Goal: Task Accomplishment & Management: Manage account settings

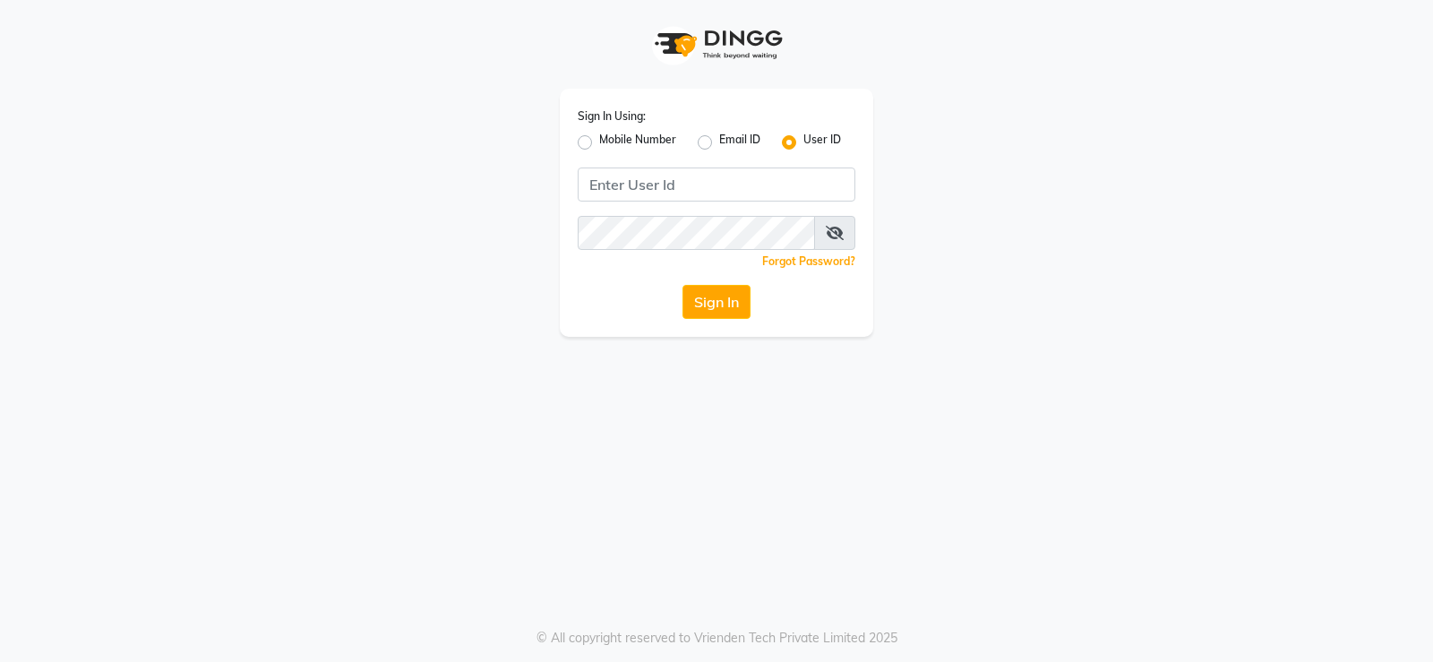
click at [599, 144] on label "Mobile Number" at bounding box center [637, 142] width 77 height 21
click at [599, 143] on input "Mobile Number" at bounding box center [605, 138] width 12 height 12
radio input "true"
radio input "false"
click at [716, 199] on input "Username" at bounding box center [747, 185] width 218 height 34
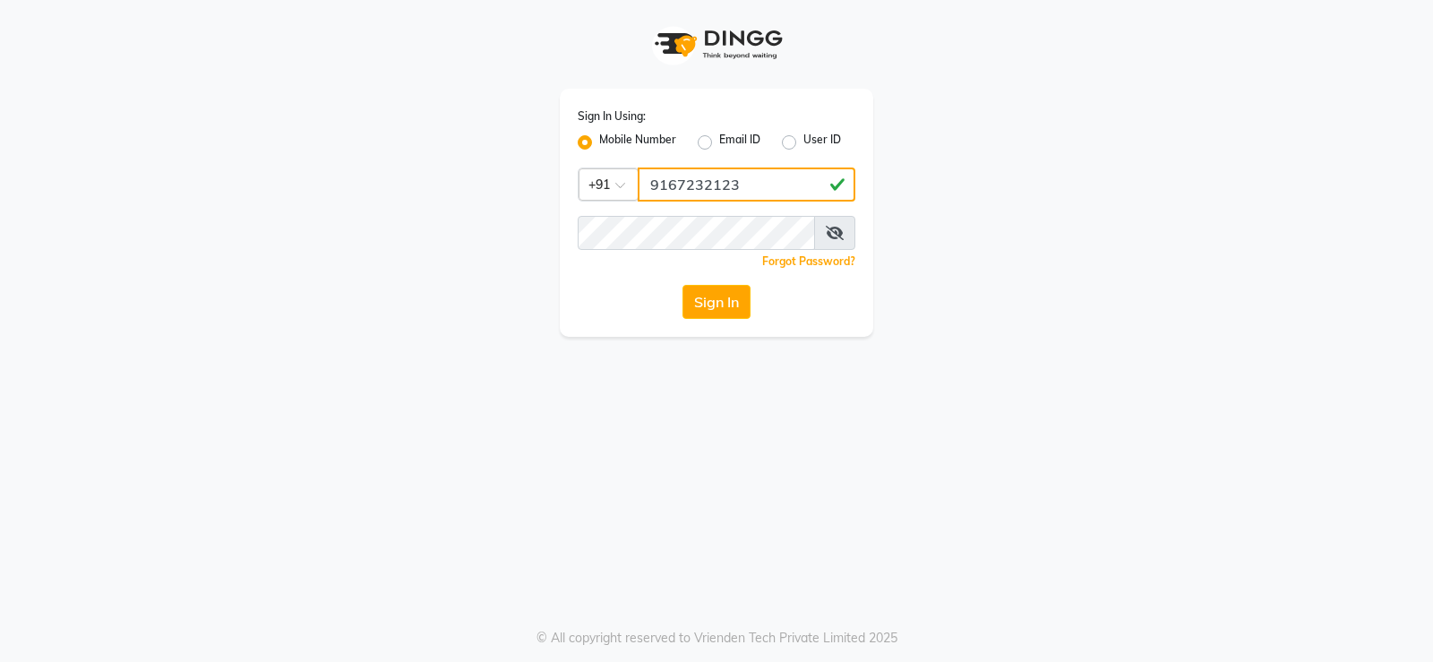
type input "9167232123"
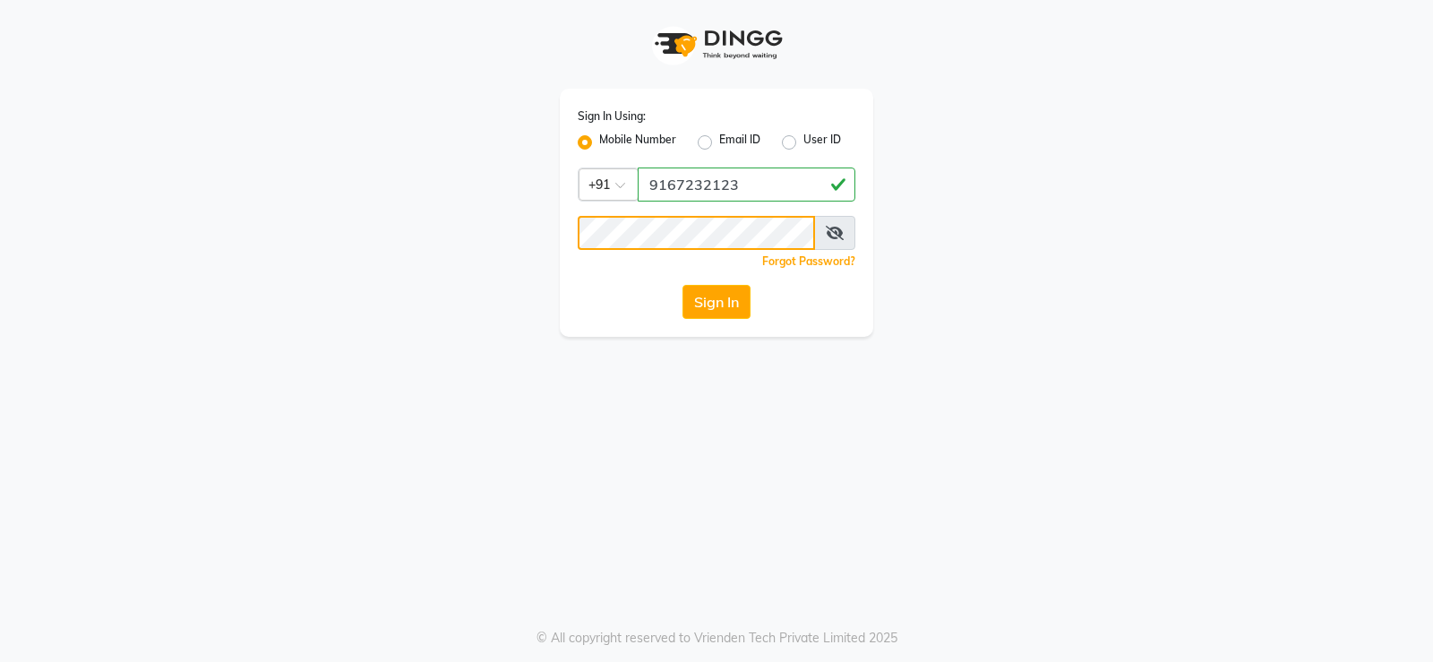
click at [683, 285] on button "Sign In" at bounding box center [717, 302] width 68 height 34
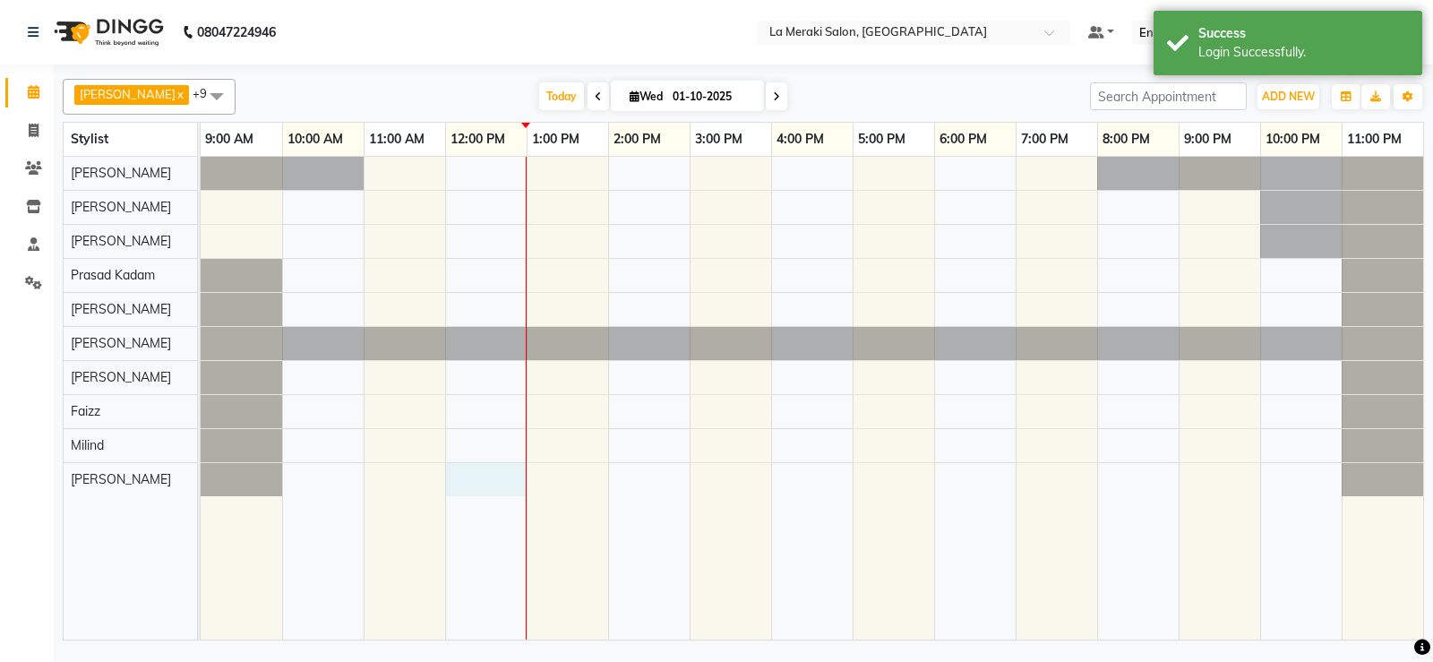
click at [494, 478] on div at bounding box center [812, 398] width 1223 height 483
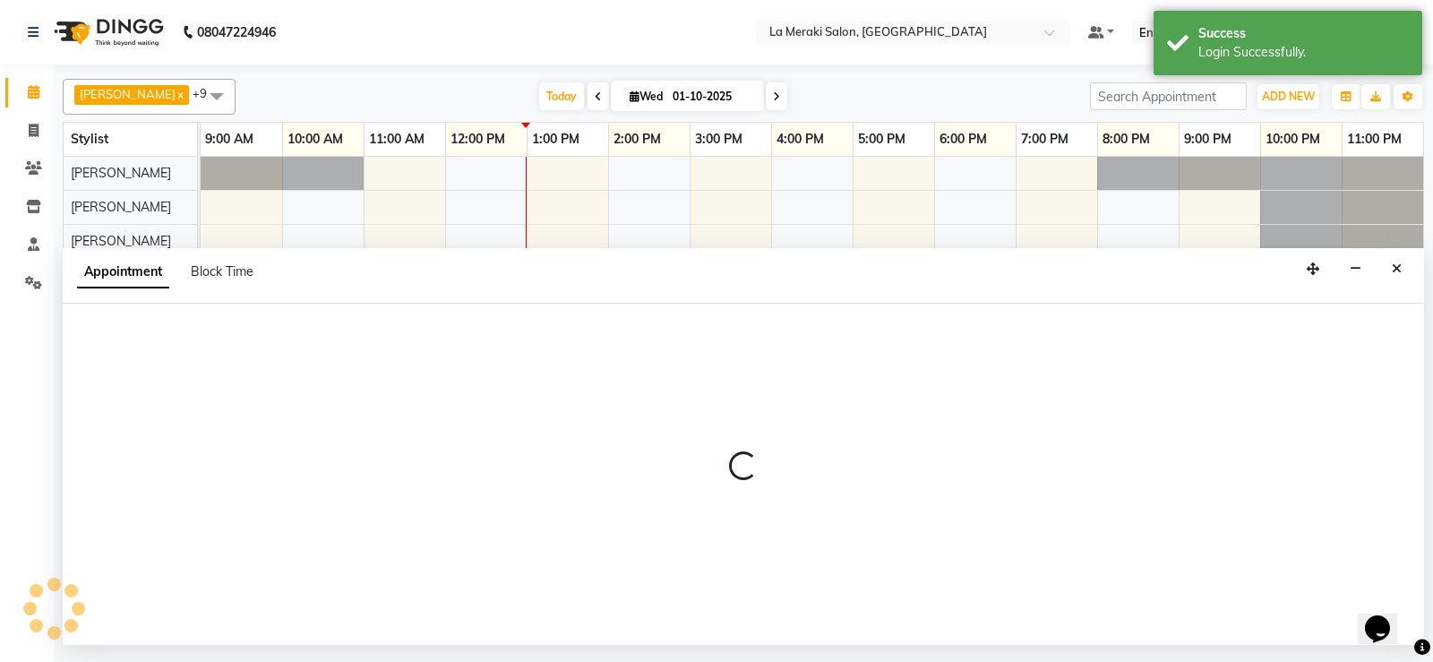
select select "92930"
select select "720"
select select "tentative"
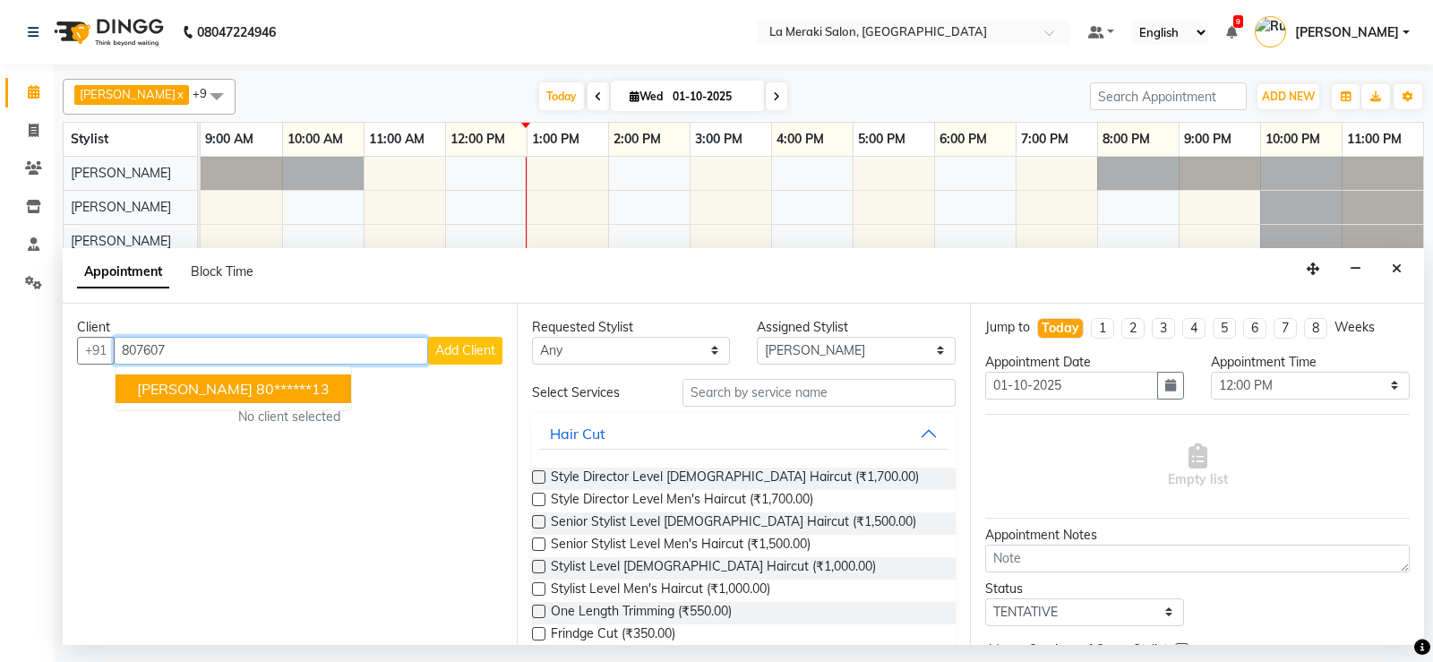
click at [187, 391] on span "[PERSON_NAME]" at bounding box center [195, 389] width 116 height 18
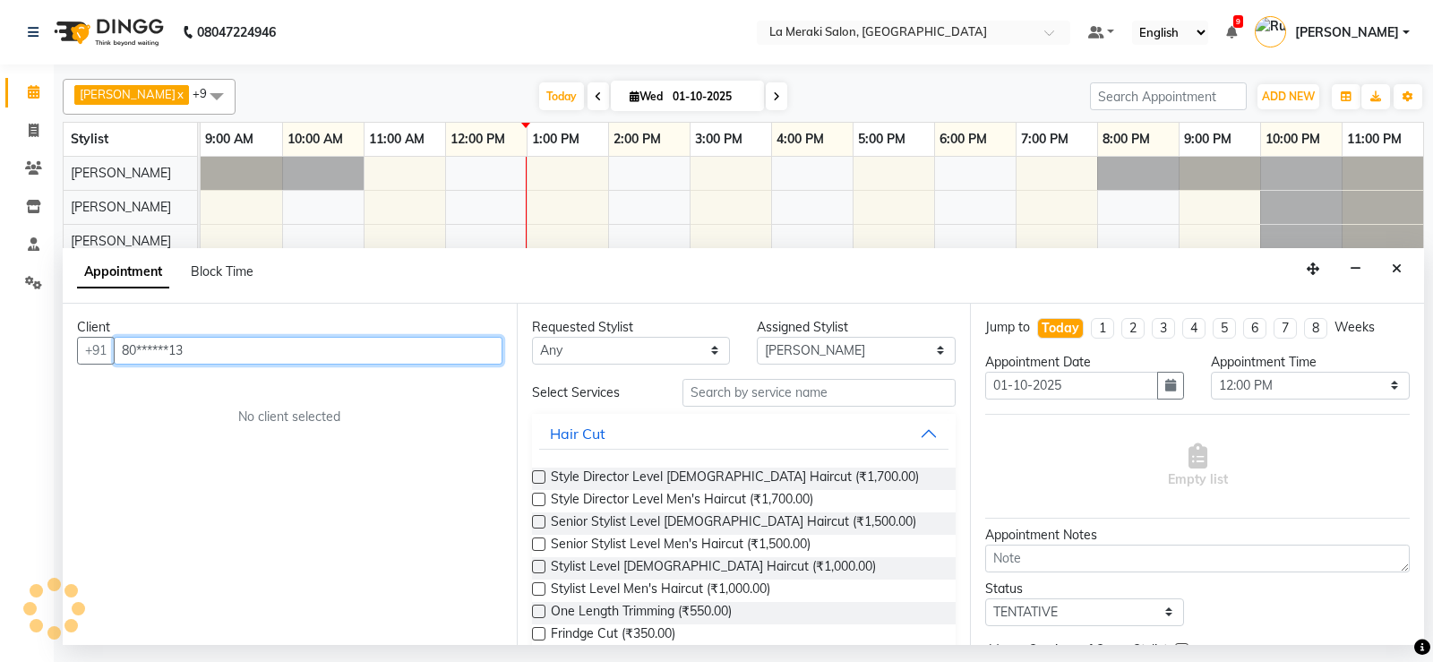
type input "80******13"
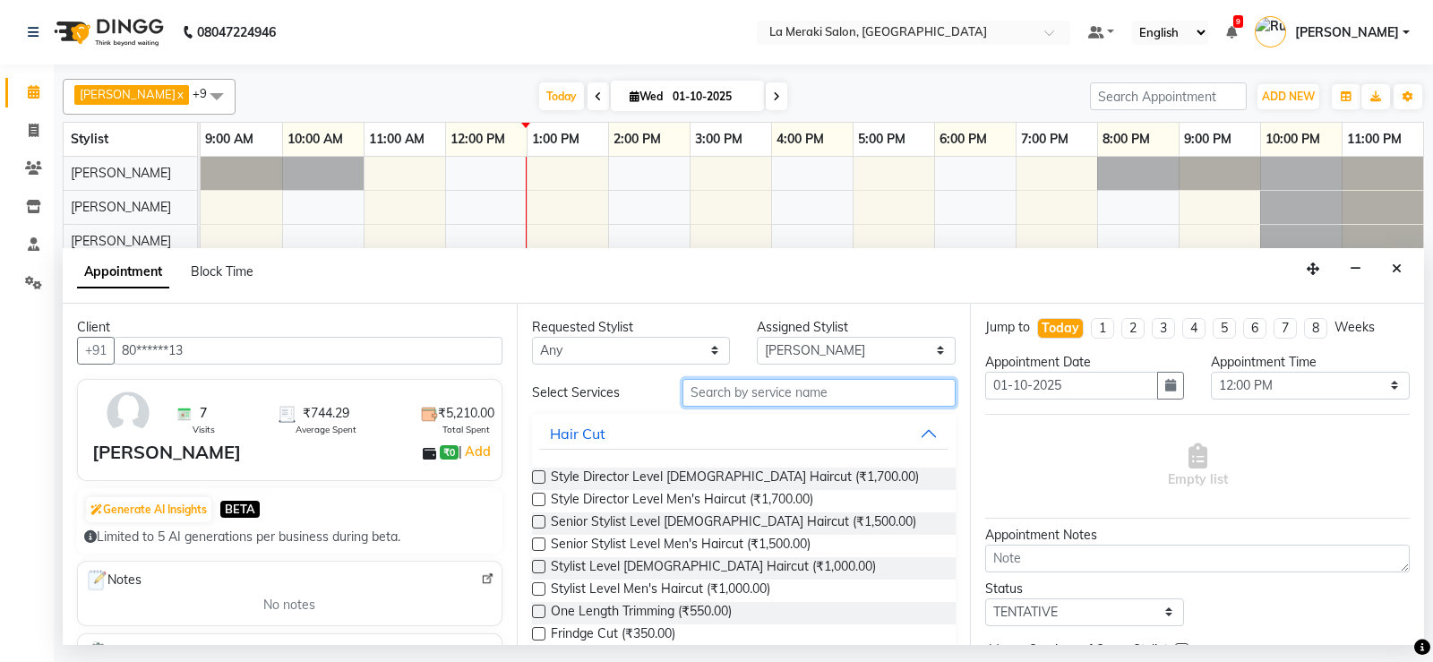
click at [795, 397] on input "text" at bounding box center [820, 393] width 274 height 28
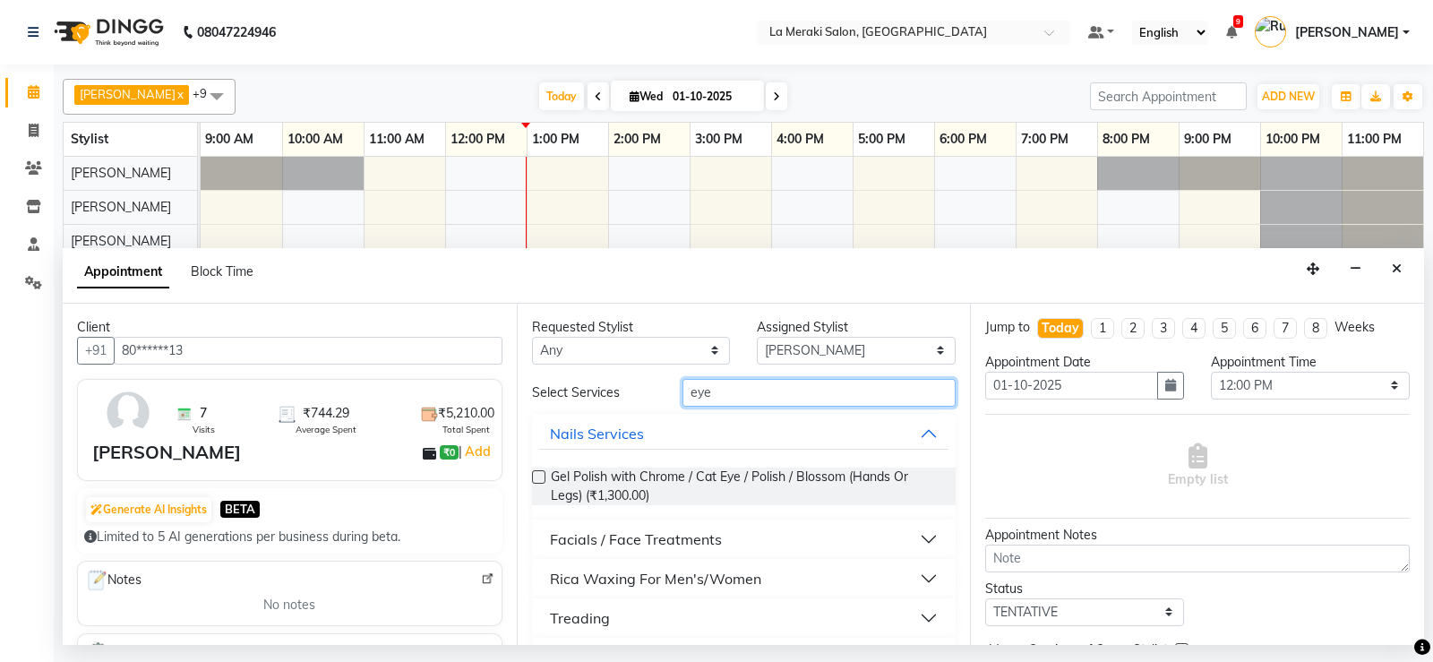
type input "eye"
click at [597, 608] on div "Treading" at bounding box center [580, 617] width 60 height 21
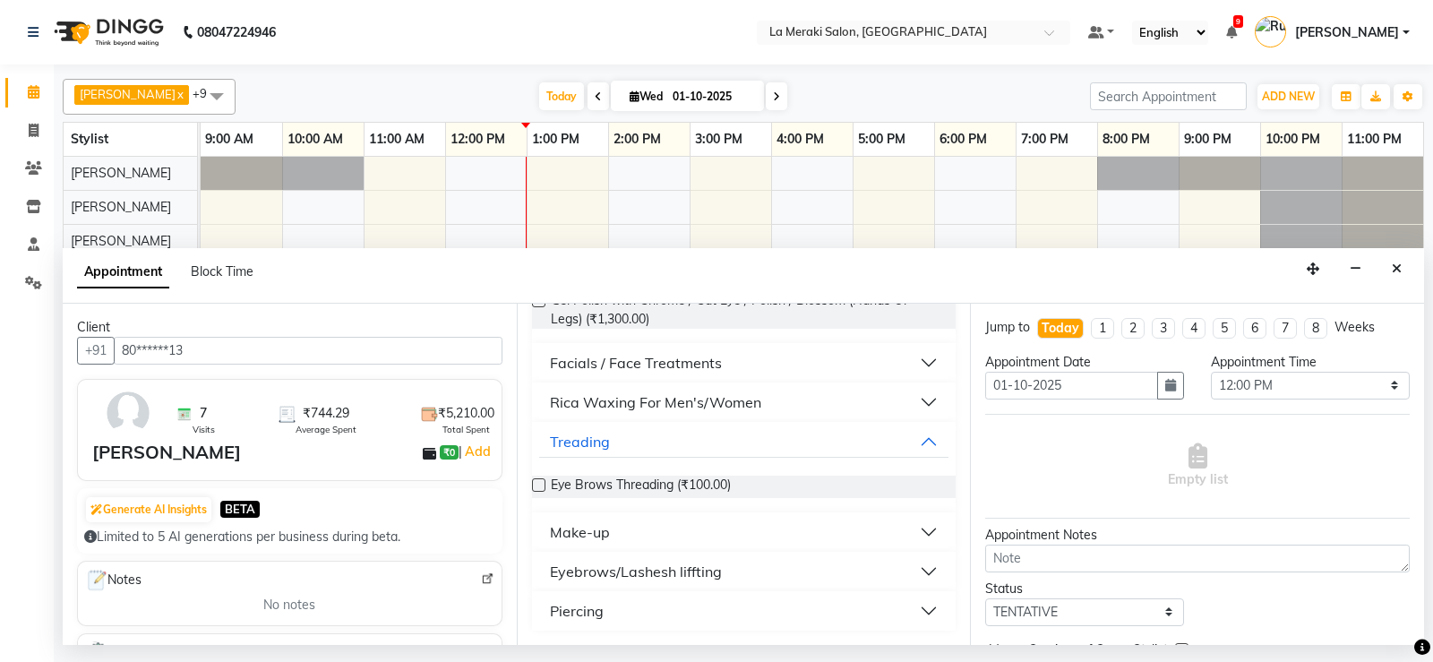
click at [539, 486] on label at bounding box center [538, 484] width 13 height 13
click at [539, 486] on input "checkbox" at bounding box center [538, 487] width 12 height 12
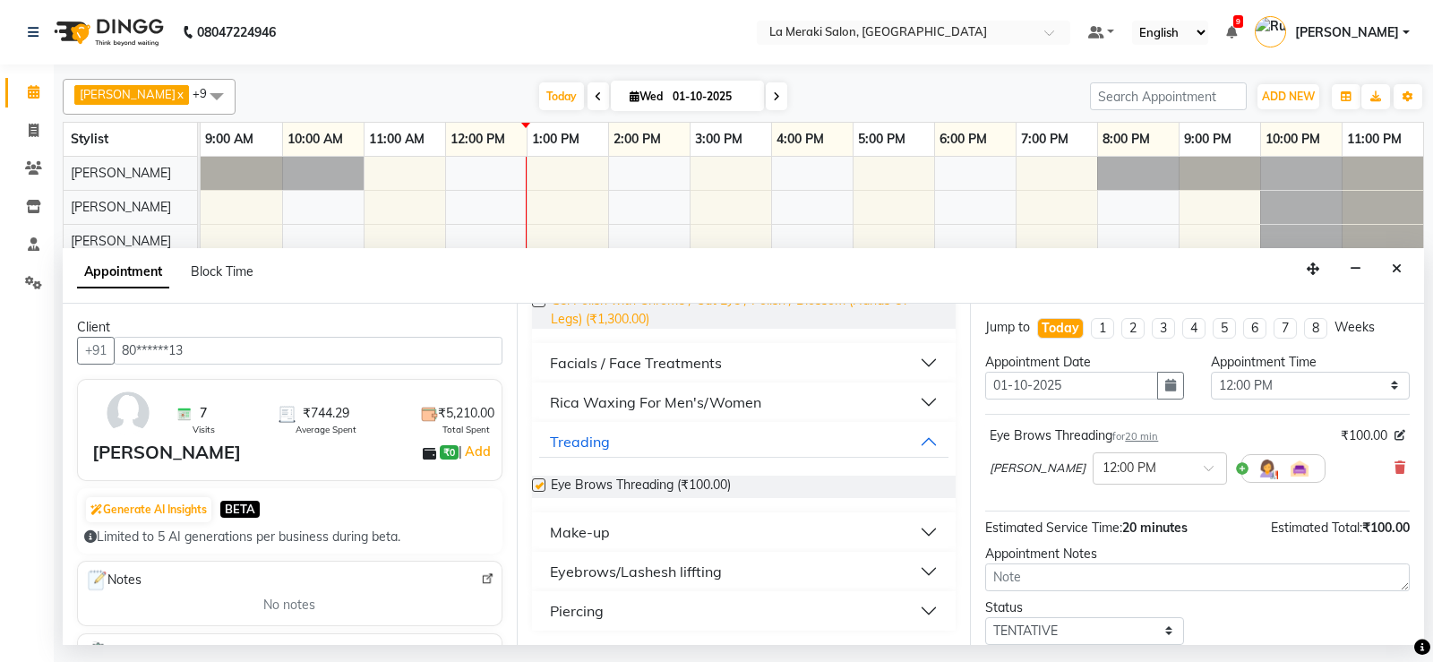
scroll to position [0, 0]
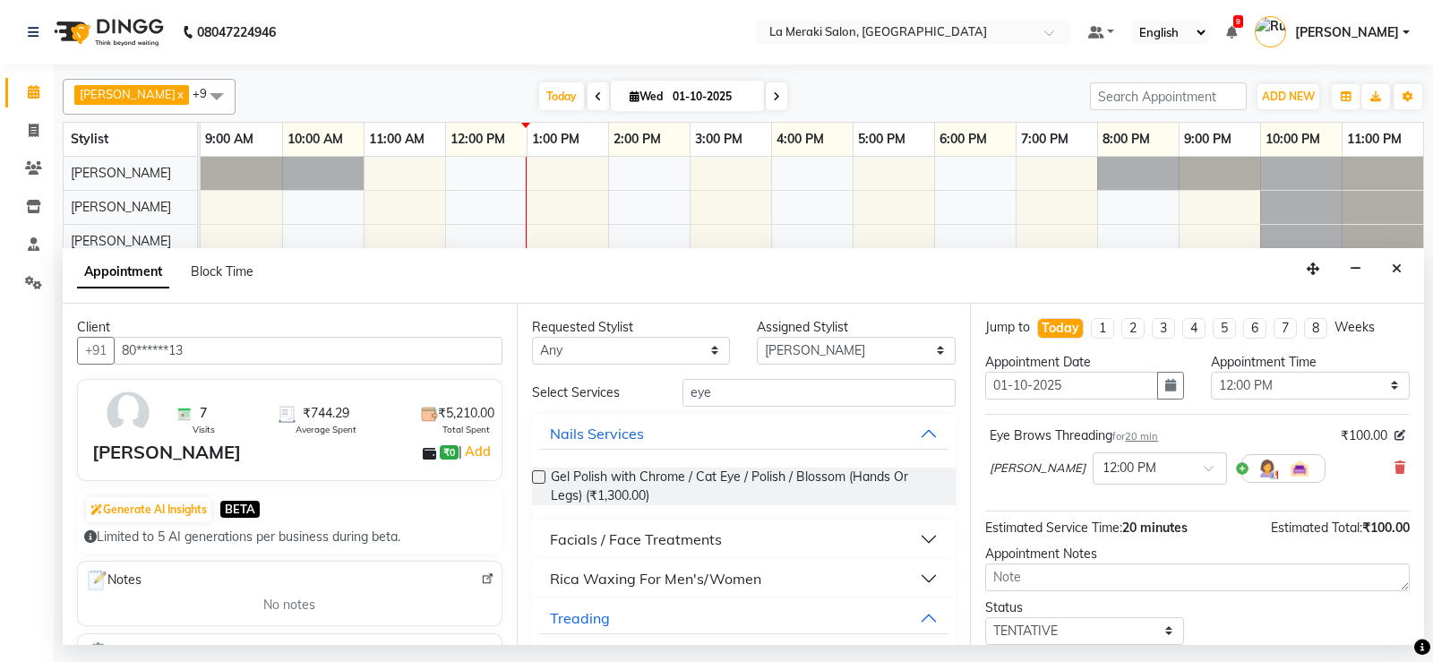
checkbox input "false"
click at [725, 393] on input "eye" at bounding box center [820, 393] width 274 height 28
click at [725, 391] on input "eye" at bounding box center [820, 393] width 274 height 28
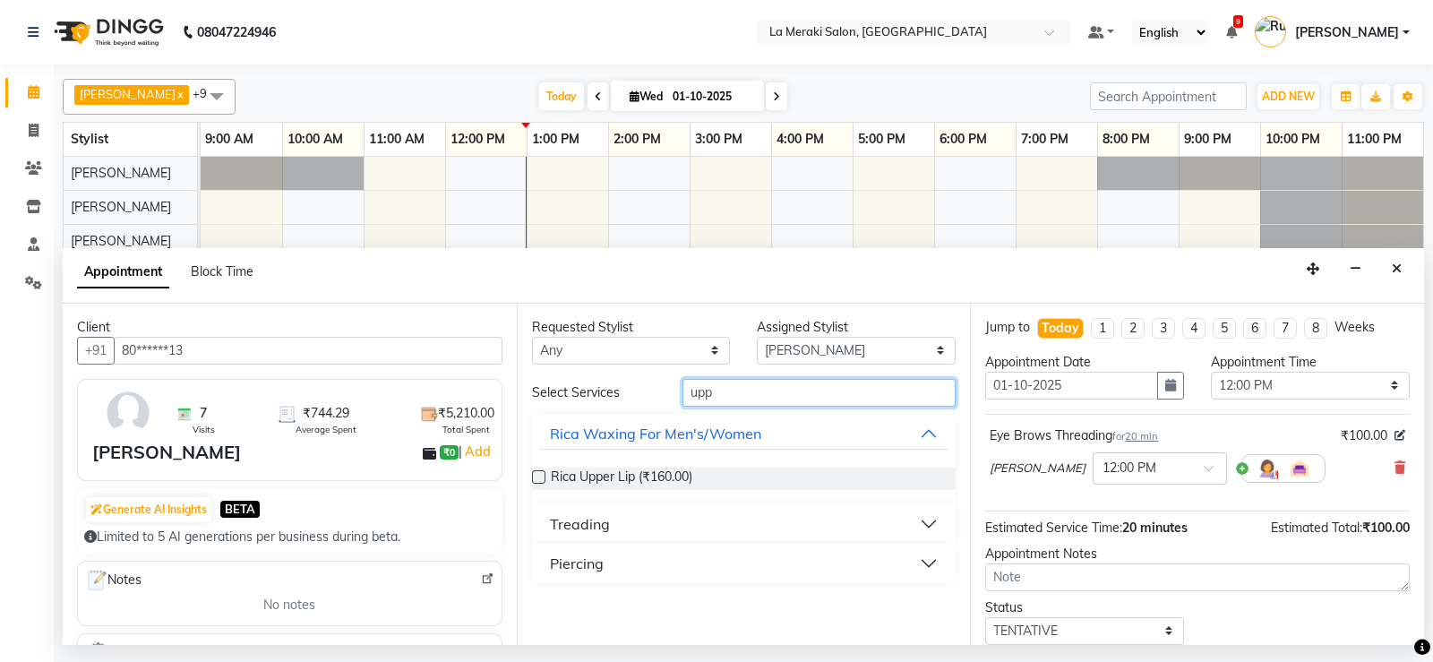
type input "upp"
click at [570, 529] on div "Treading" at bounding box center [580, 523] width 60 height 21
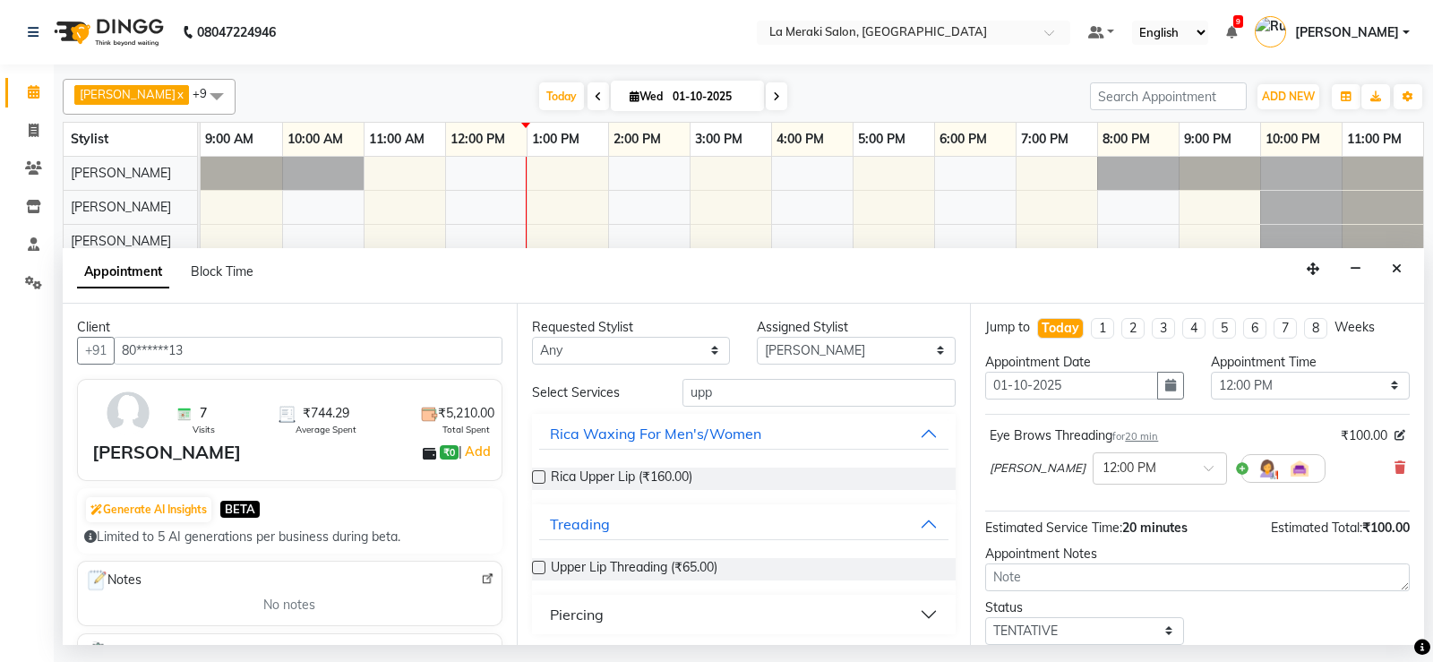
click at [538, 572] on label at bounding box center [538, 567] width 13 height 13
click at [538, 572] on input "checkbox" at bounding box center [538, 569] width 12 height 12
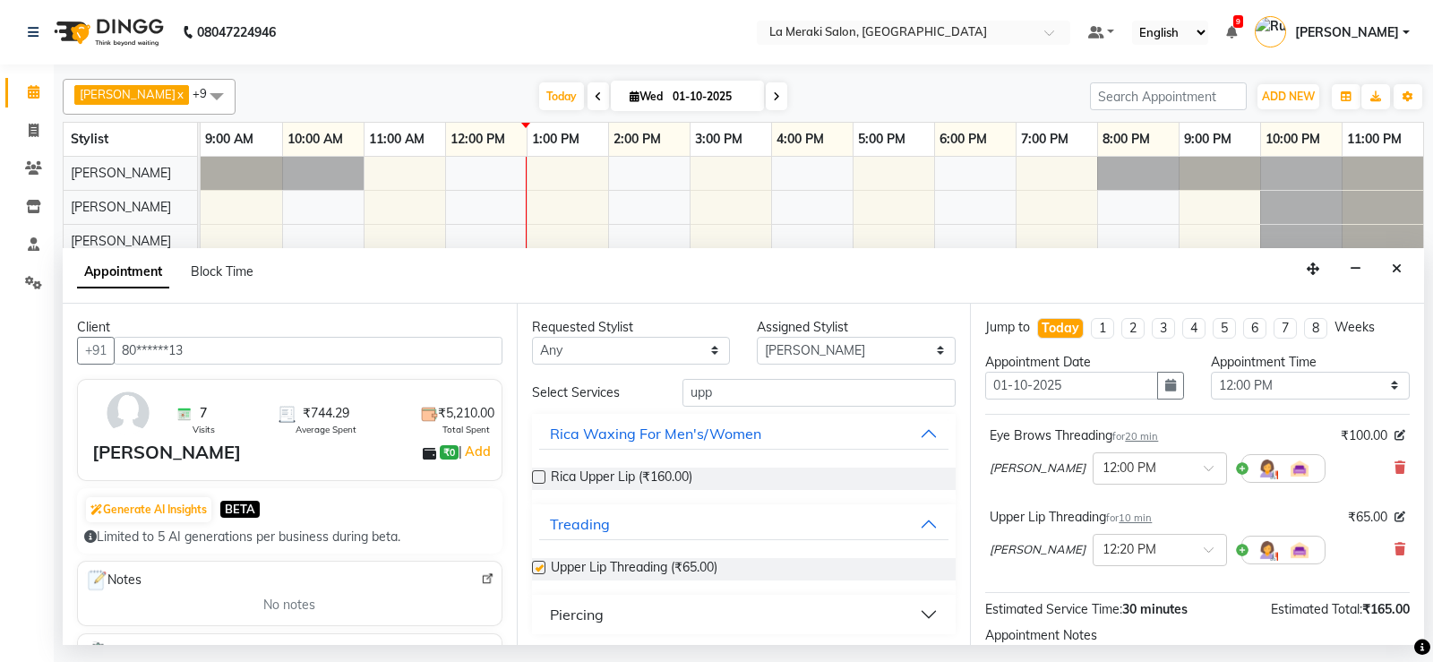
checkbox input "false"
click at [726, 389] on input "upp" at bounding box center [820, 393] width 274 height 28
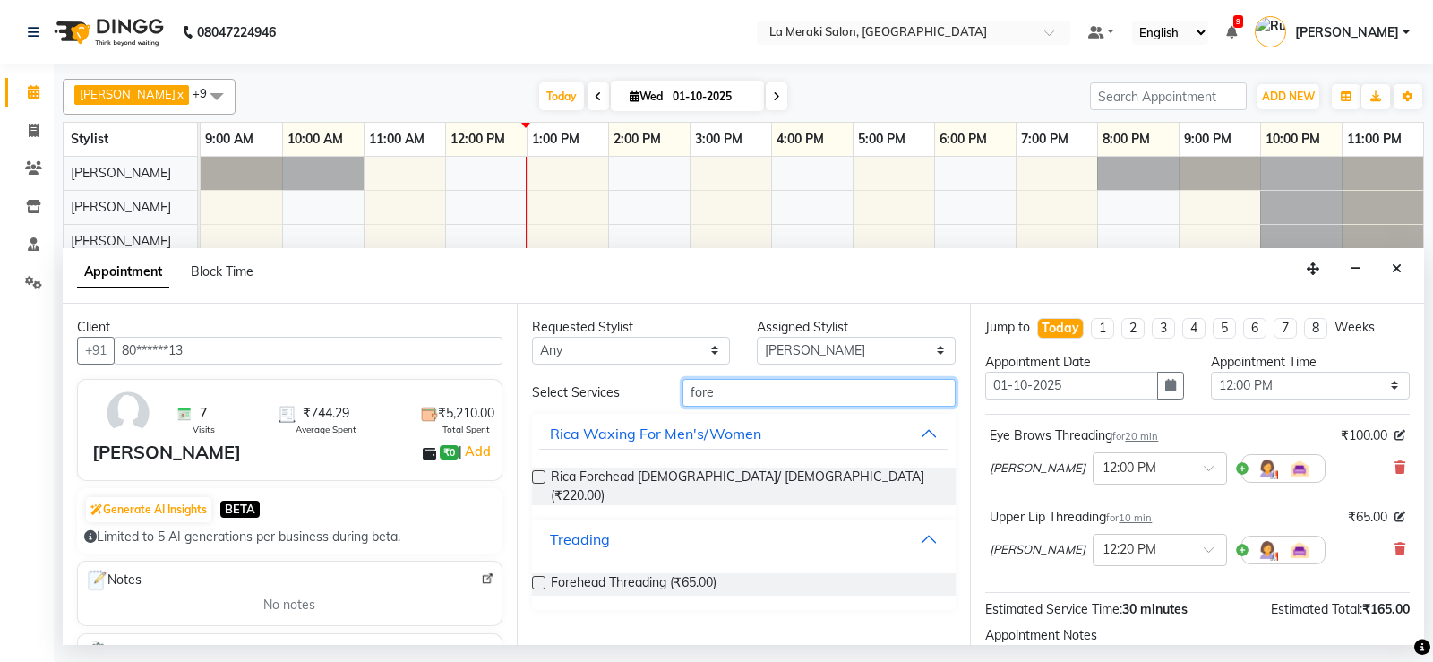
type input "fore"
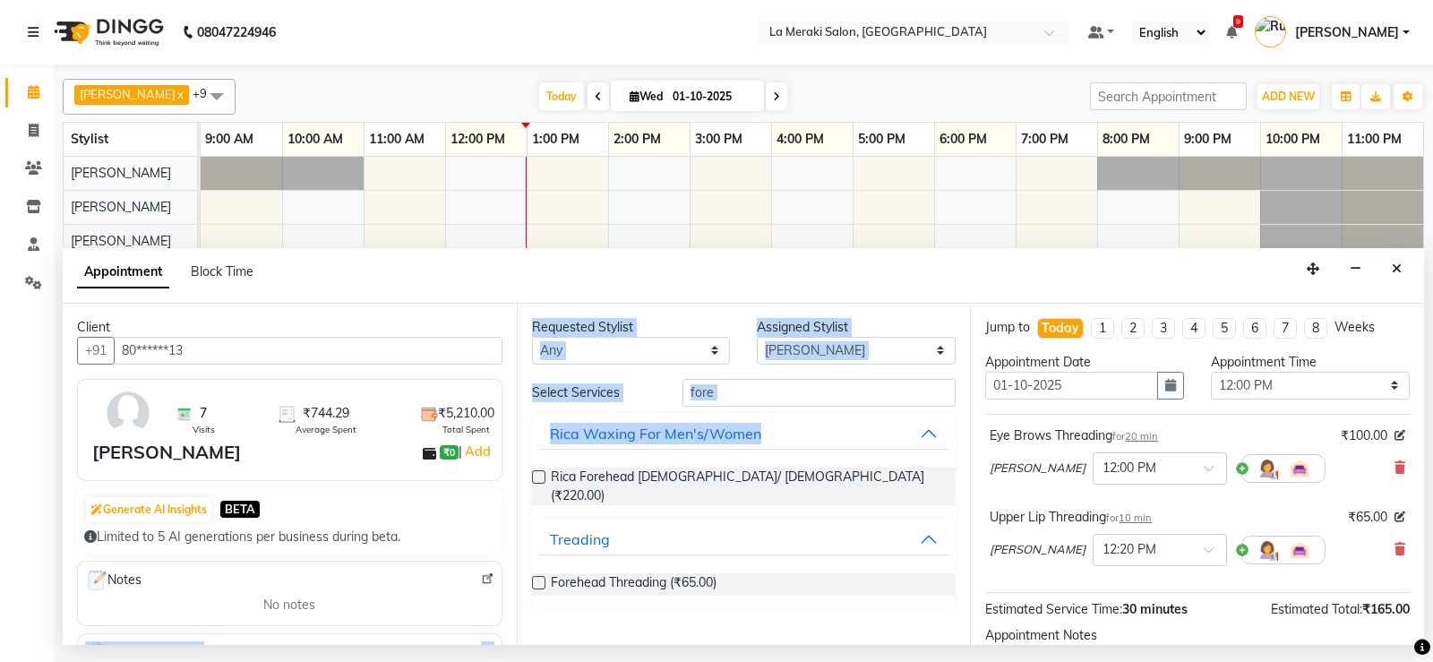
drag, startPoint x: 542, startPoint y: 479, endPoint x: 525, endPoint y: 563, distance: 85.9
click at [510, 580] on div "Client +91 80******13 7 Visits ₹744.29 Average Spent ₹5,210.00 Total Spent [PER…" at bounding box center [744, 474] width 1362 height 341
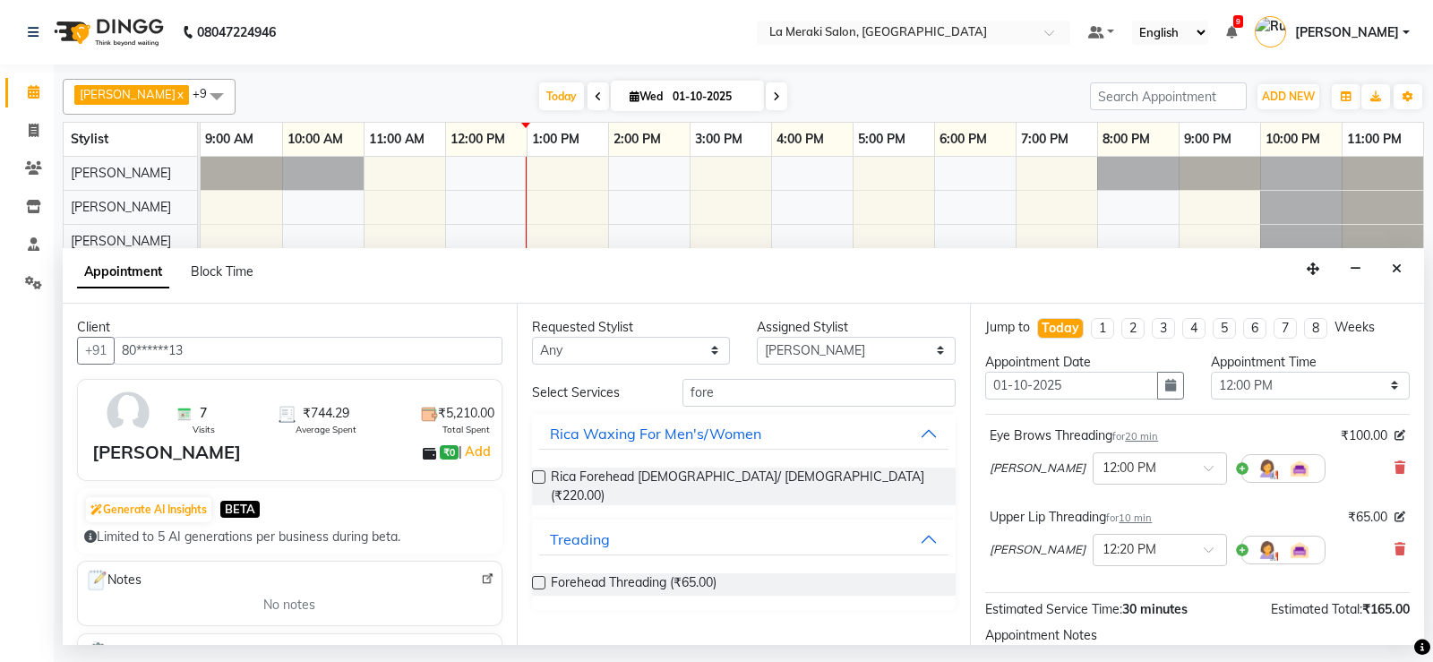
click at [545, 576] on label at bounding box center [538, 582] width 13 height 13
click at [544, 579] on input "checkbox" at bounding box center [538, 585] width 12 height 12
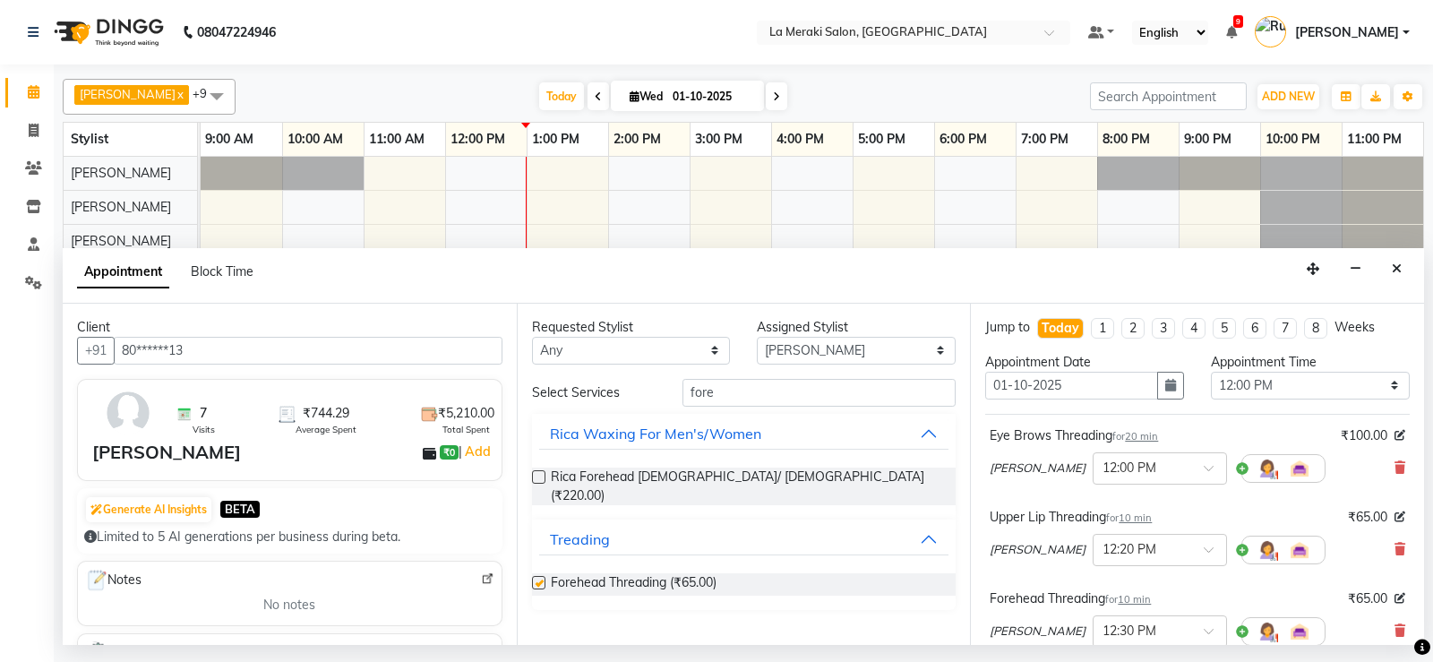
checkbox input "false"
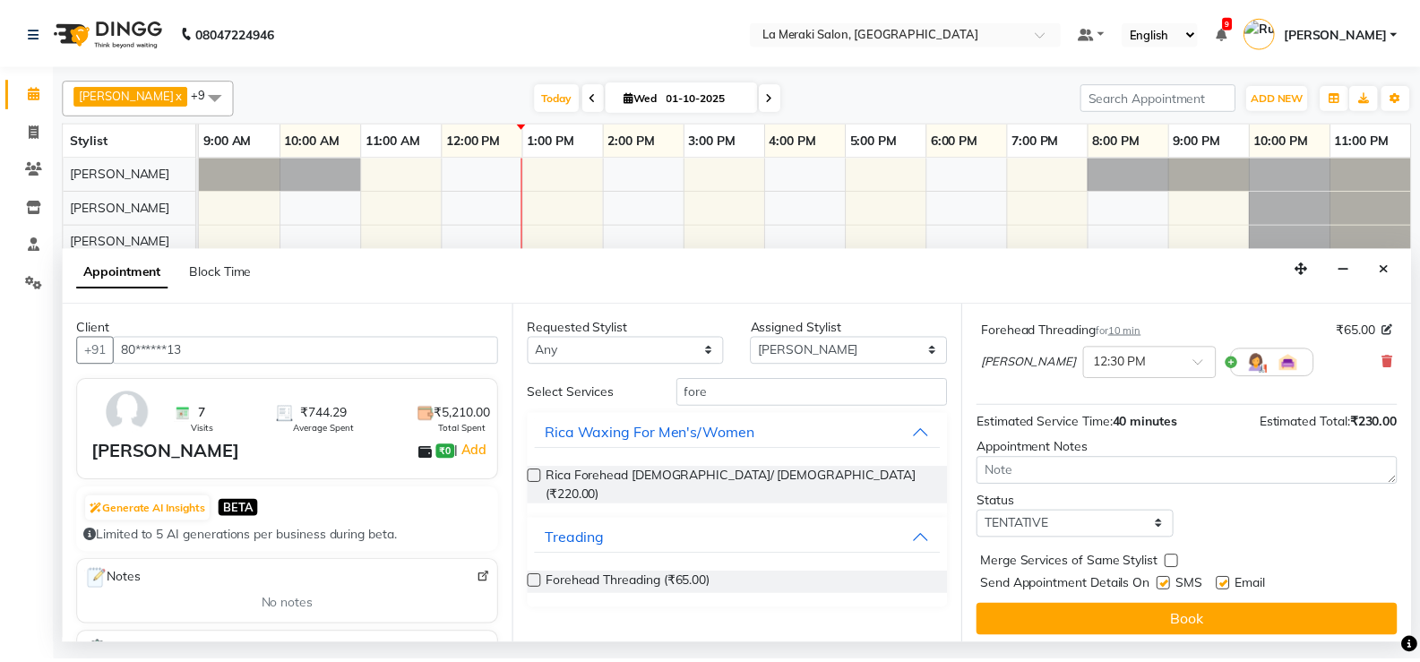
scroll to position [284, 0]
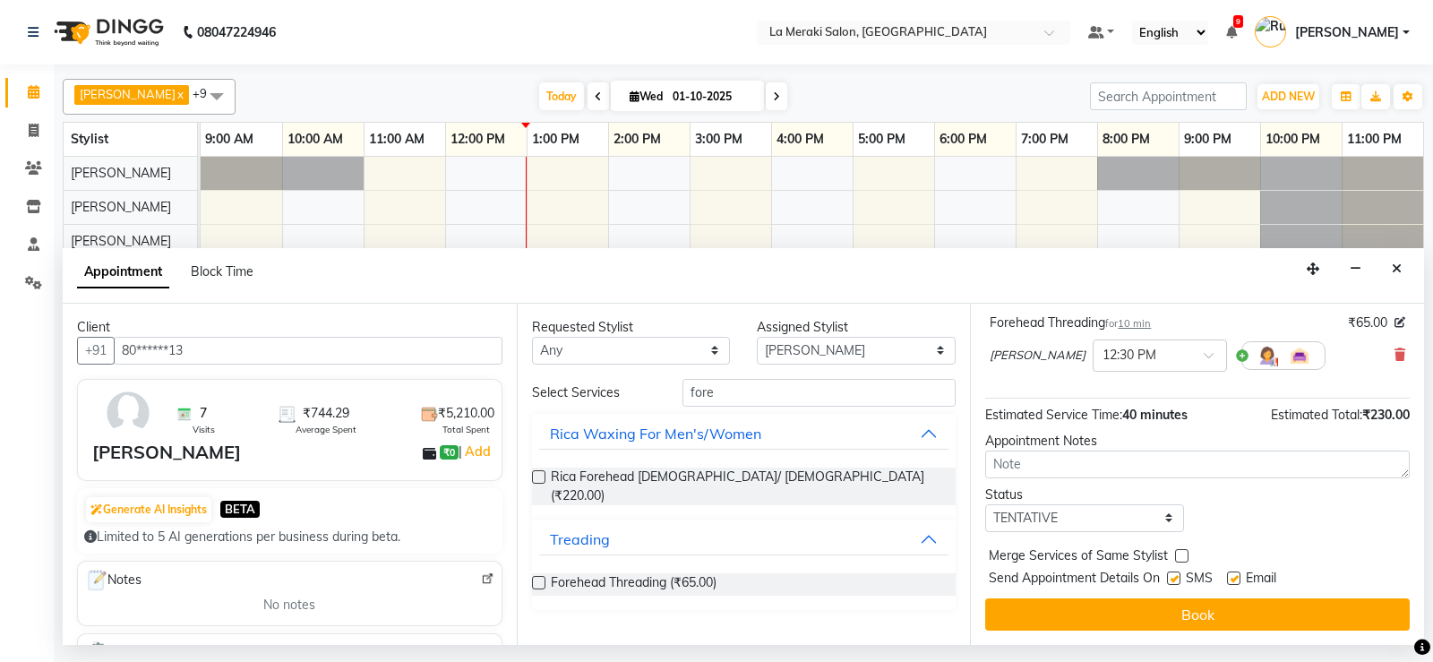
click at [1177, 580] on label at bounding box center [1173, 578] width 13 height 13
click at [1177, 580] on input "checkbox" at bounding box center [1173, 580] width 12 height 12
checkbox input "false"
click at [1241, 576] on label at bounding box center [1233, 578] width 13 height 13
click at [1239, 576] on input "checkbox" at bounding box center [1233, 580] width 12 height 12
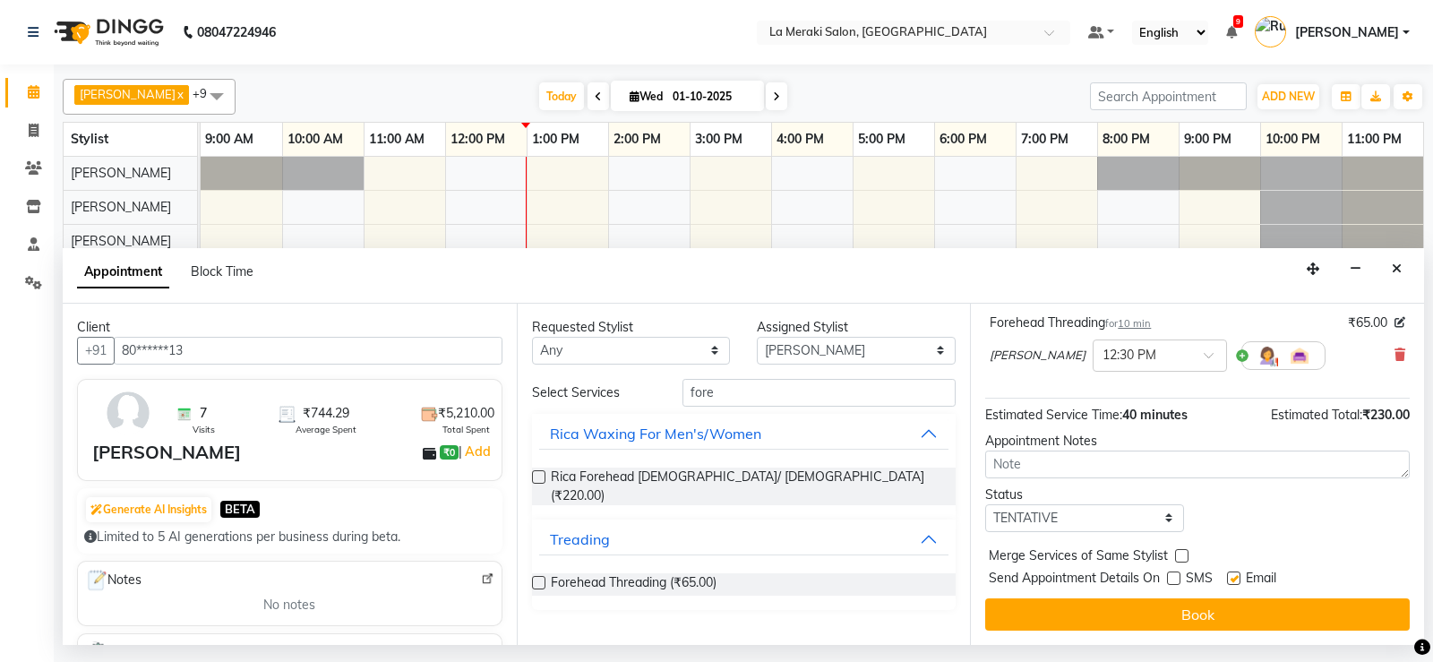
checkbox input "false"
click at [1234, 597] on div "Jump to [DATE] 1 2 3 4 5 6 7 8 Weeks Appointment Date [DATE] Appointment Time S…" at bounding box center [1197, 474] width 454 height 341
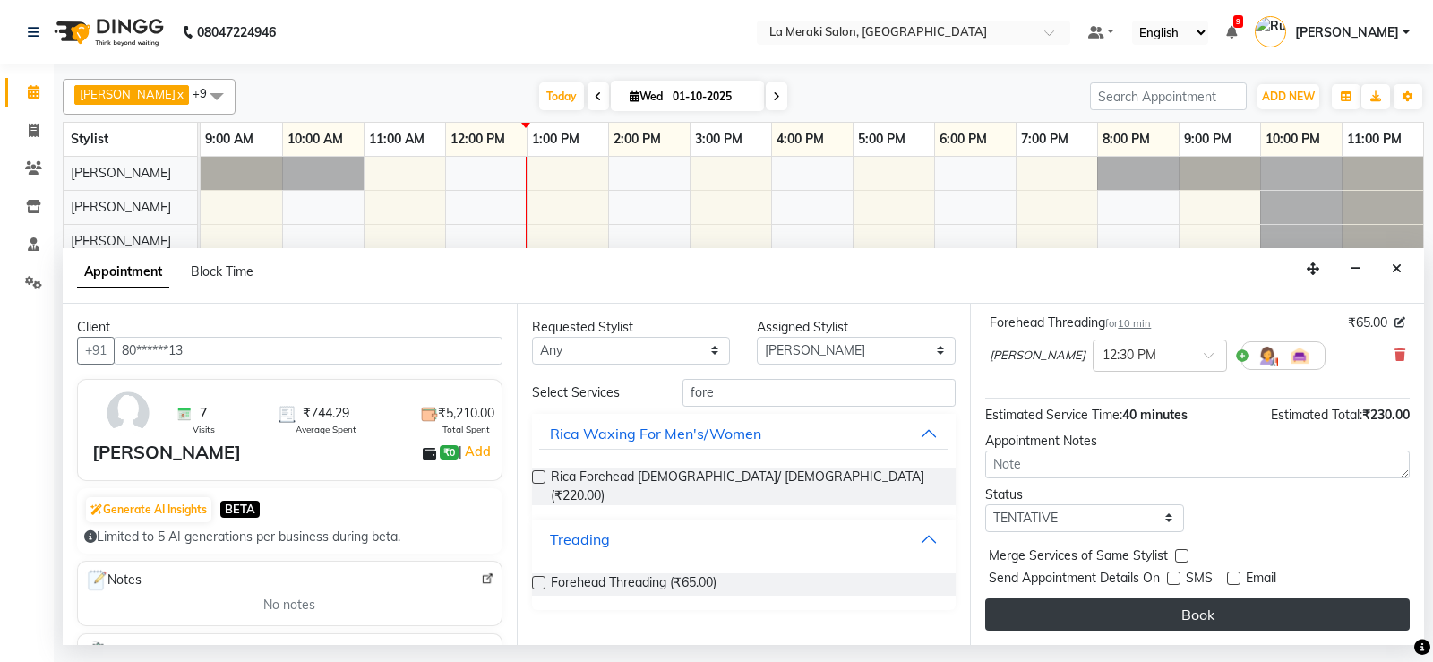
click at [1235, 608] on button "Book" at bounding box center [1197, 614] width 425 height 32
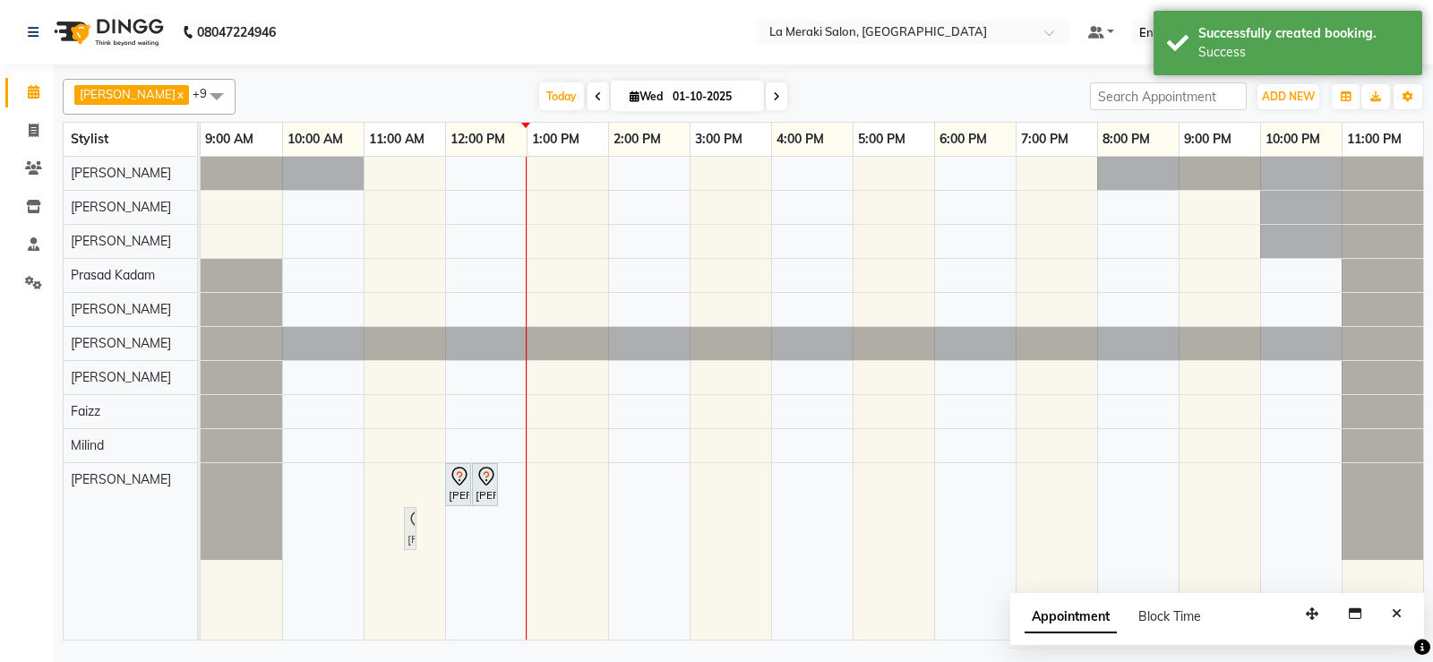
drag, startPoint x: 489, startPoint y: 534, endPoint x: 386, endPoint y: 537, distance: 103.1
click at [386, 537] on div "[PERSON_NAME], TK01, 12:00 PM-12:20 PM, Eye Brows Threading [PERSON_NAME], TK01…" at bounding box center [812, 398] width 1223 height 483
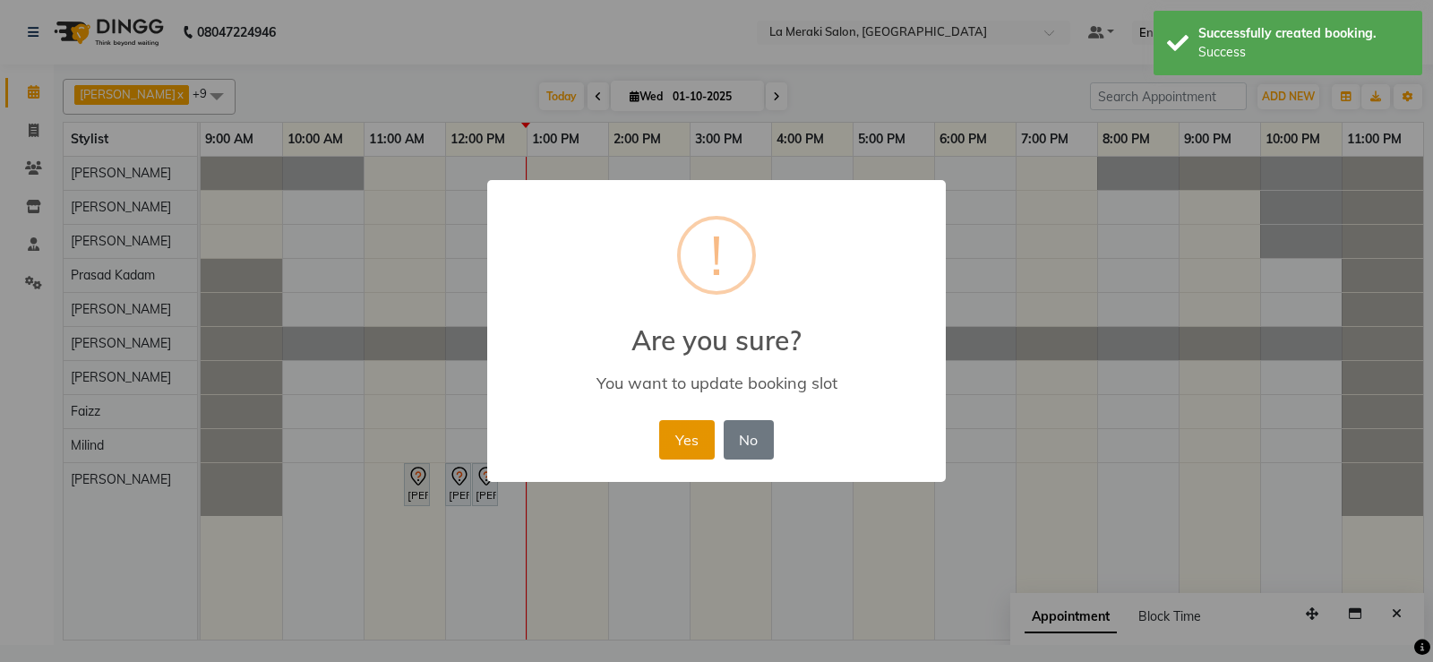
click at [681, 449] on button "Yes" at bounding box center [686, 439] width 55 height 39
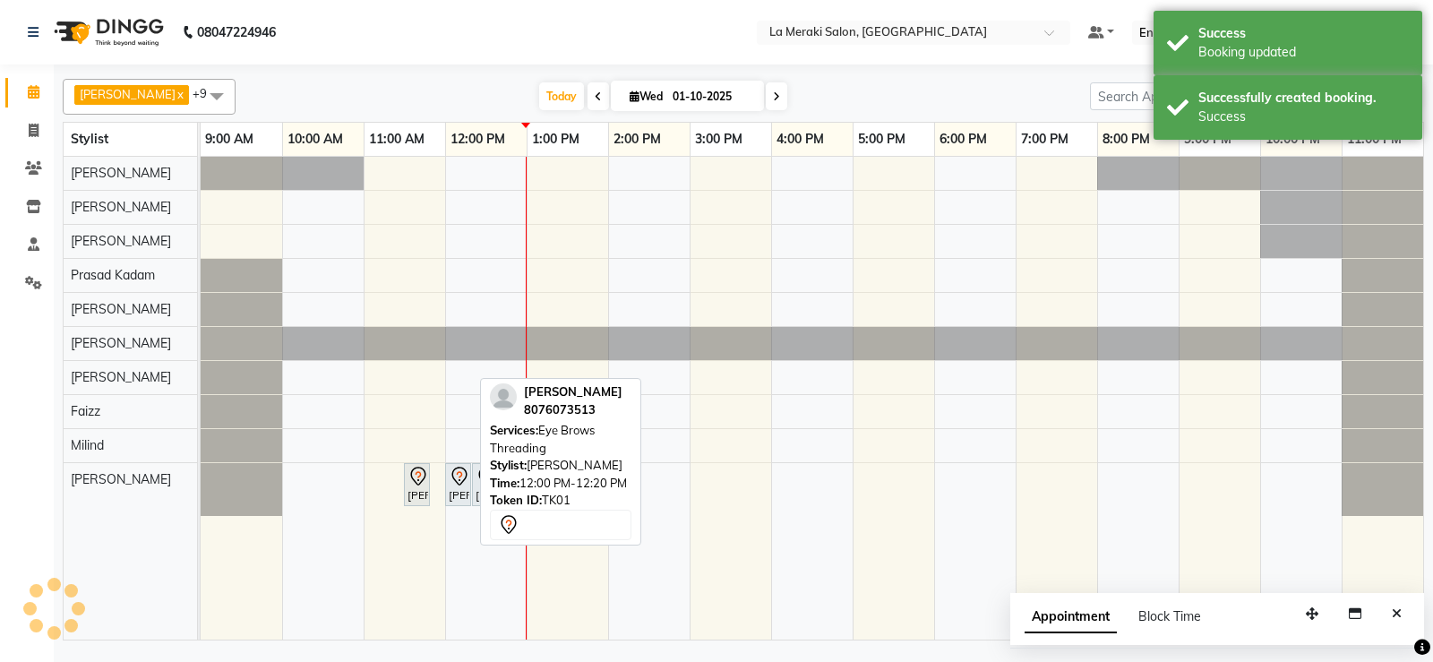
click at [460, 486] on div "[PERSON_NAME], TK01, 12:00 PM-12:20 PM, Eye Brows Threading" at bounding box center [458, 485] width 22 height 38
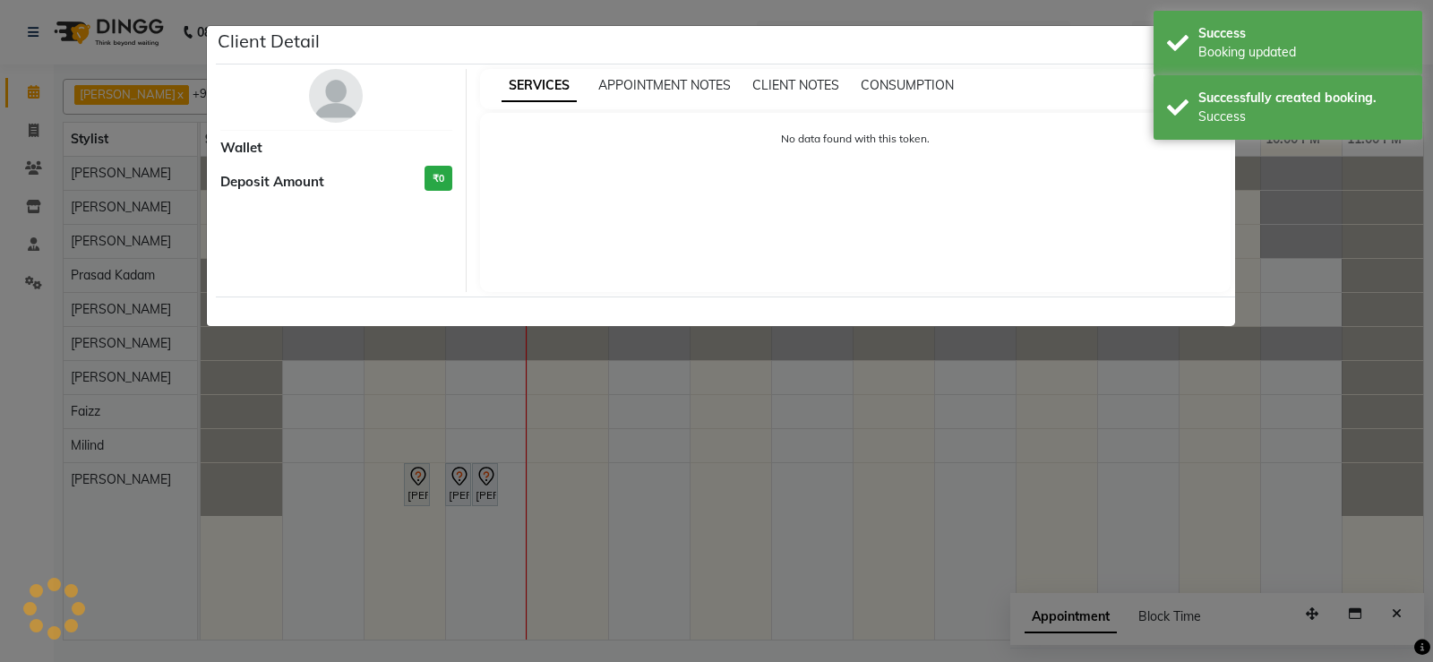
select select "7"
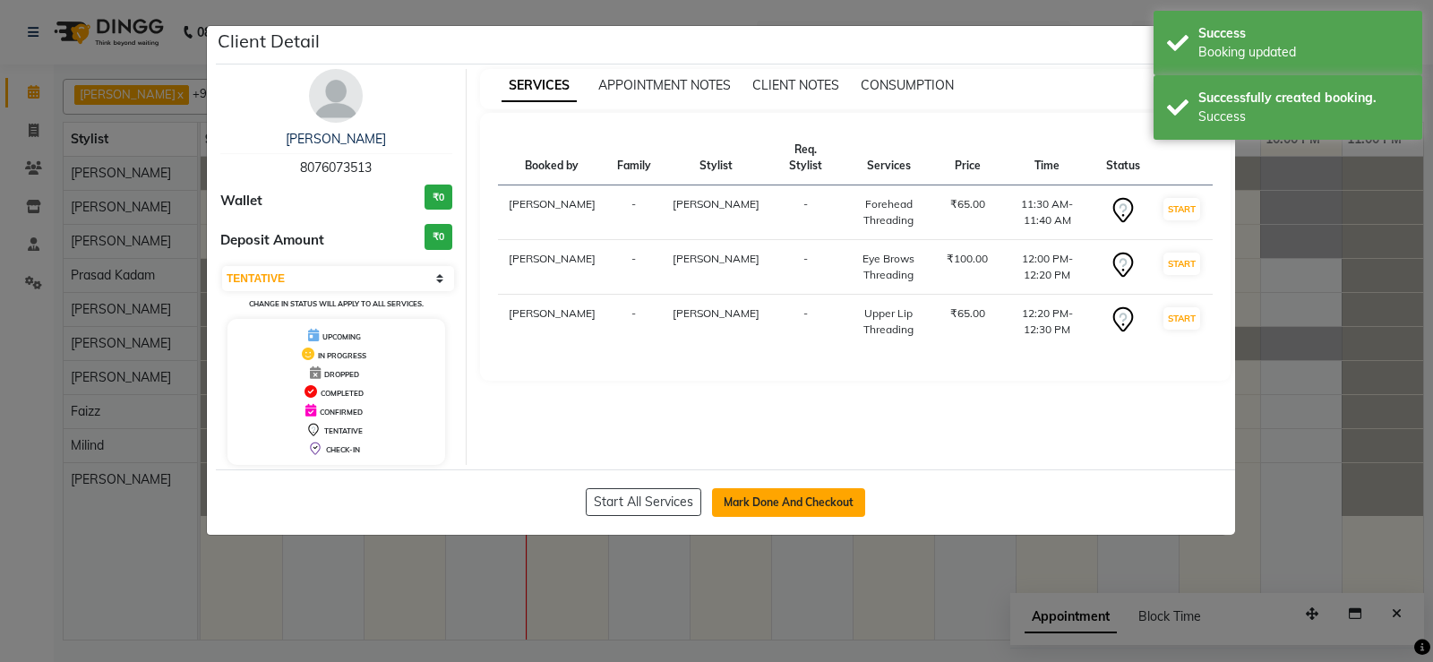
click at [819, 498] on button "Mark Done And Checkout" at bounding box center [788, 502] width 153 height 29
select select "service"
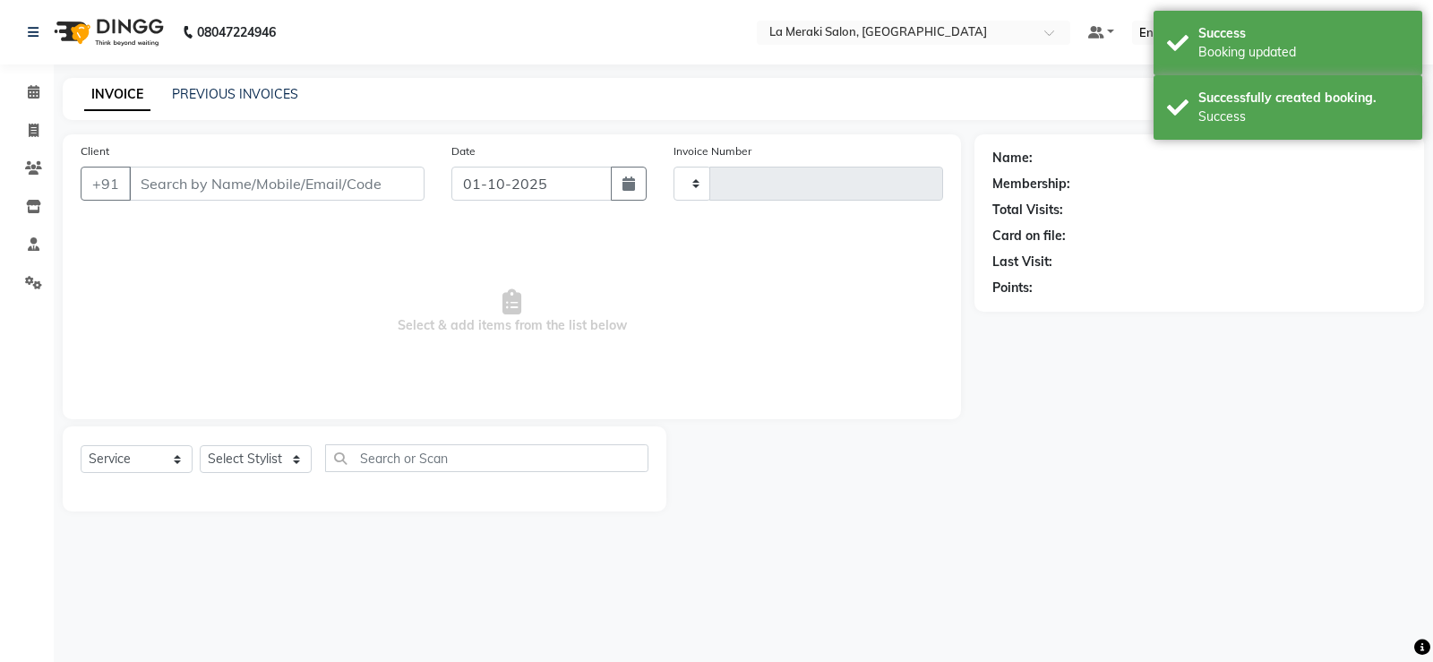
type input "2707"
select select "438"
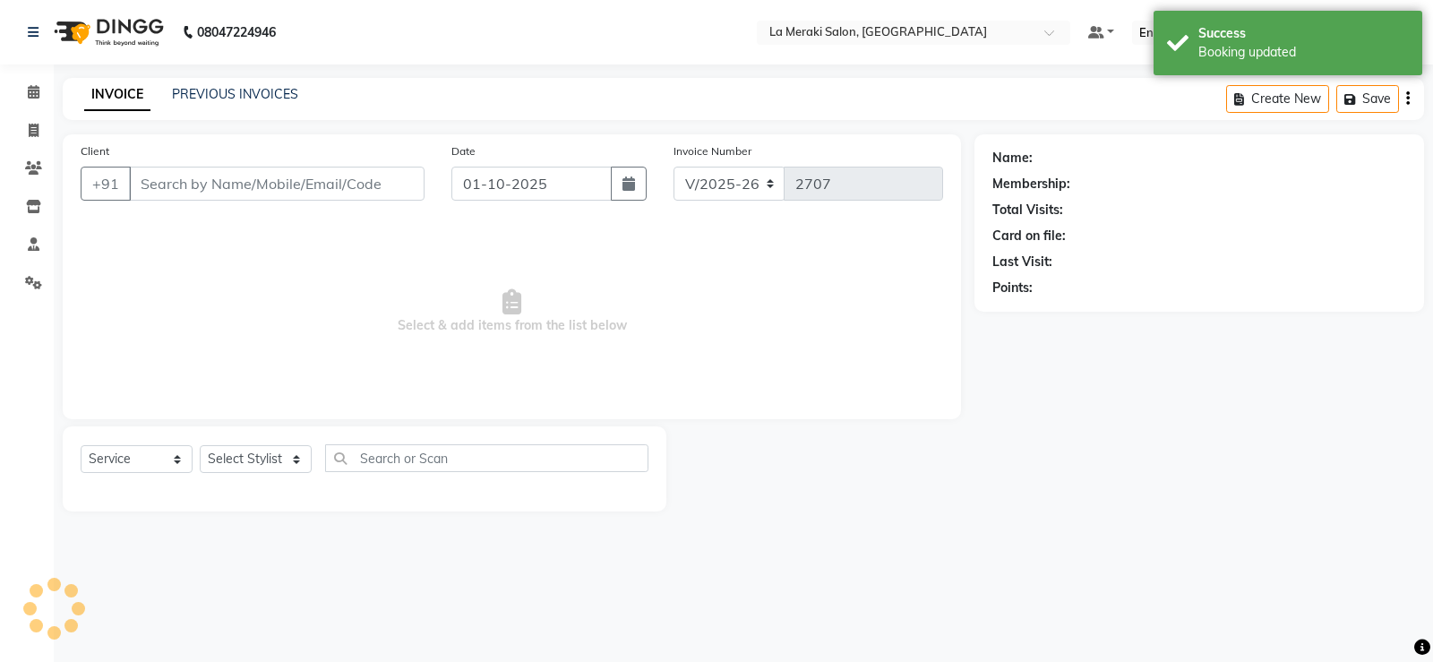
type input "80******13"
select select "92930"
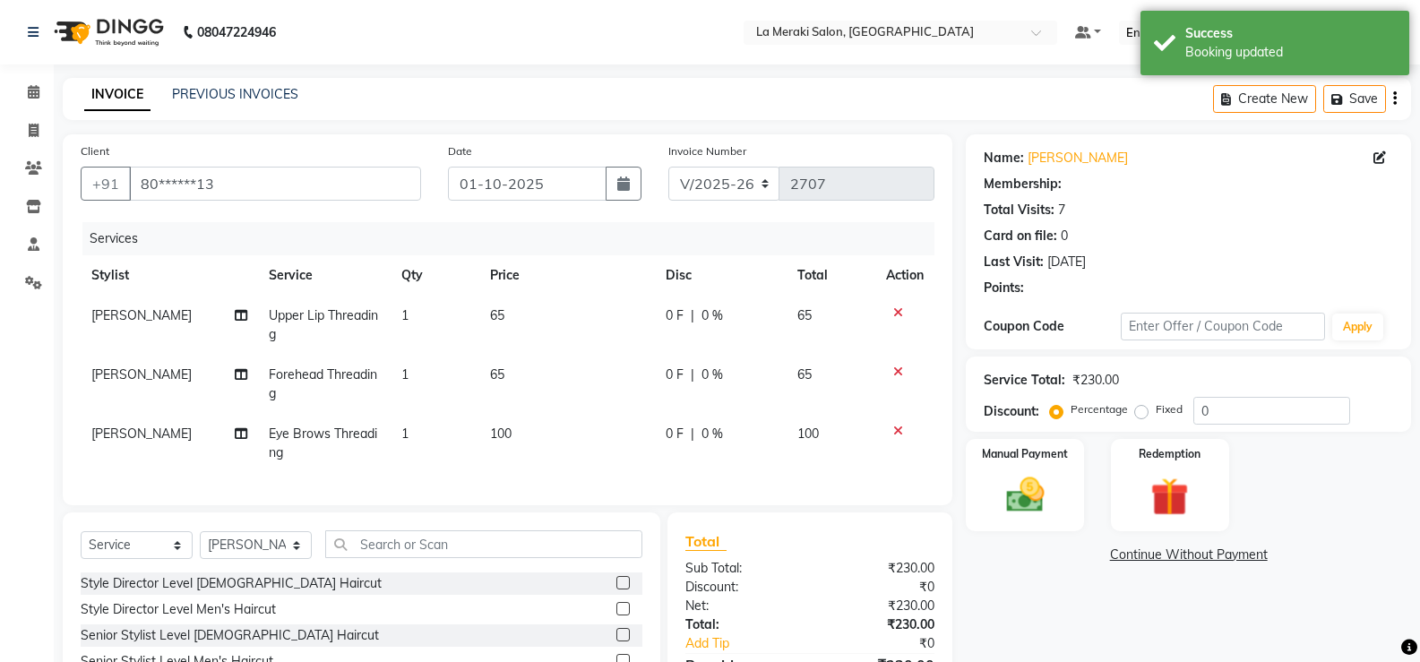
scroll to position [155, 0]
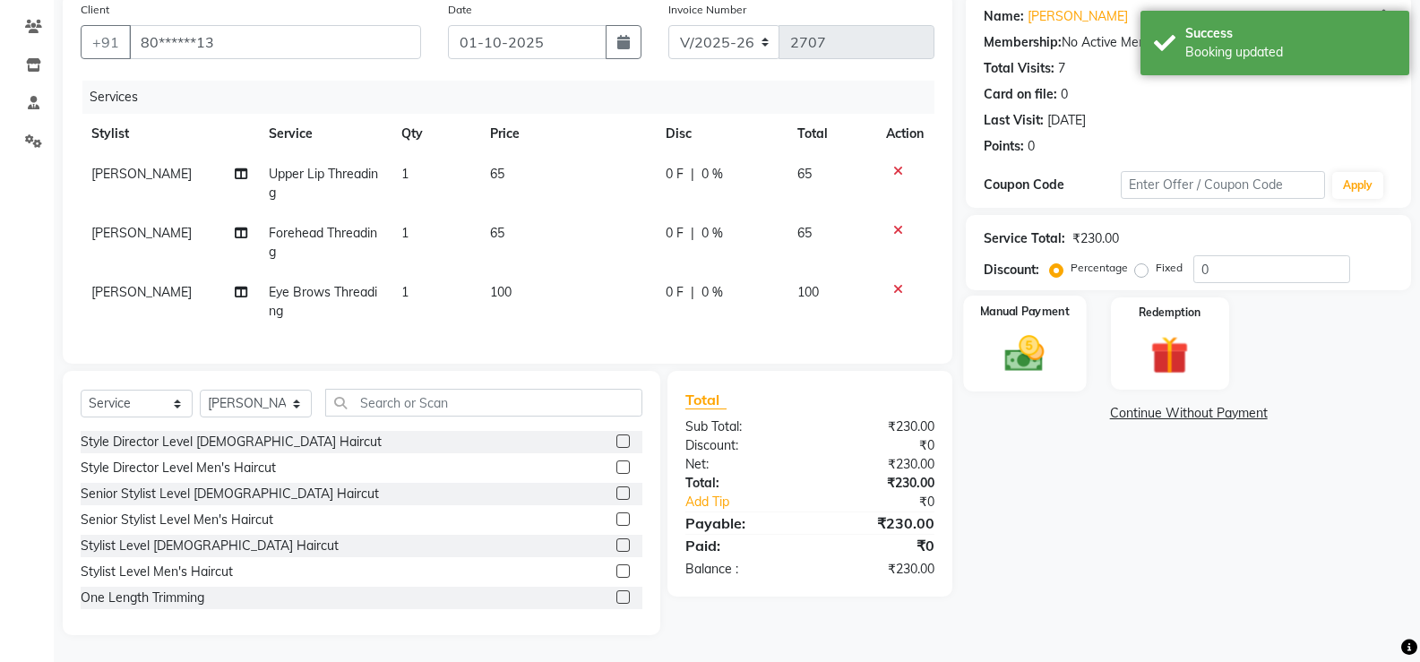
click at [1026, 353] on img at bounding box center [1025, 354] width 64 height 46
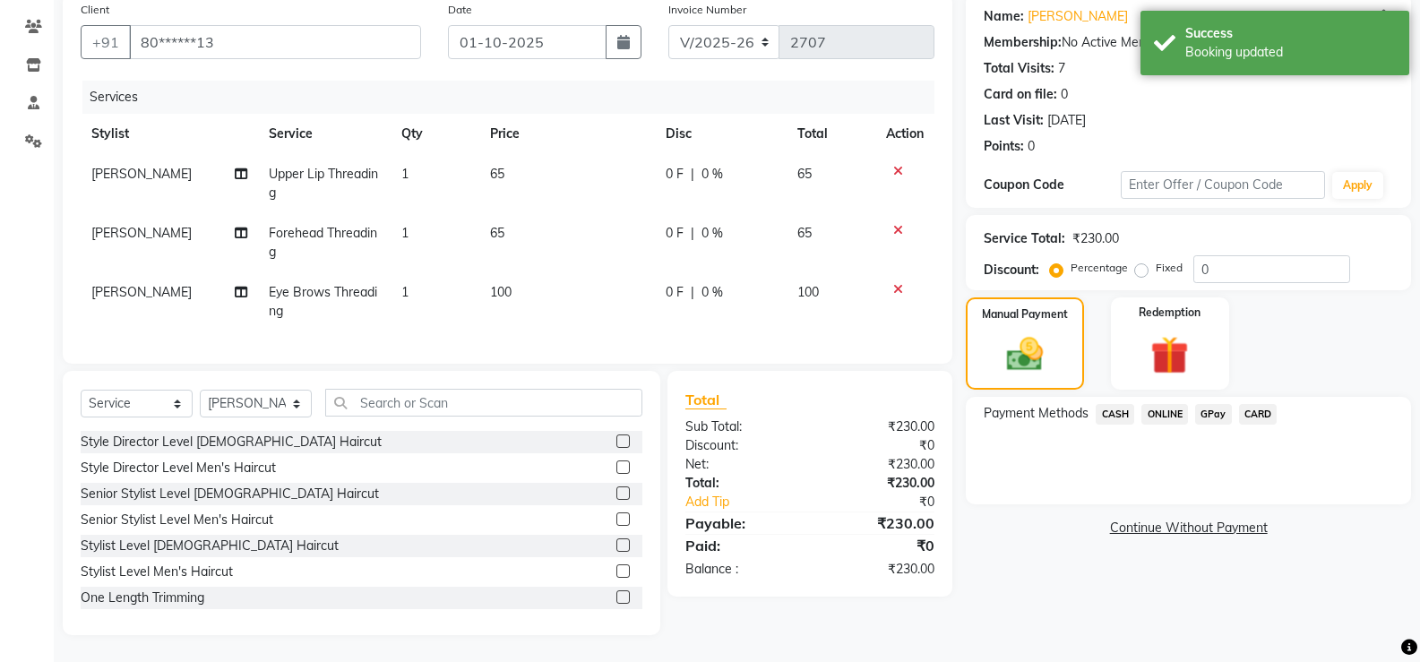
click at [1132, 406] on span "CASH" at bounding box center [1115, 414] width 39 height 21
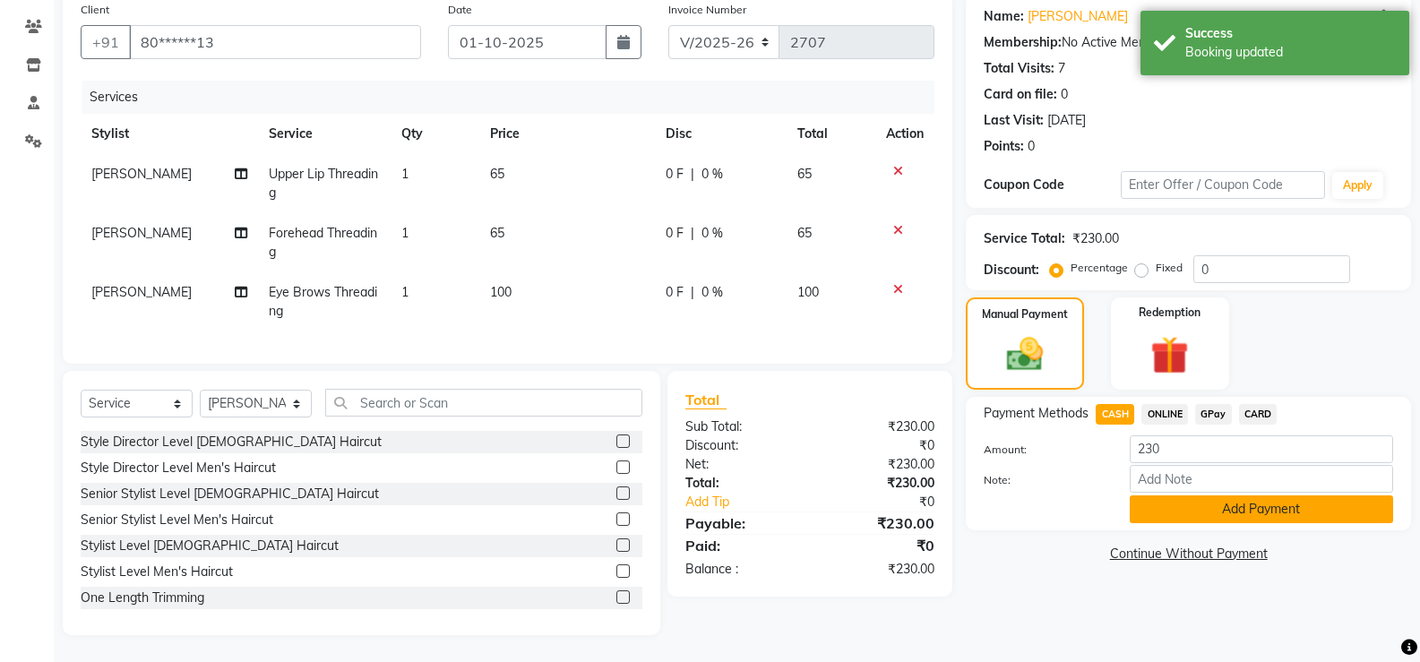
click at [1236, 497] on button "Add Payment" at bounding box center [1261, 509] width 263 height 28
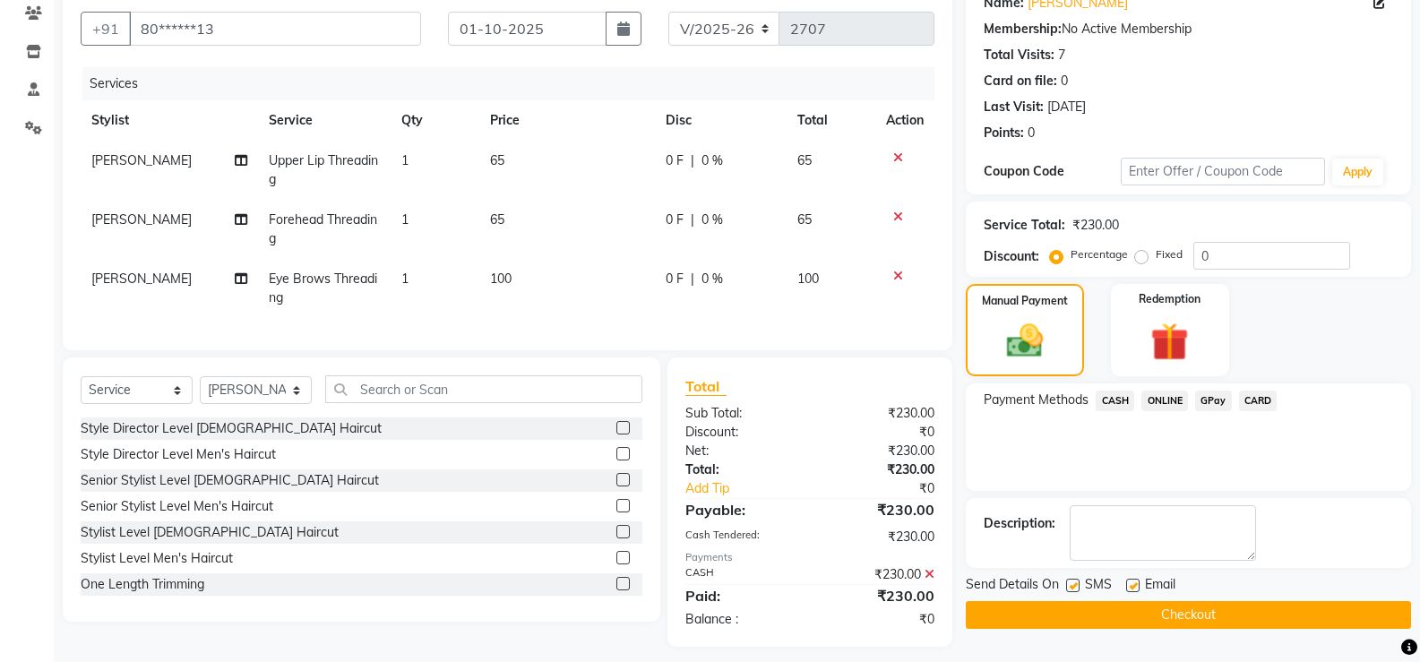
scroll to position [180, 0]
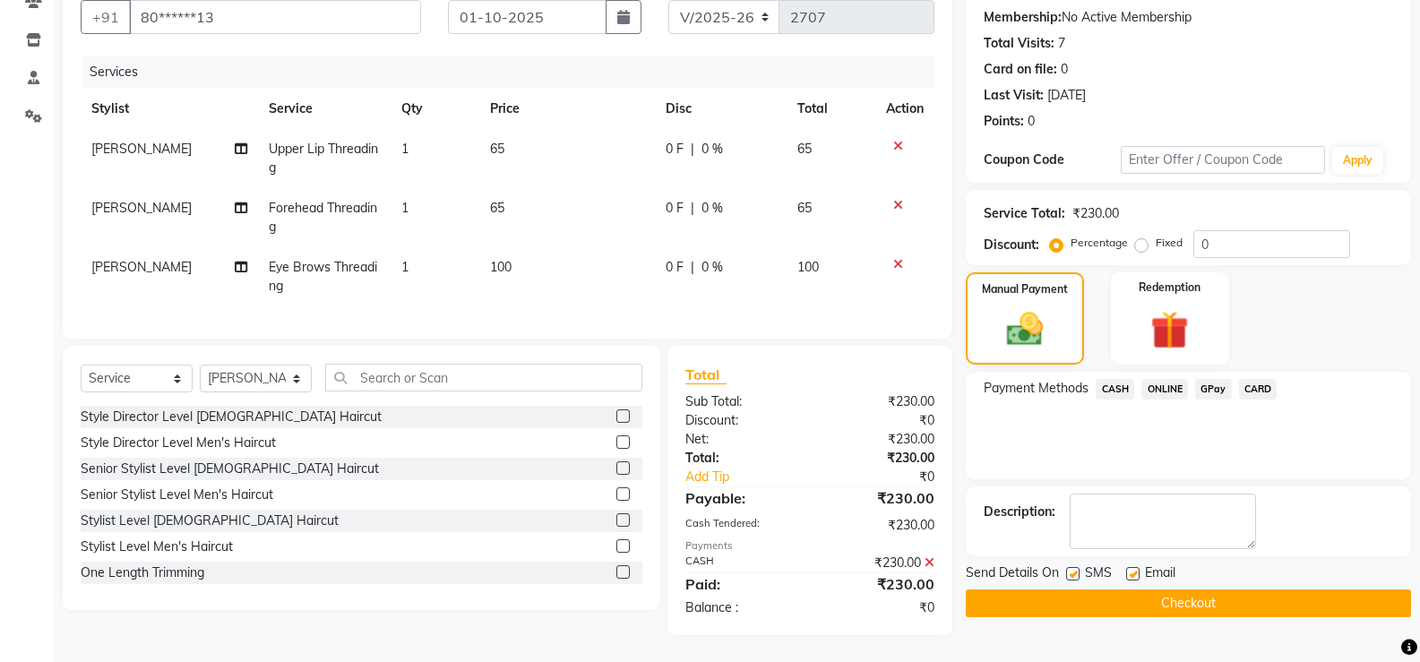
click at [1077, 567] on label at bounding box center [1072, 573] width 13 height 13
click at [1077, 569] on input "checkbox" at bounding box center [1072, 575] width 12 height 12
checkbox input "false"
click at [1139, 567] on label at bounding box center [1132, 573] width 13 height 13
click at [1138, 569] on input "checkbox" at bounding box center [1132, 575] width 12 height 12
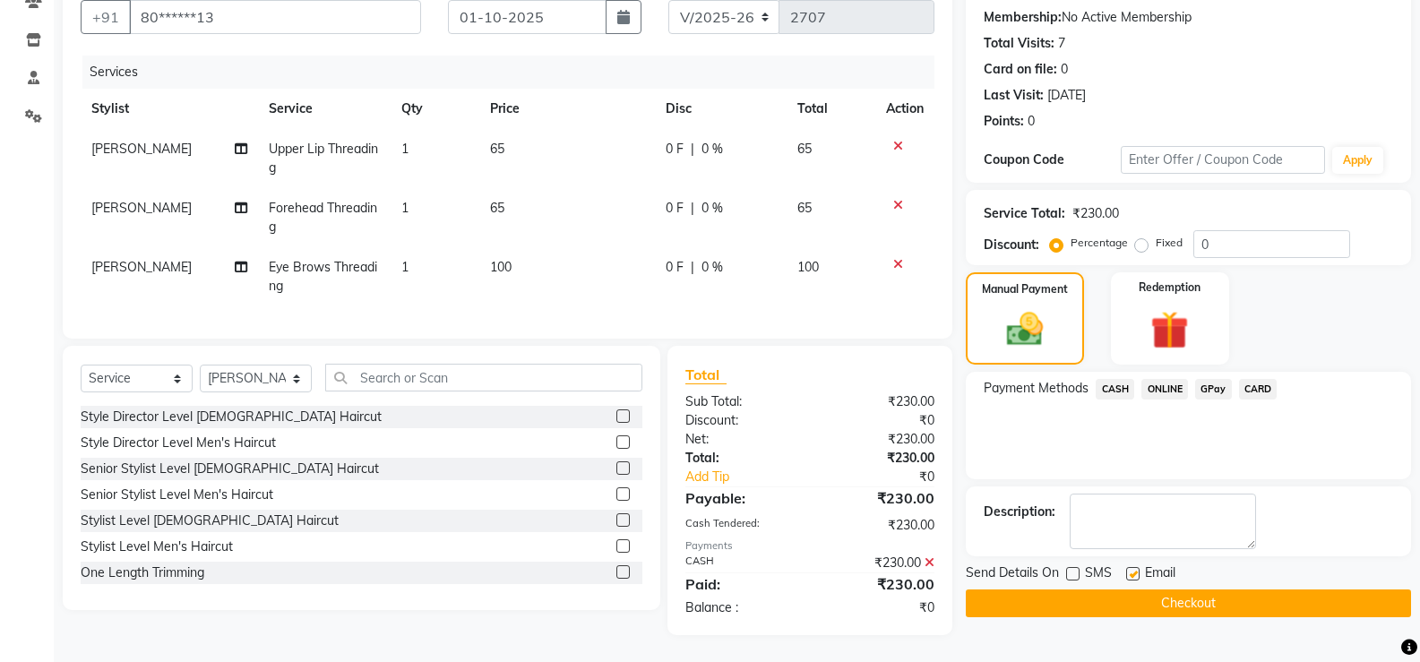
checkbox input "false"
click at [1136, 589] on button "Checkout" at bounding box center [1188, 603] width 445 height 28
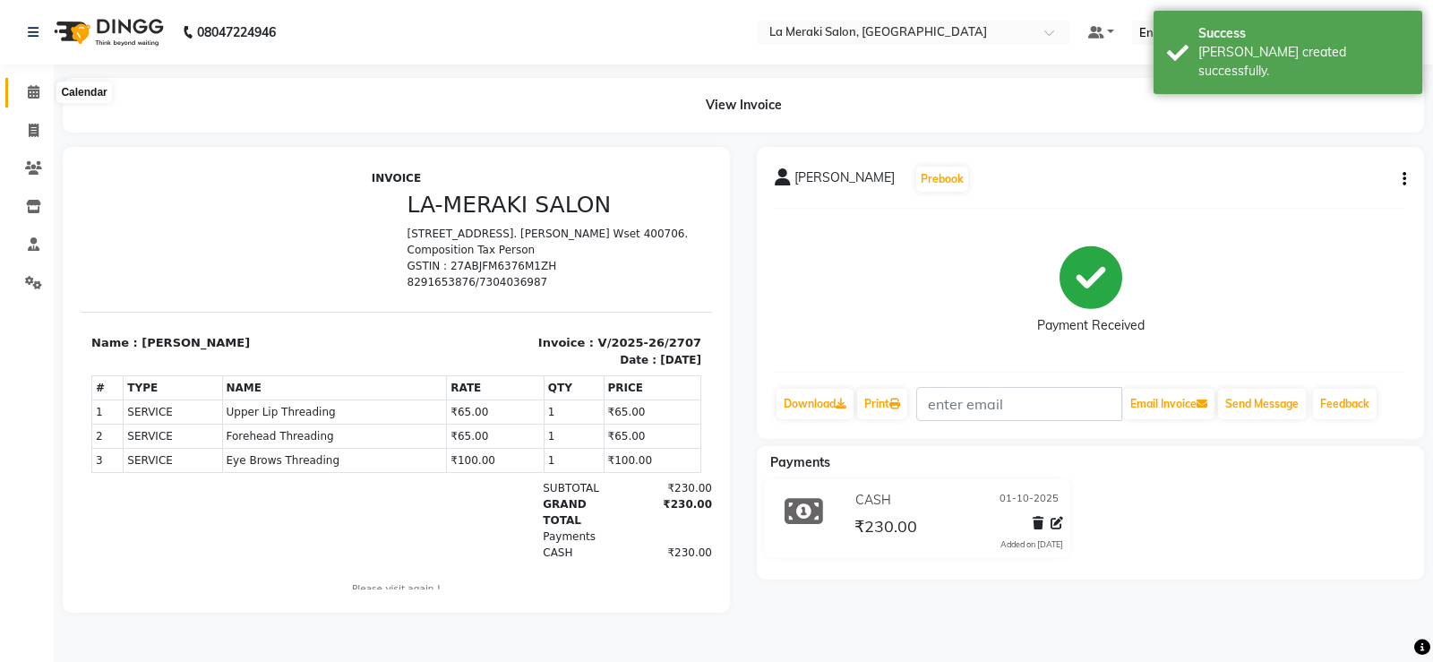
click at [47, 90] on span at bounding box center [33, 92] width 31 height 21
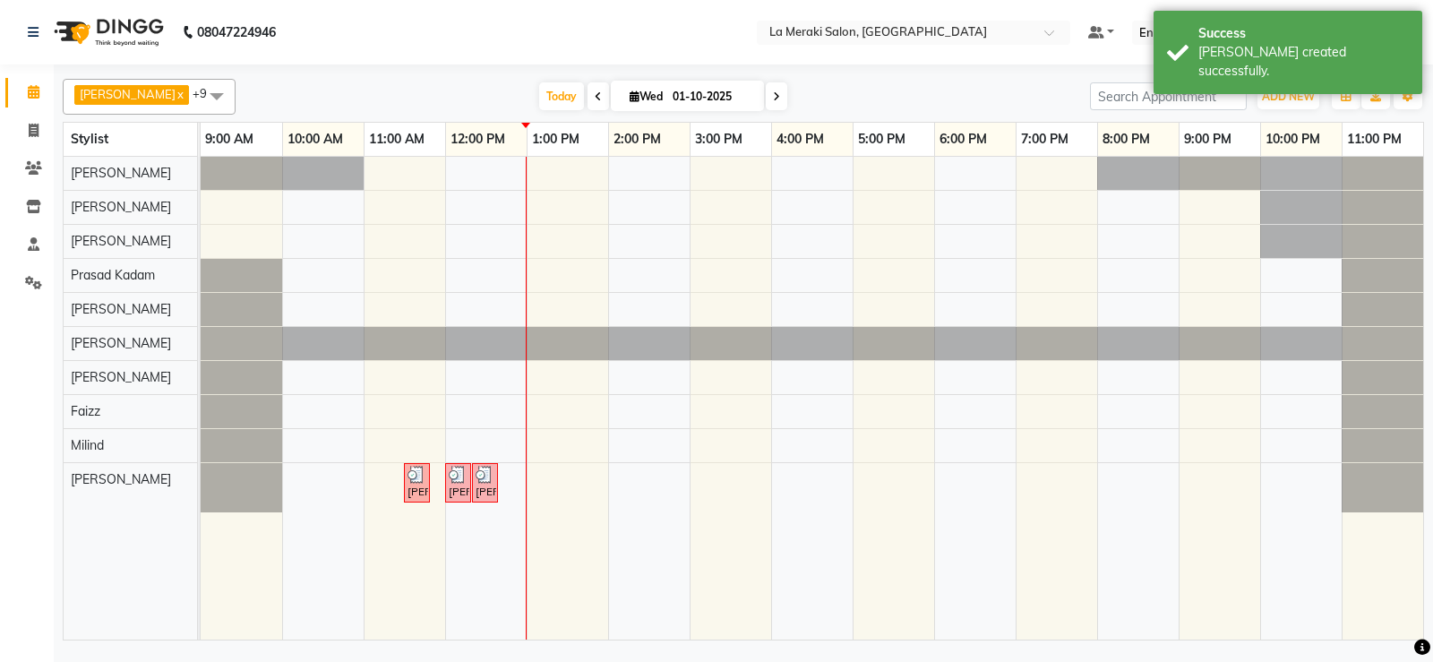
click at [480, 165] on div "[PERSON_NAME], TK01, 11:30 AM-11:40 AM, Forehead Threading [PERSON_NAME], TK01,…" at bounding box center [812, 398] width 1223 height 483
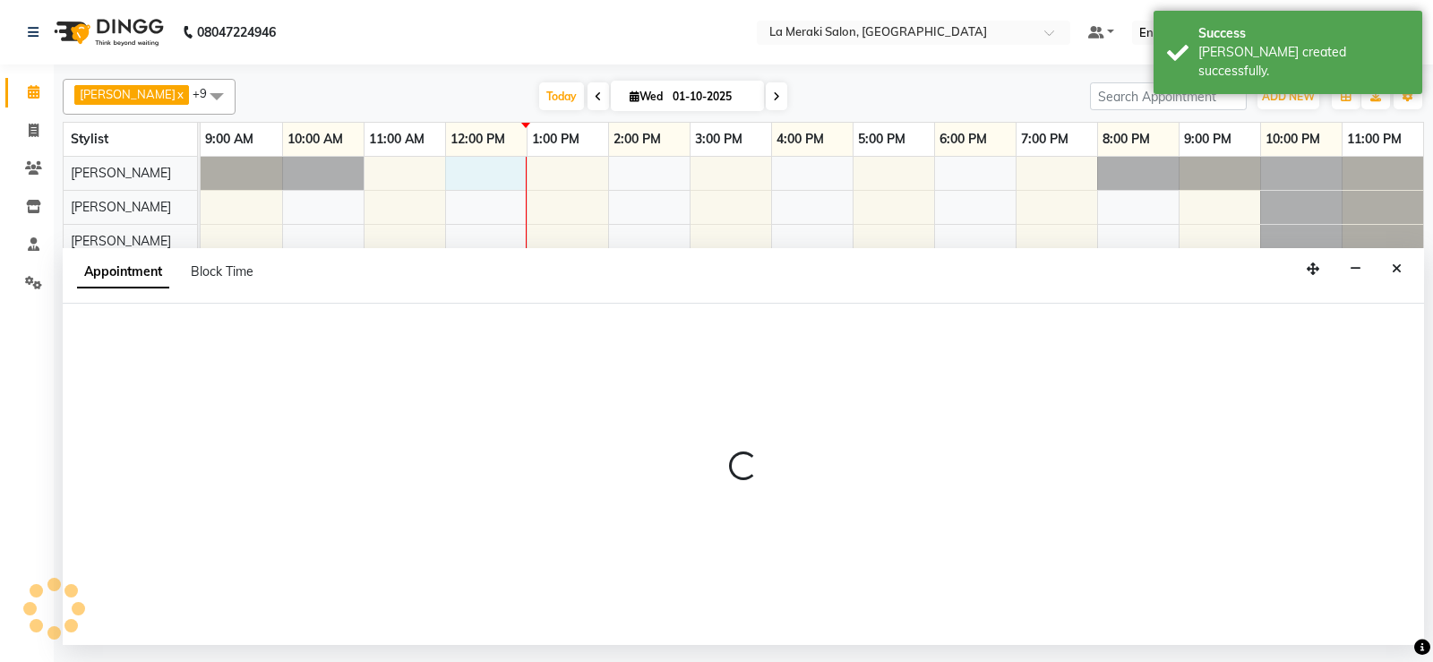
select select "5904"
select select "720"
select select "tentative"
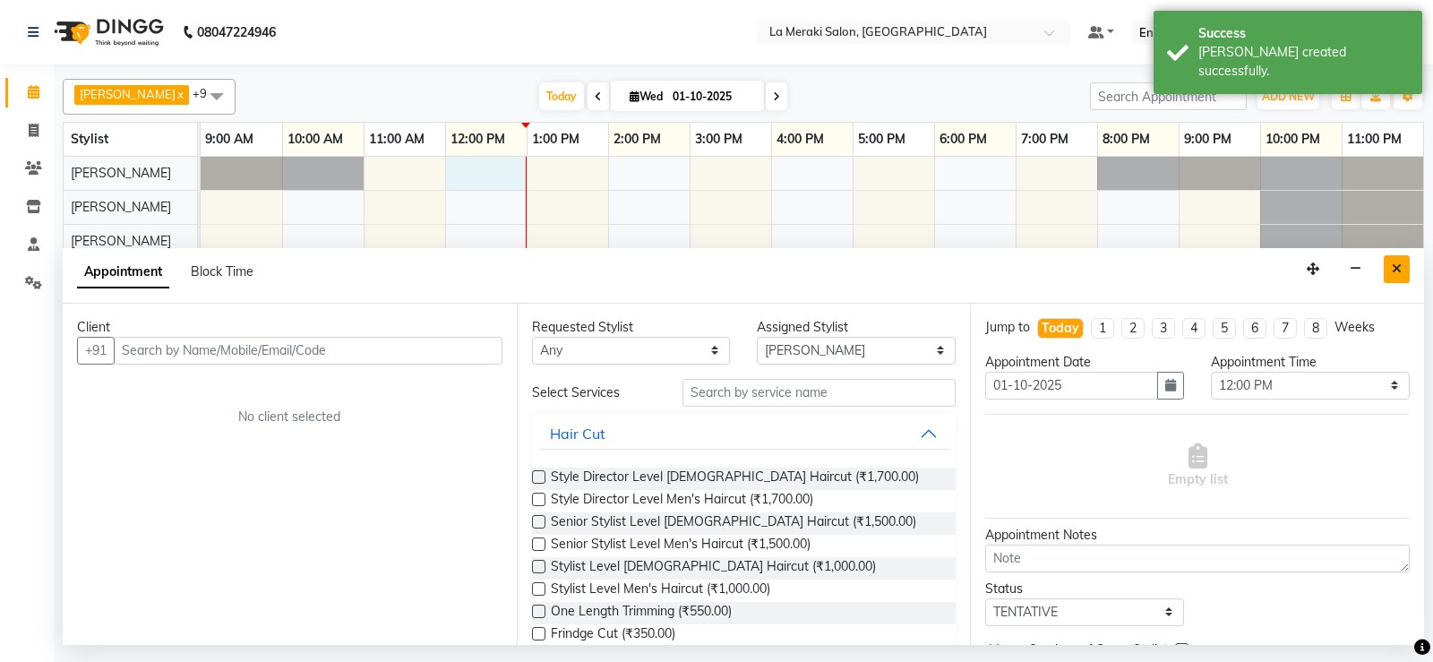
click at [1403, 269] on button "Close" at bounding box center [1397, 269] width 26 height 28
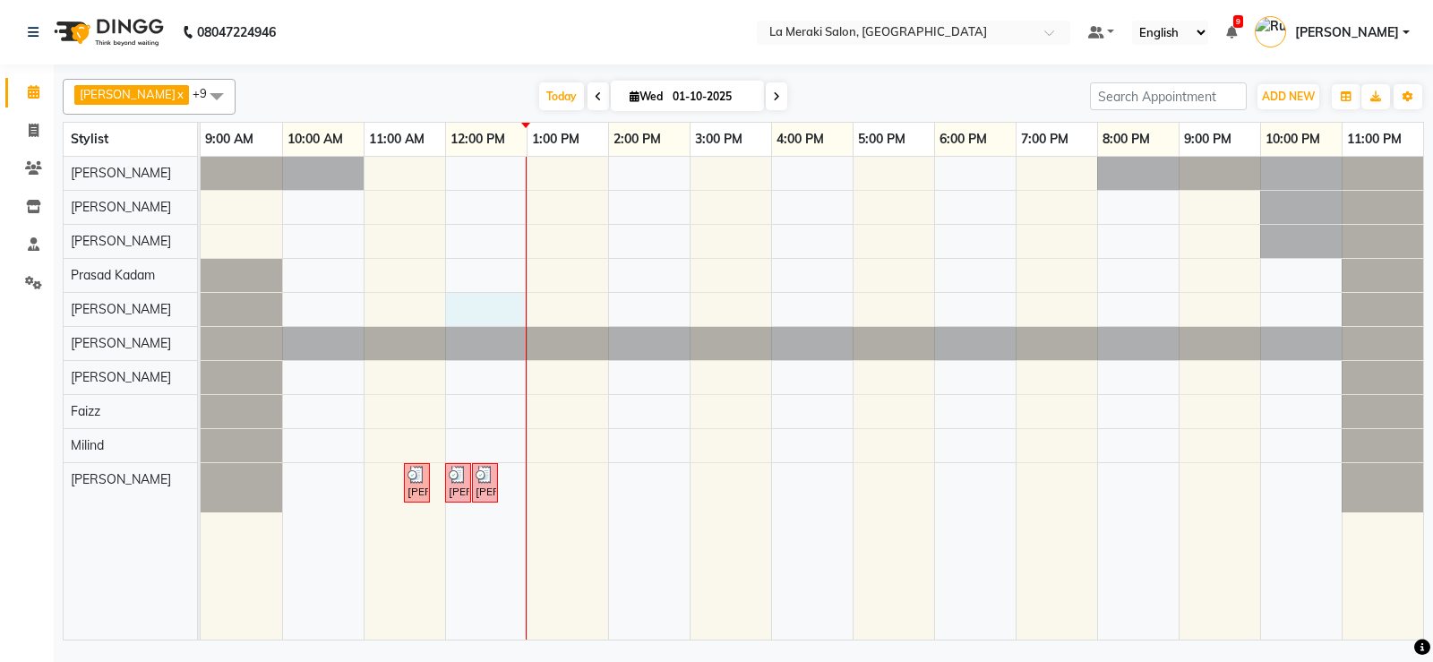
click at [491, 301] on div "[PERSON_NAME], TK01, 11:30 AM-11:40 AM, Forehead Threading [PERSON_NAME], TK01,…" at bounding box center [812, 398] width 1223 height 483
select select "24520"
select select "720"
select select "tentative"
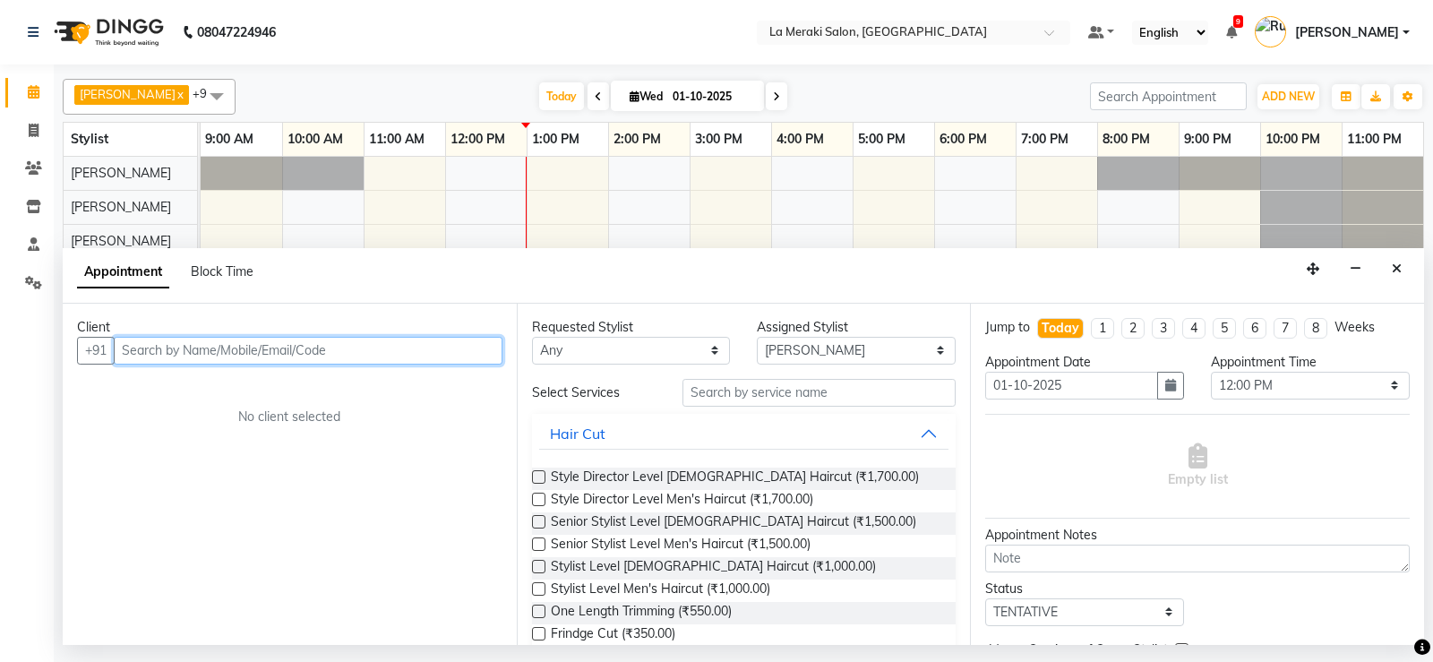
click at [160, 353] on input "text" at bounding box center [308, 351] width 389 height 28
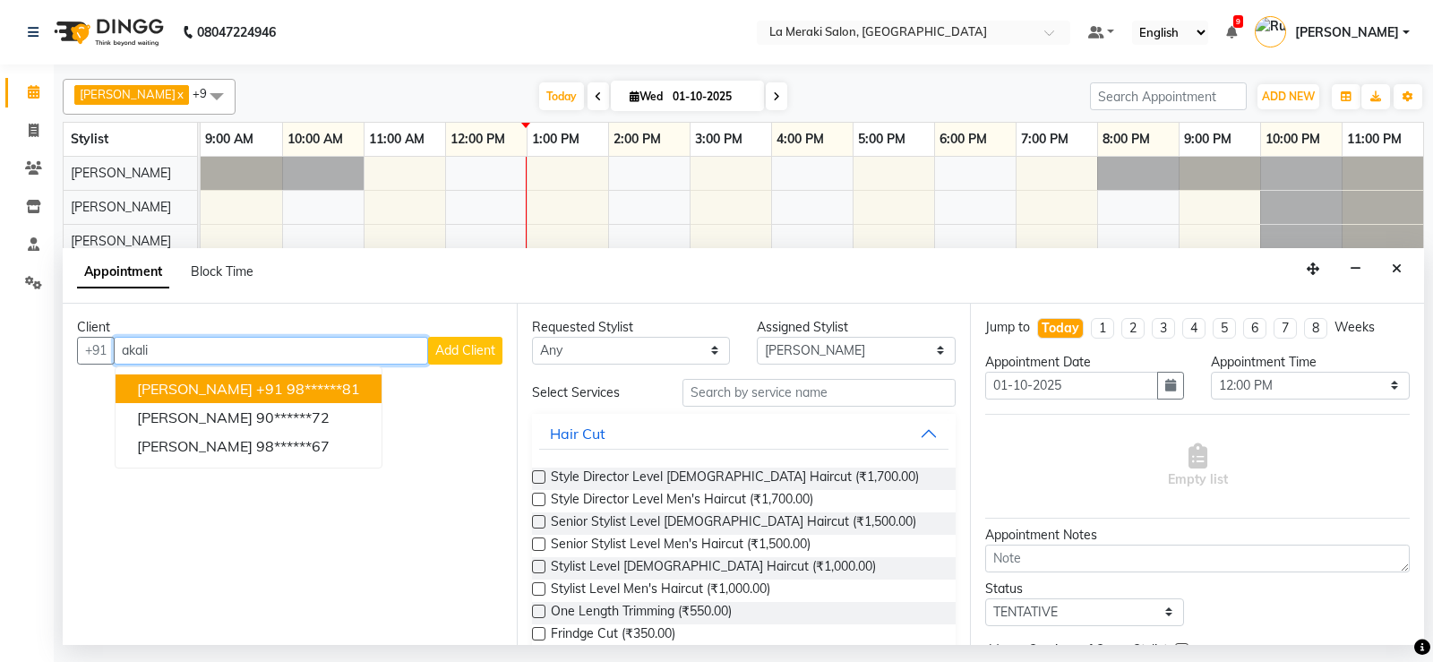
click at [256, 391] on ngb-highlight "+91 98******81" at bounding box center [308, 389] width 104 height 18
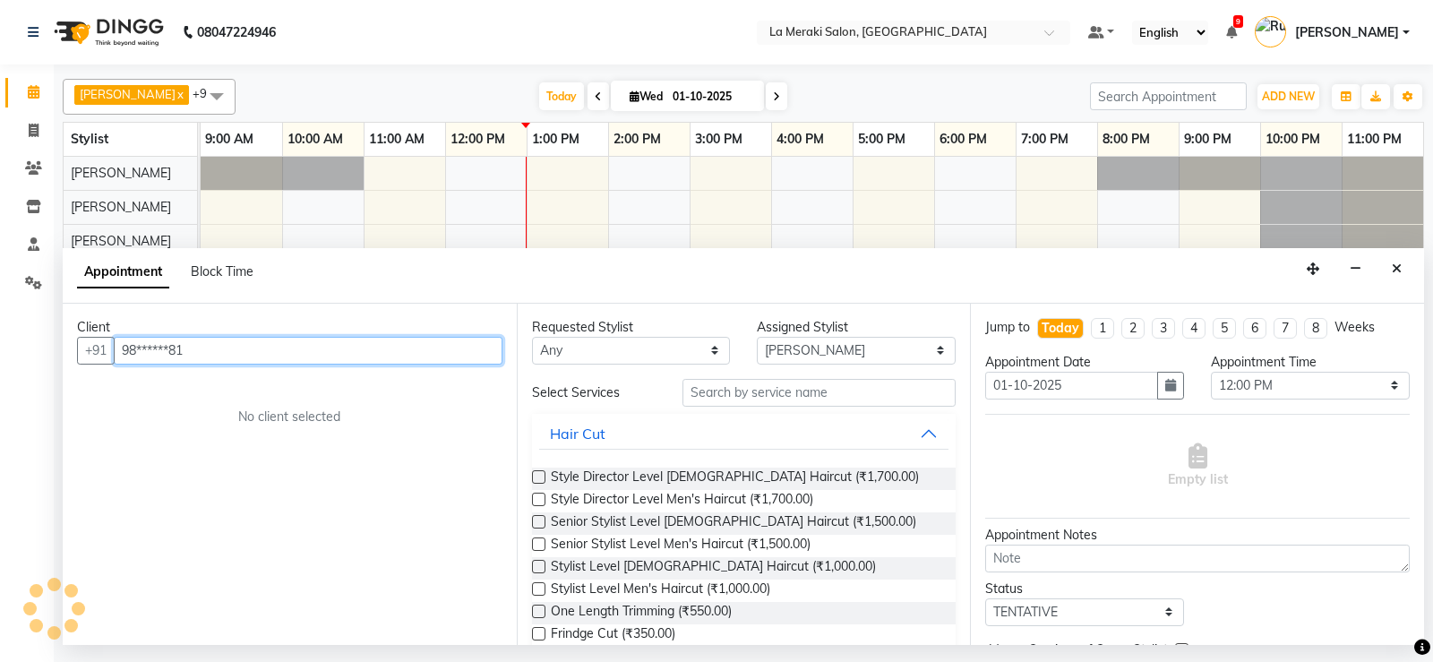
type input "98******81"
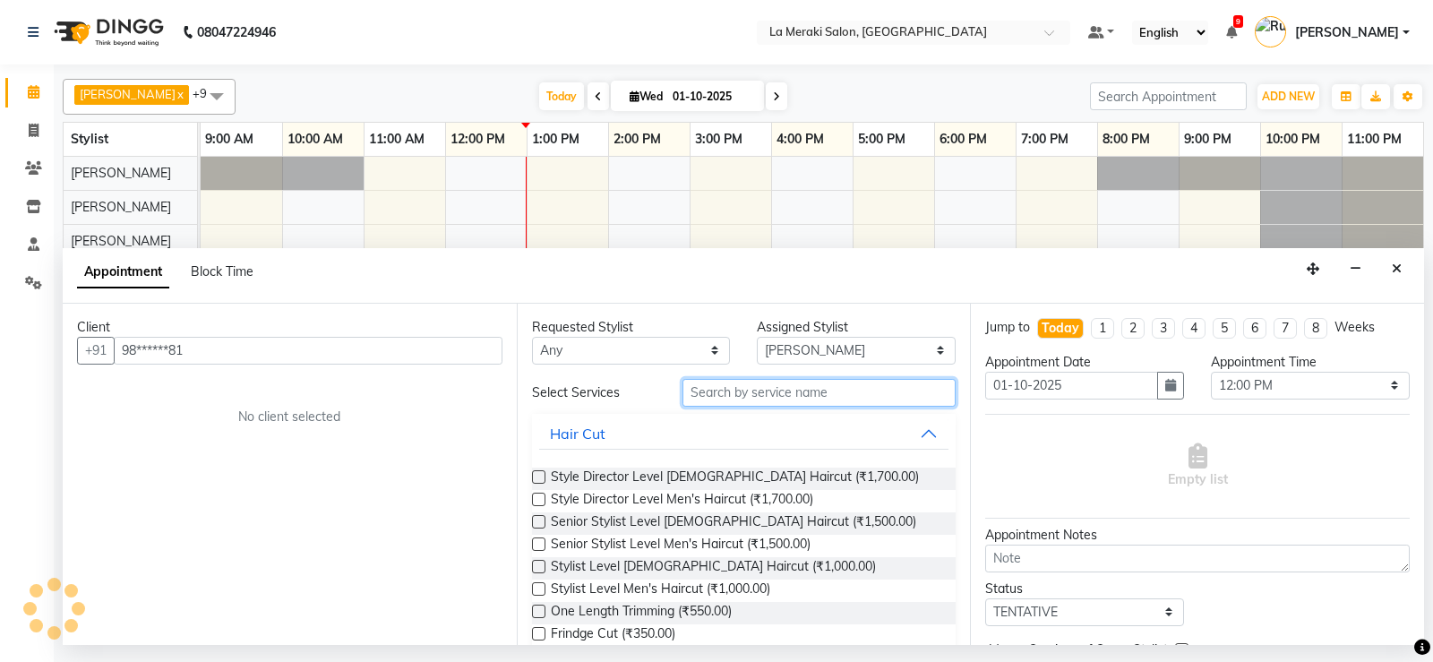
click at [728, 391] on input "text" at bounding box center [820, 393] width 274 height 28
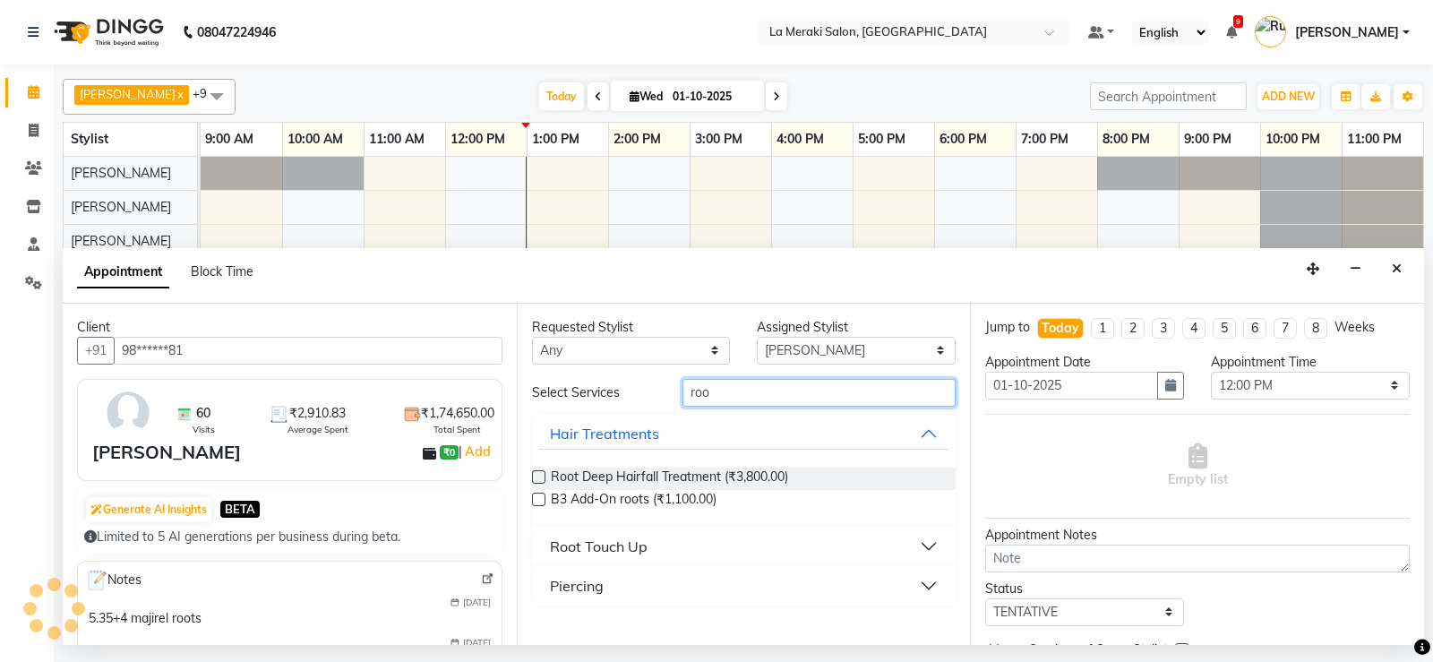
type input "roo"
click at [581, 552] on div "Root Touch Up" at bounding box center [599, 546] width 98 height 21
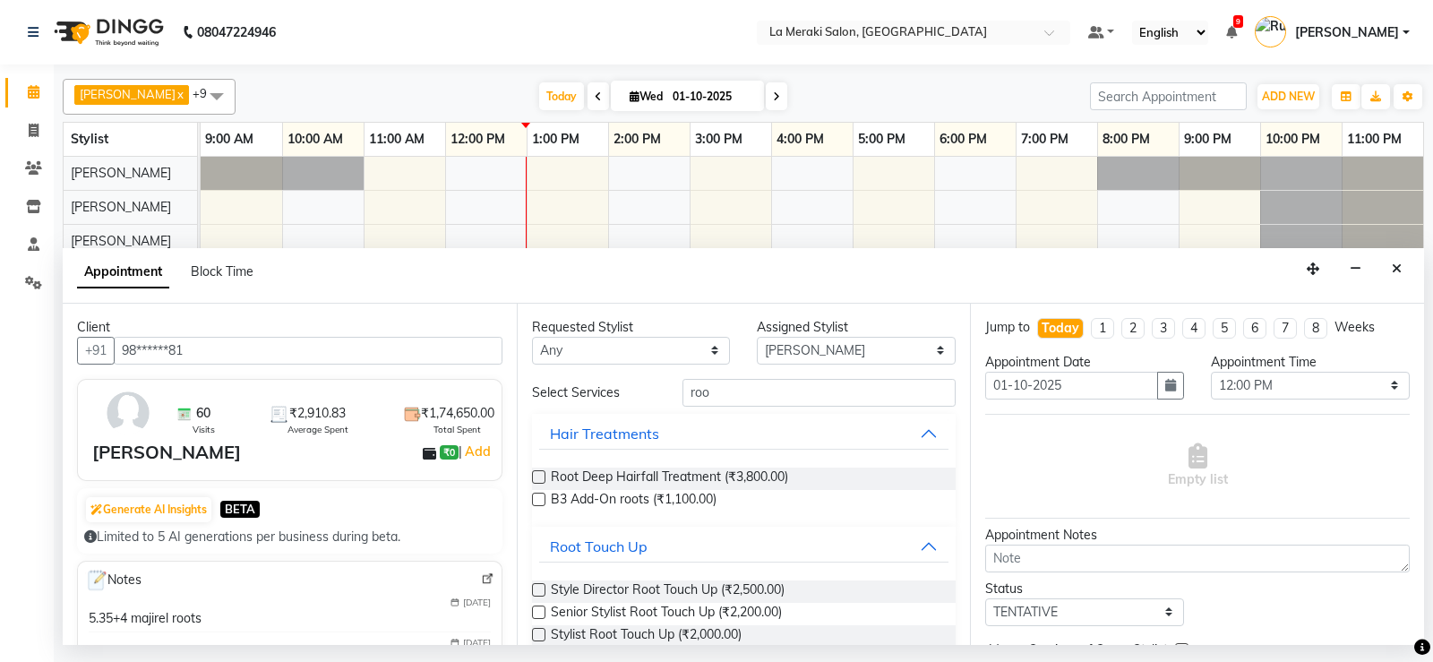
click at [540, 630] on label at bounding box center [538, 634] width 13 height 13
click at [540, 631] on input "checkbox" at bounding box center [538, 637] width 12 height 12
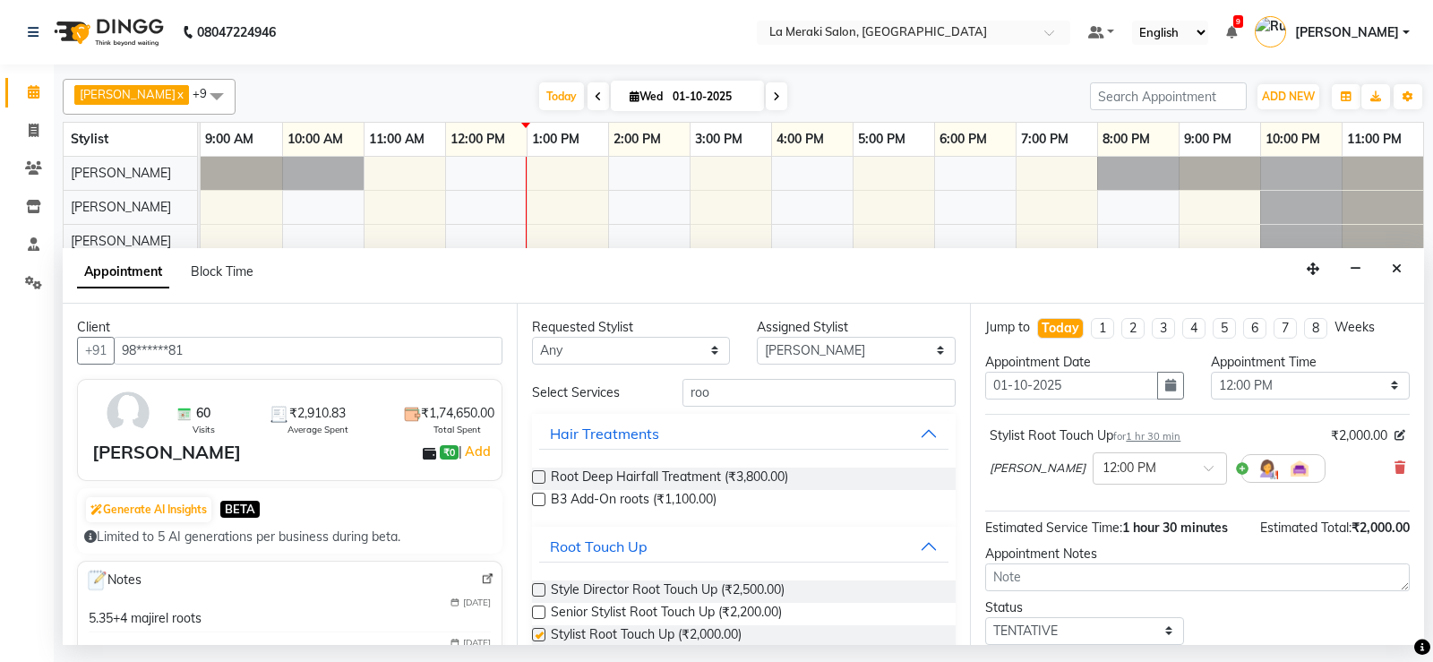
checkbox input "false"
click at [757, 406] on input "roo" at bounding box center [820, 393] width 274 height 28
click at [818, 339] on select "Select [PERSON_NAME] Anus [PERSON_NAME] Faizz [PERSON_NAME] [PERSON_NAME] [PERS…" at bounding box center [856, 351] width 199 height 28
select select "64939"
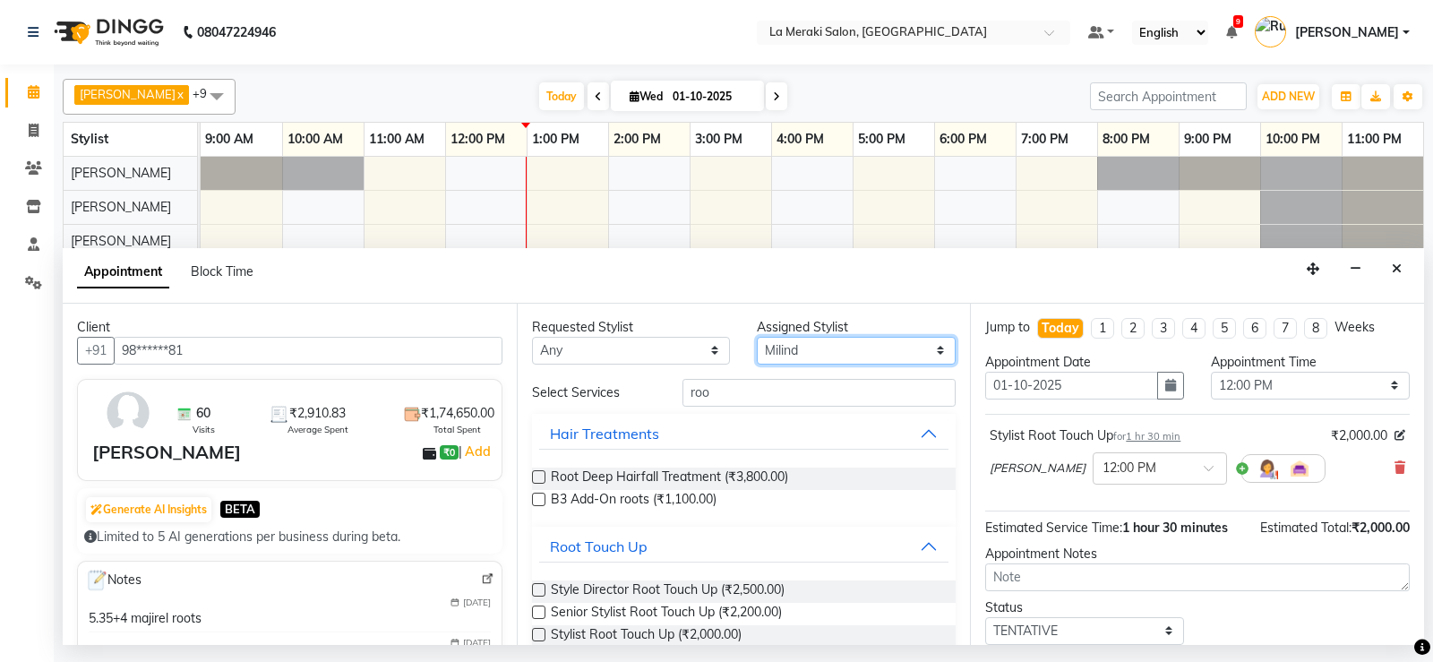
click at [757, 337] on select "Select [PERSON_NAME] Anus [PERSON_NAME] Faizz [PERSON_NAME] [PERSON_NAME] [PERS…" at bounding box center [856, 351] width 199 height 28
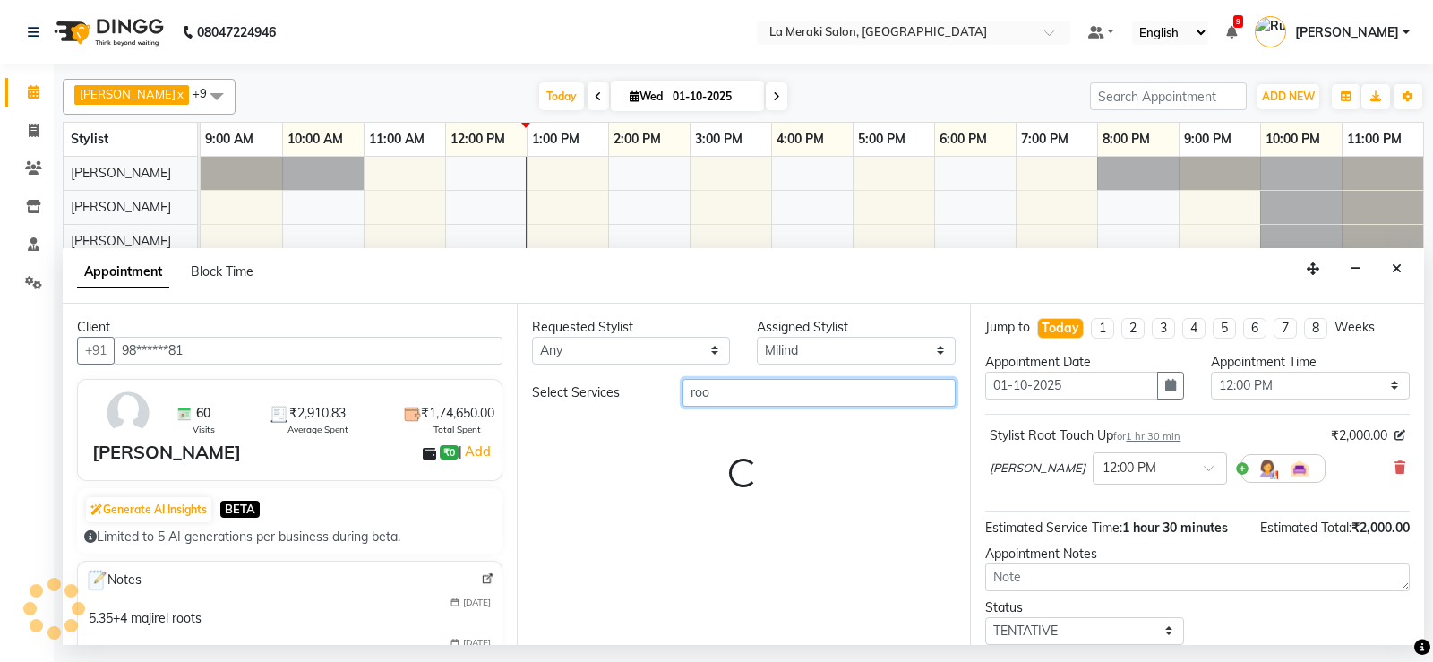
click at [769, 392] on input "roo" at bounding box center [820, 393] width 274 height 28
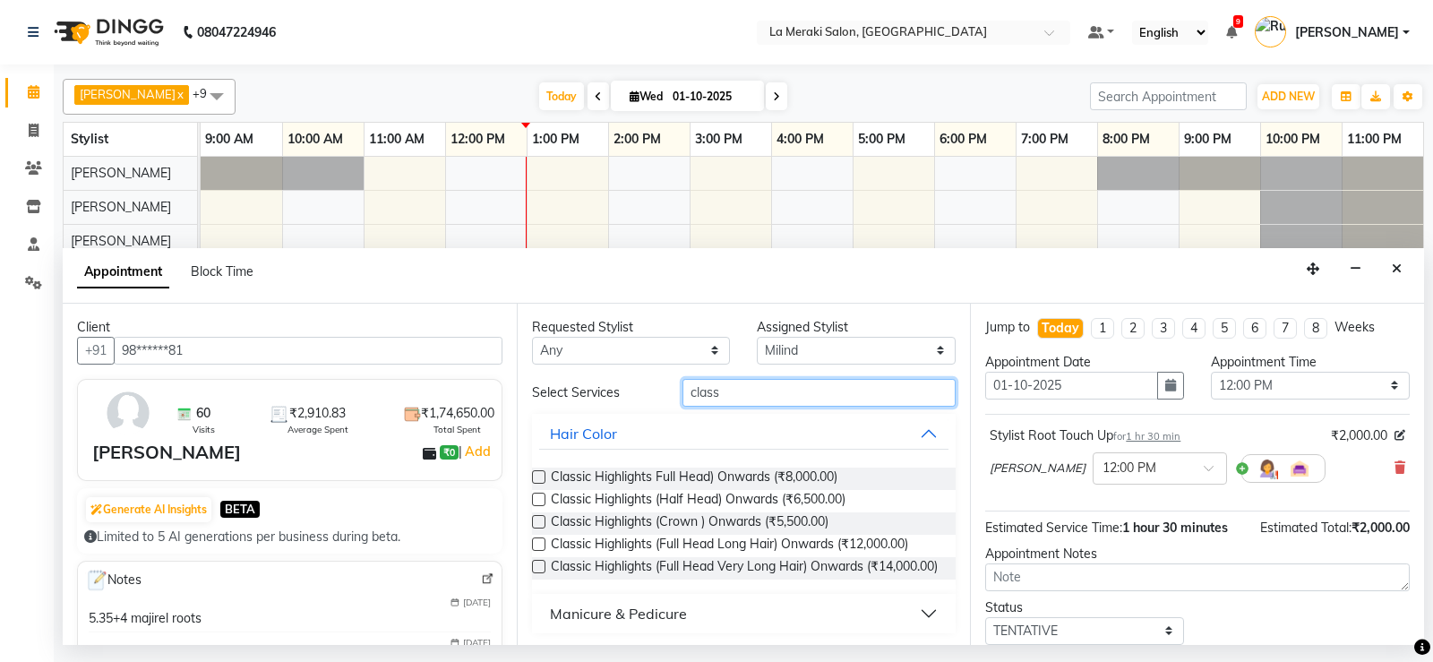
scroll to position [18, 0]
type input "class"
click at [573, 618] on div "Manicure & Pedicure" at bounding box center [618, 610] width 137 height 21
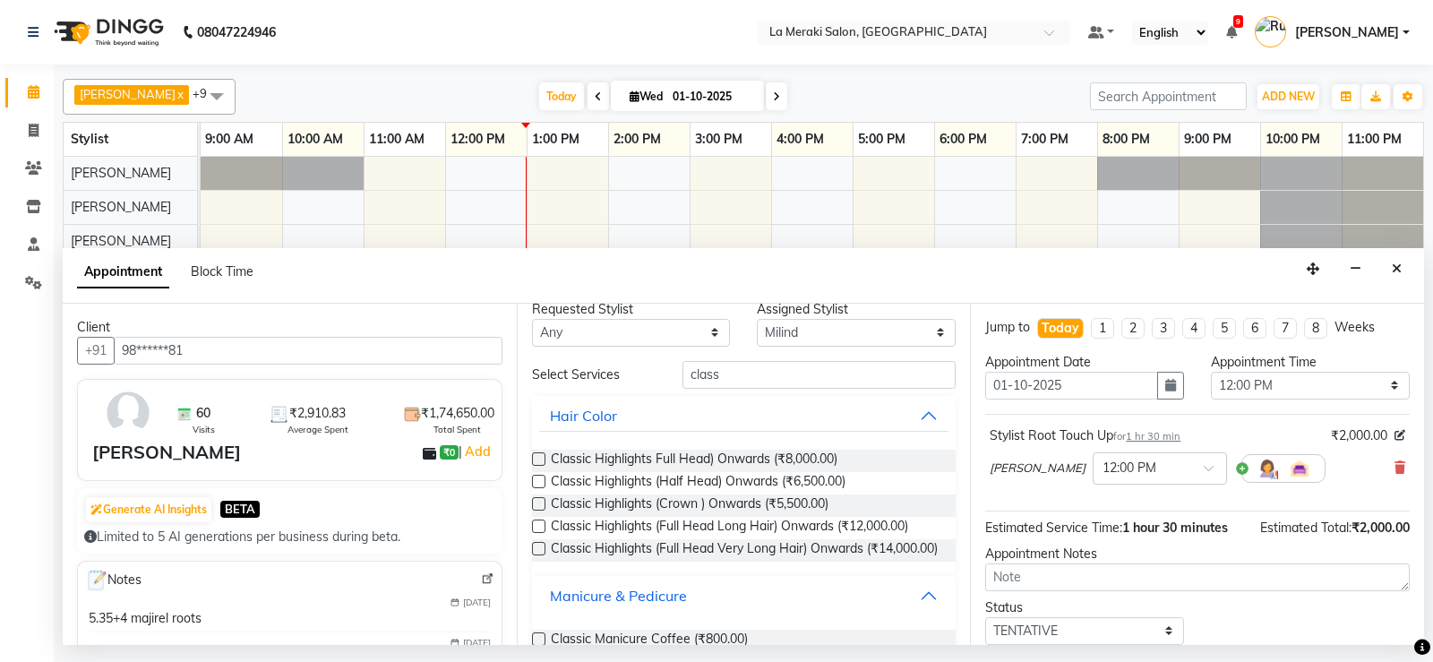
scroll to position [114, 0]
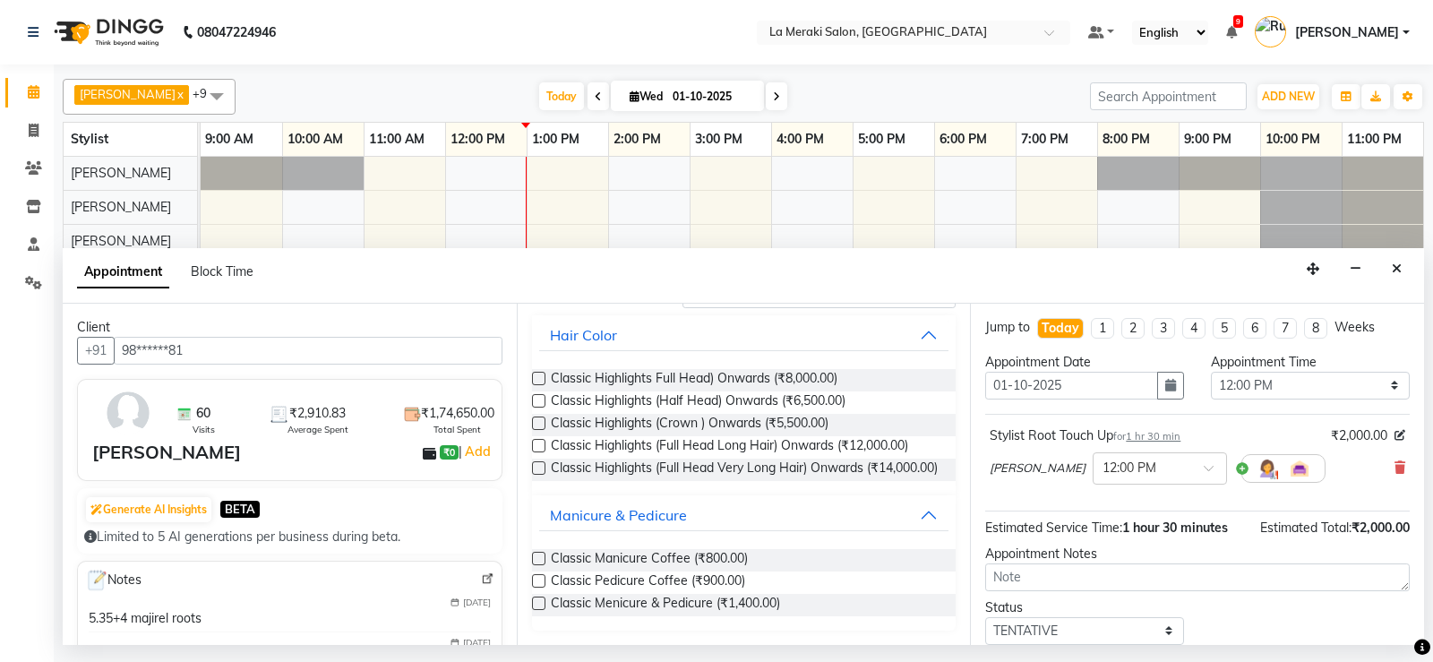
click at [542, 582] on label at bounding box center [538, 580] width 13 height 13
click at [542, 582] on input "checkbox" at bounding box center [538, 583] width 12 height 12
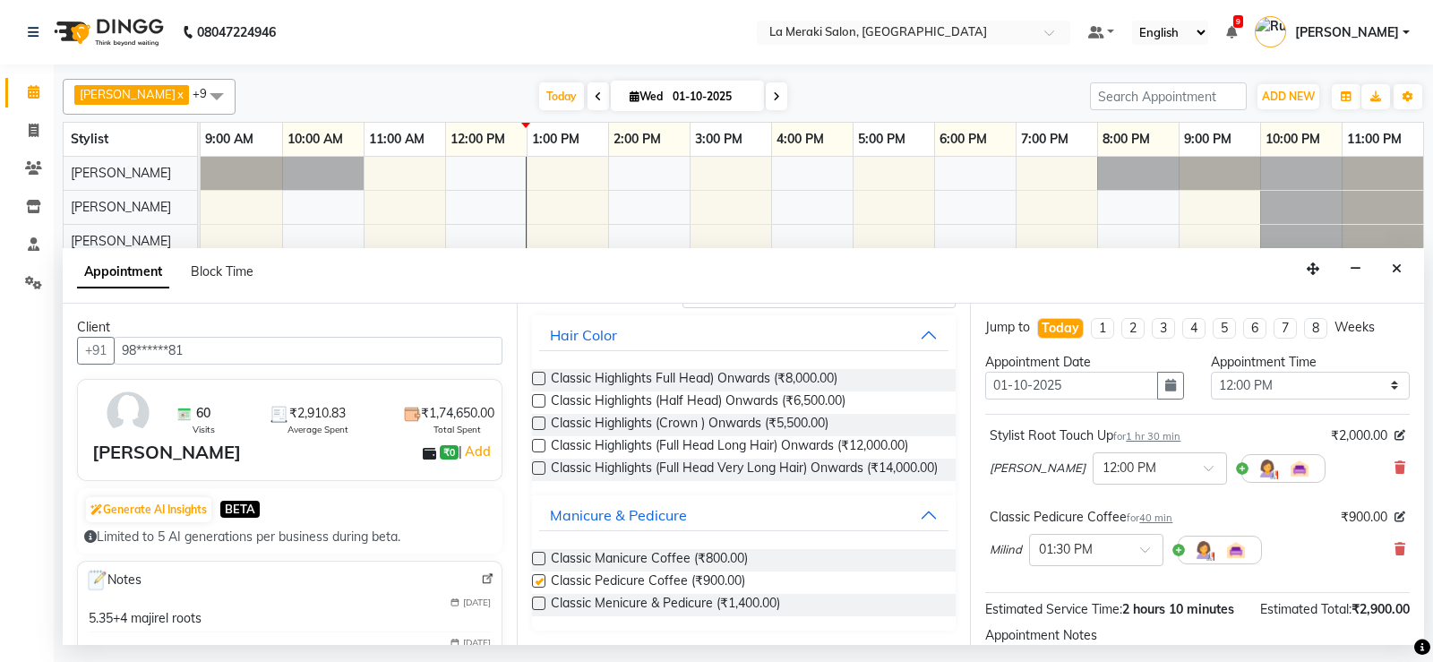
checkbox input "false"
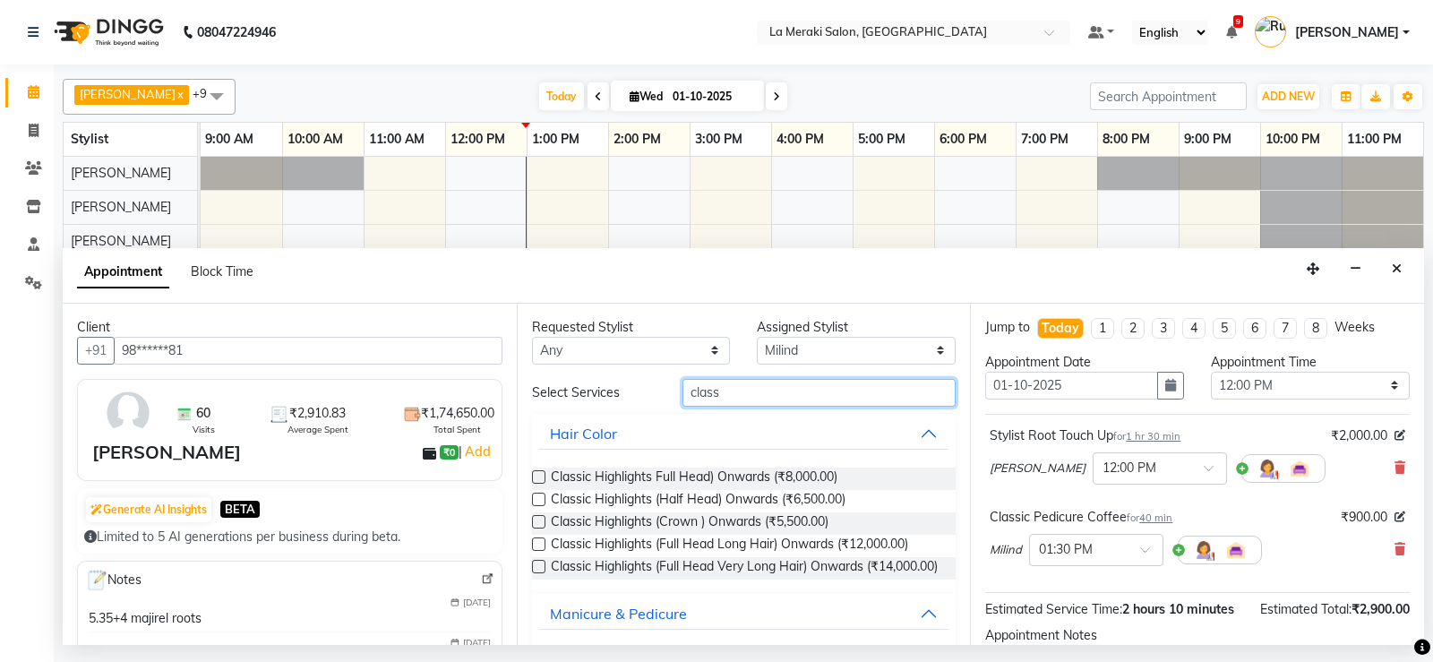
click at [735, 396] on input "class" at bounding box center [820, 393] width 274 height 28
click at [735, 395] on input "class" at bounding box center [820, 393] width 274 height 28
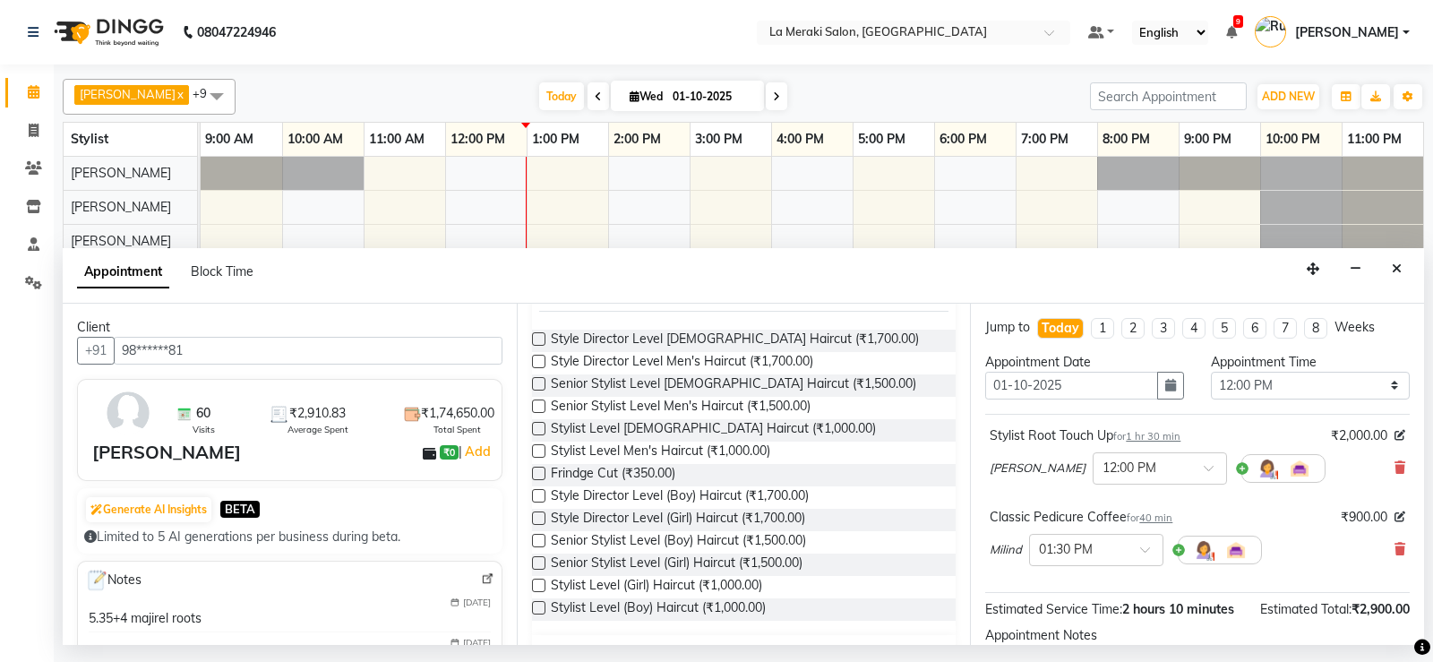
scroll to position [317, 0]
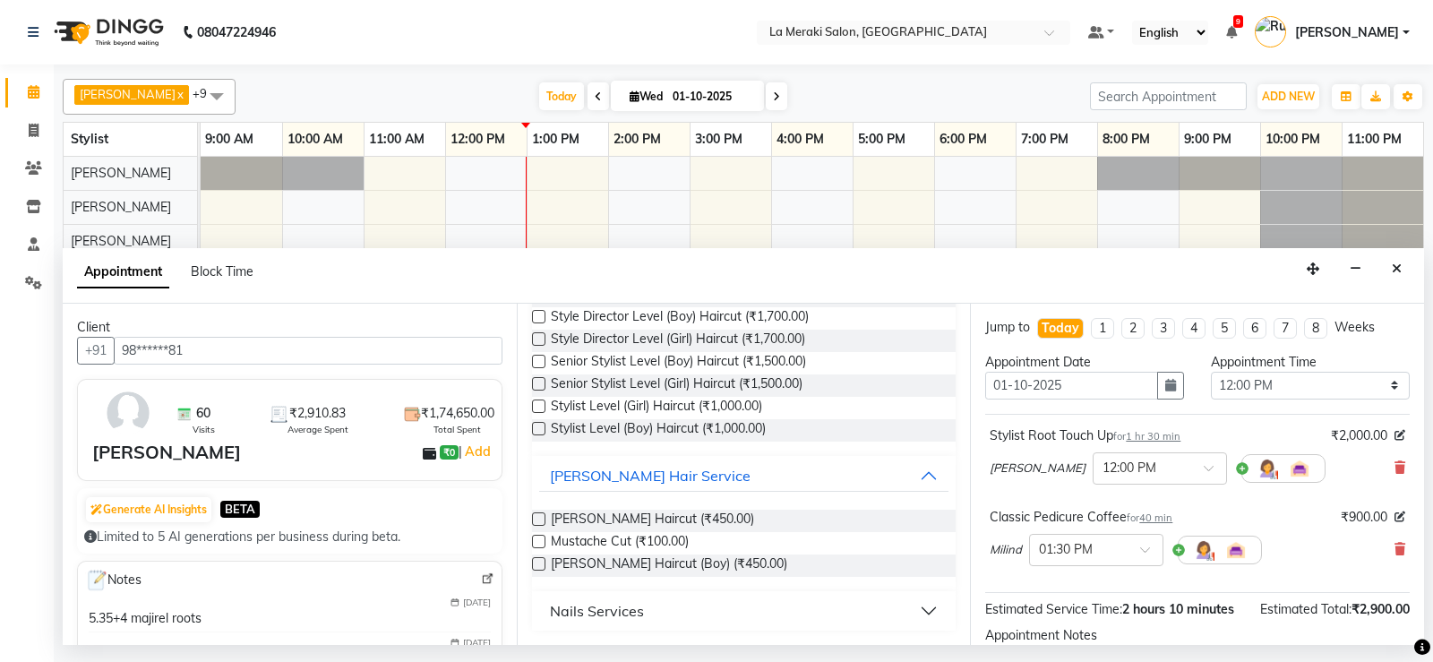
type input "cut"
click at [675, 611] on button "Nails Services" at bounding box center [744, 611] width 410 height 32
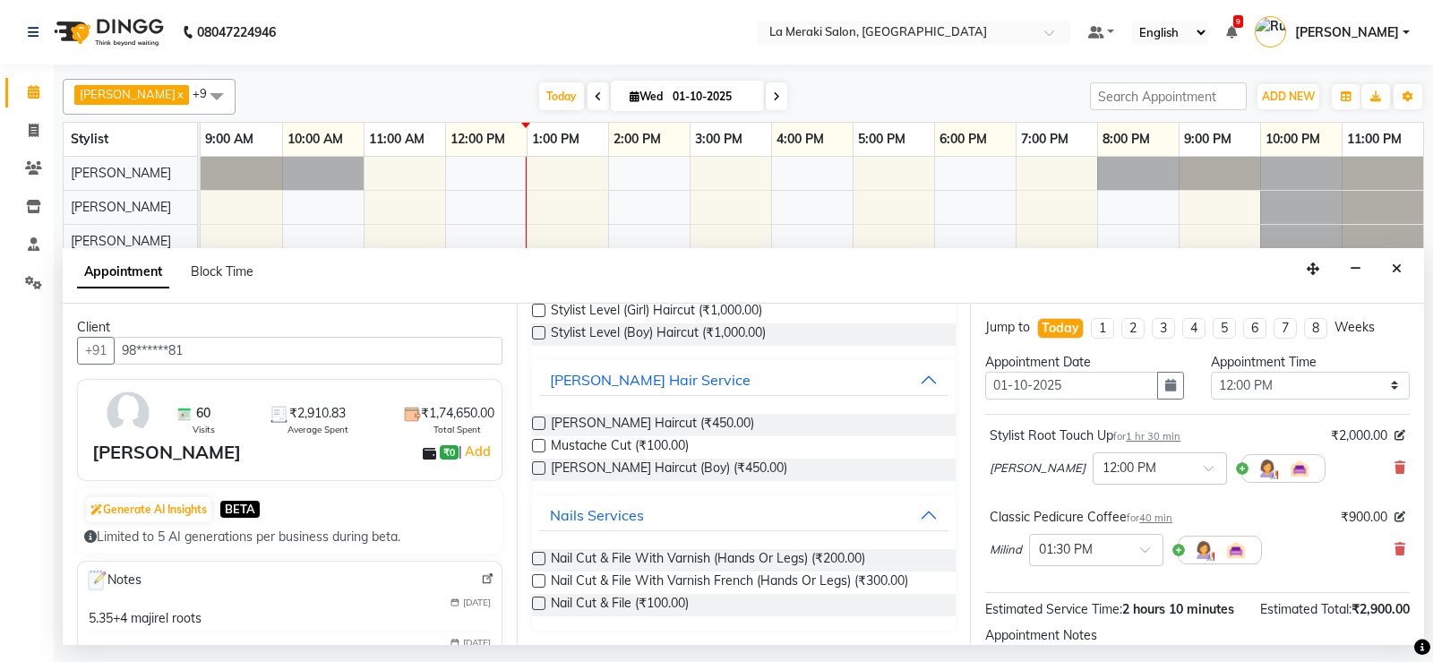
click at [538, 600] on label at bounding box center [538, 603] width 13 height 13
click at [538, 600] on input "checkbox" at bounding box center [538, 605] width 12 height 12
checkbox input "false"
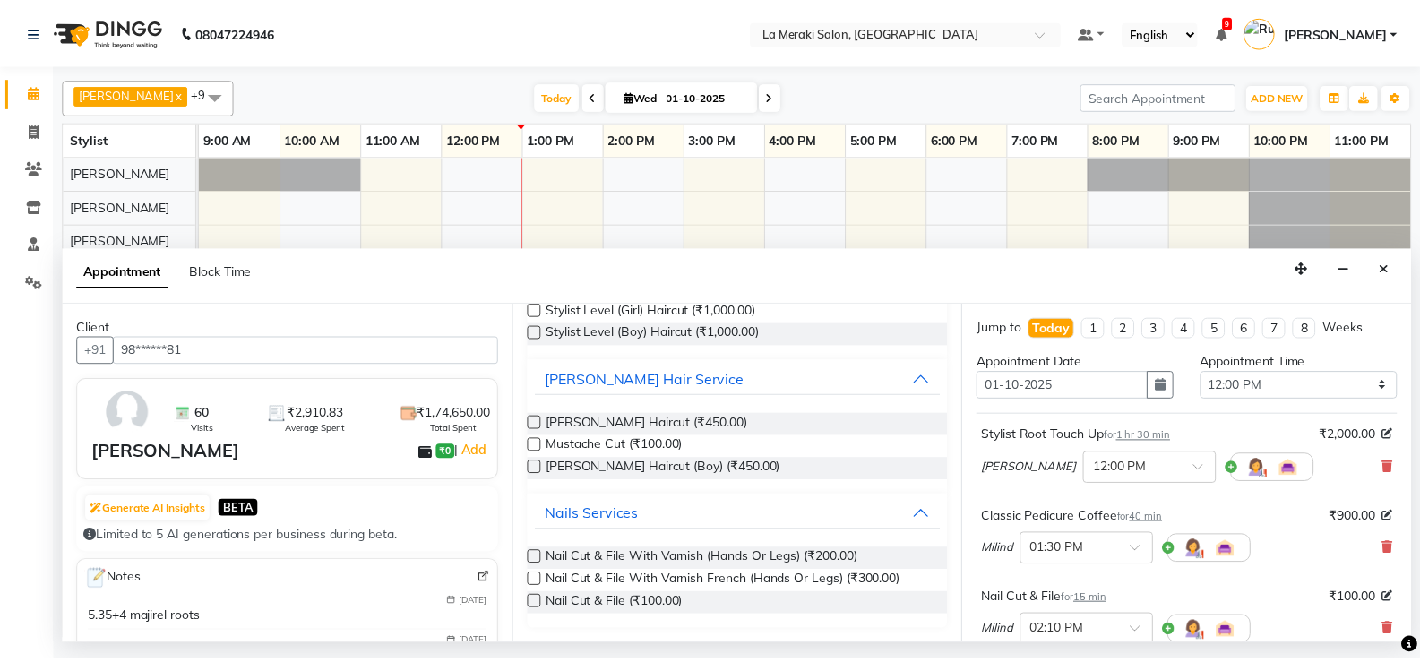
scroll to position [276, 0]
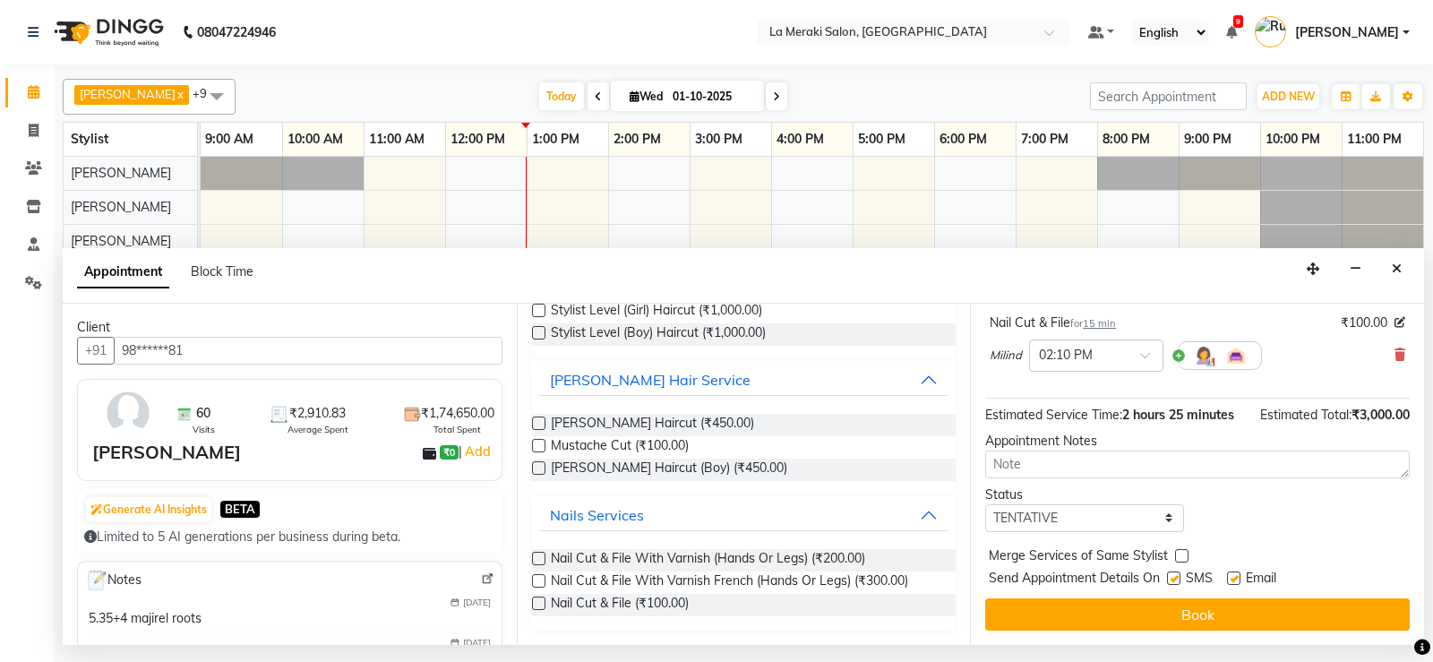
click at [1180, 579] on label at bounding box center [1173, 578] width 13 height 13
click at [1179, 579] on input "checkbox" at bounding box center [1173, 580] width 12 height 12
checkbox input "false"
click at [1237, 573] on label at bounding box center [1233, 578] width 13 height 13
click at [1237, 574] on input "checkbox" at bounding box center [1233, 580] width 12 height 12
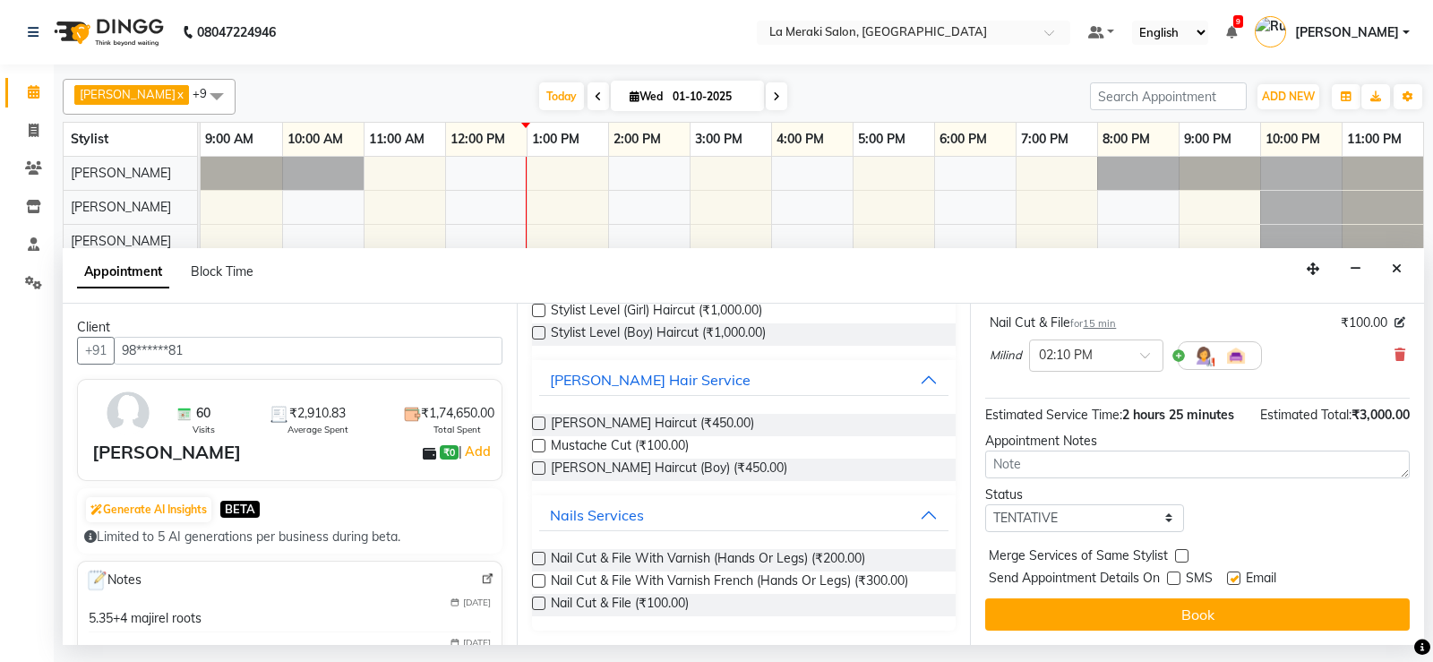
checkbox input "false"
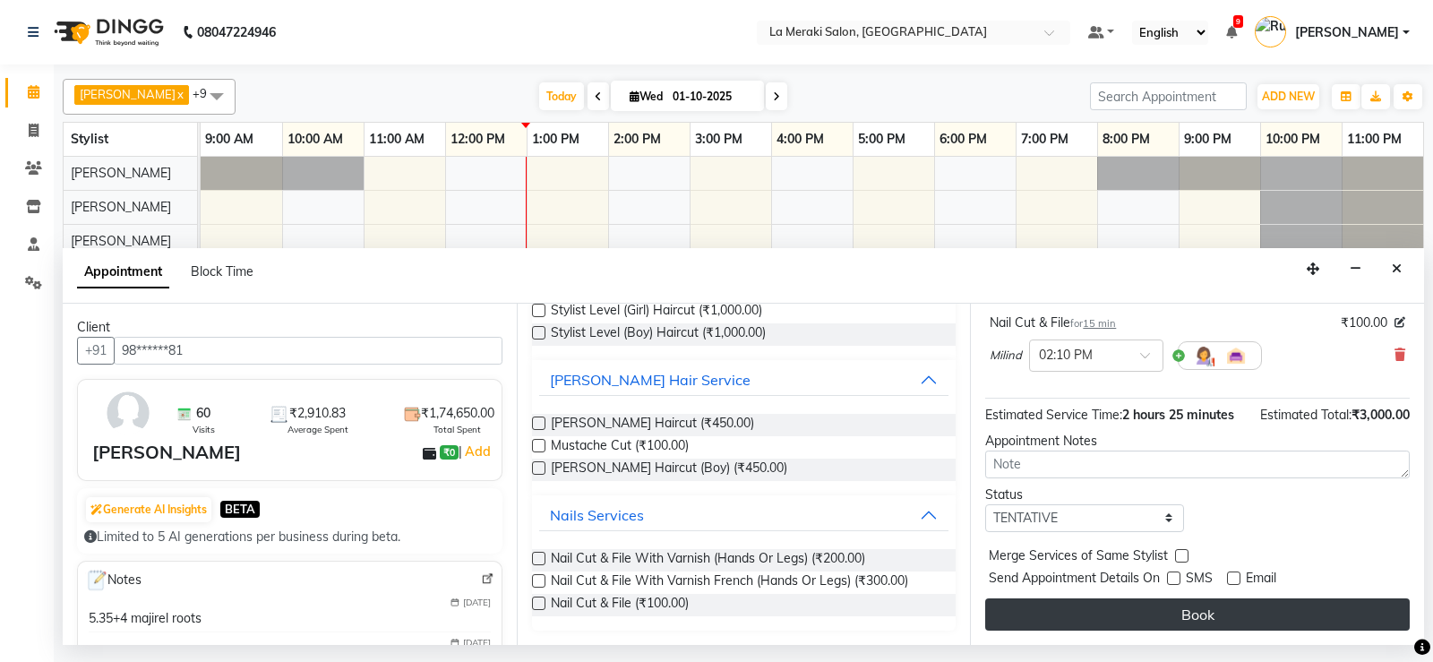
click at [1243, 616] on button "Book" at bounding box center [1197, 614] width 425 height 32
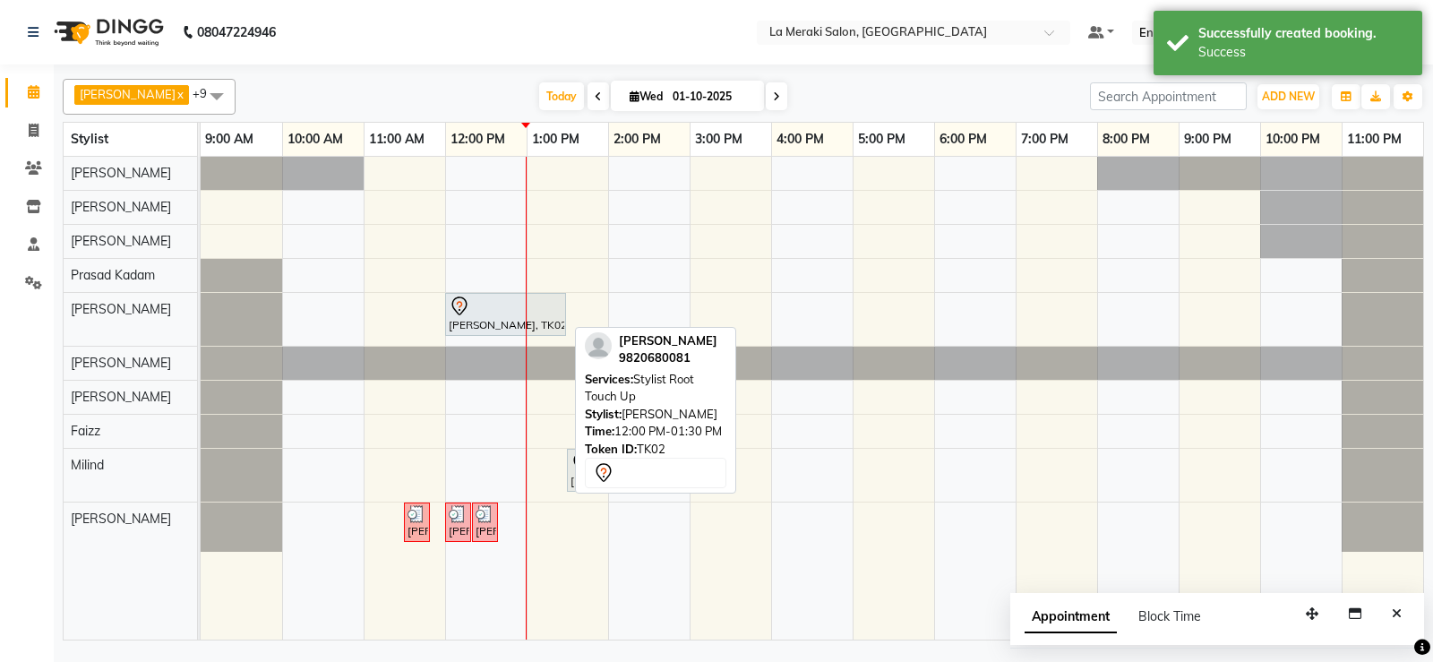
click at [530, 333] on link "[PERSON_NAME], TK02, 12:00 PM-01:30 PM, Stylist Root Touch Up" at bounding box center [505, 314] width 121 height 43
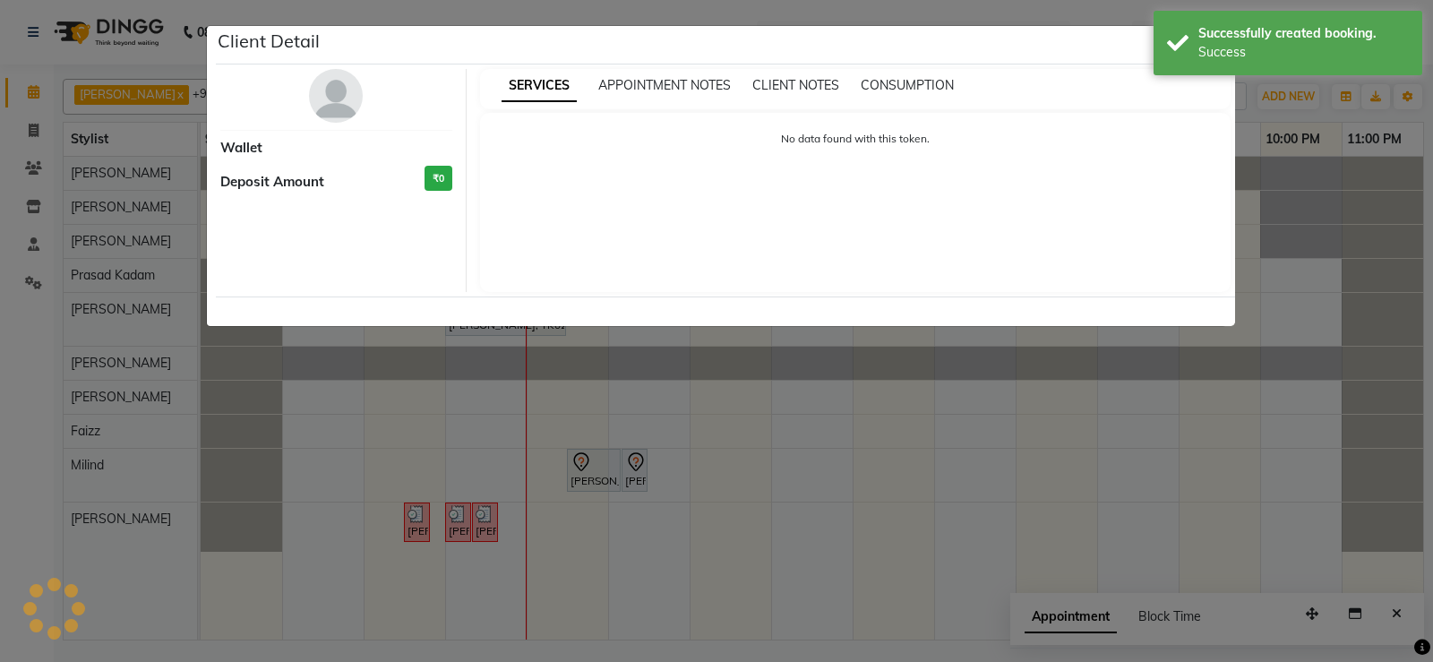
select select "7"
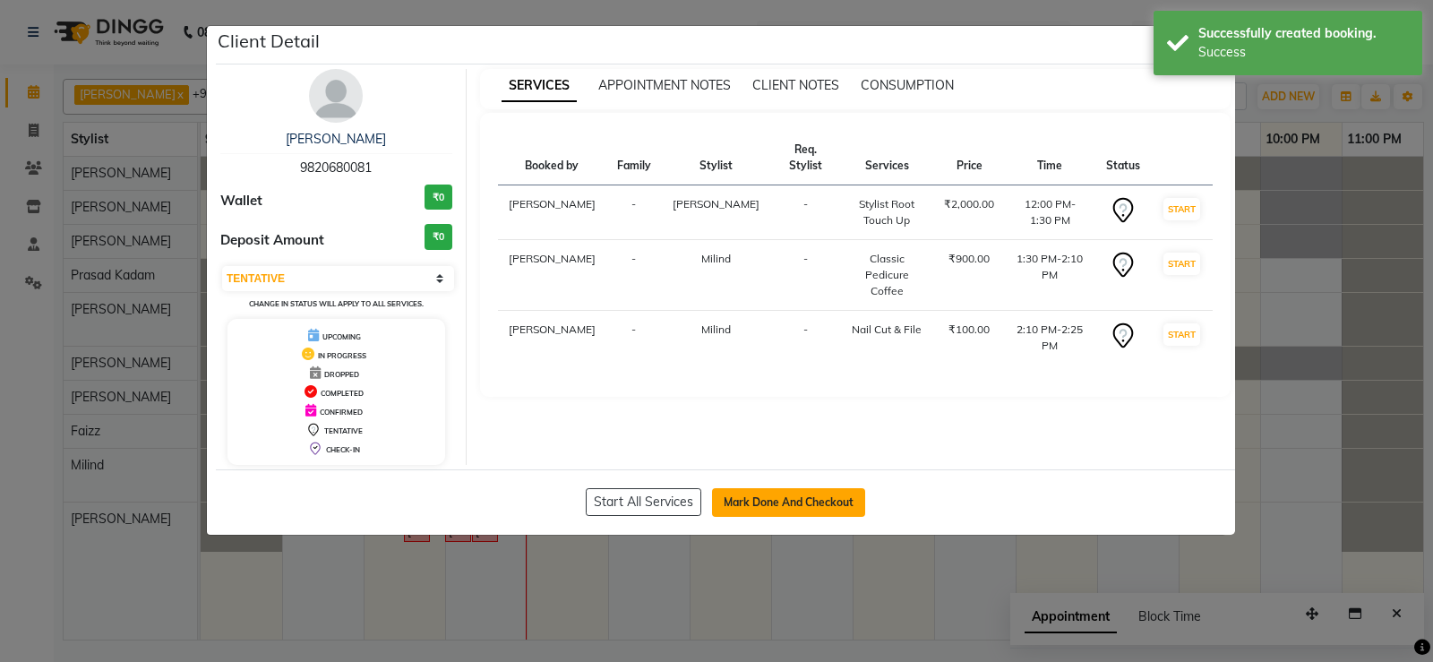
click at [793, 511] on button "Mark Done And Checkout" at bounding box center [788, 502] width 153 height 29
select select "438"
select select "service"
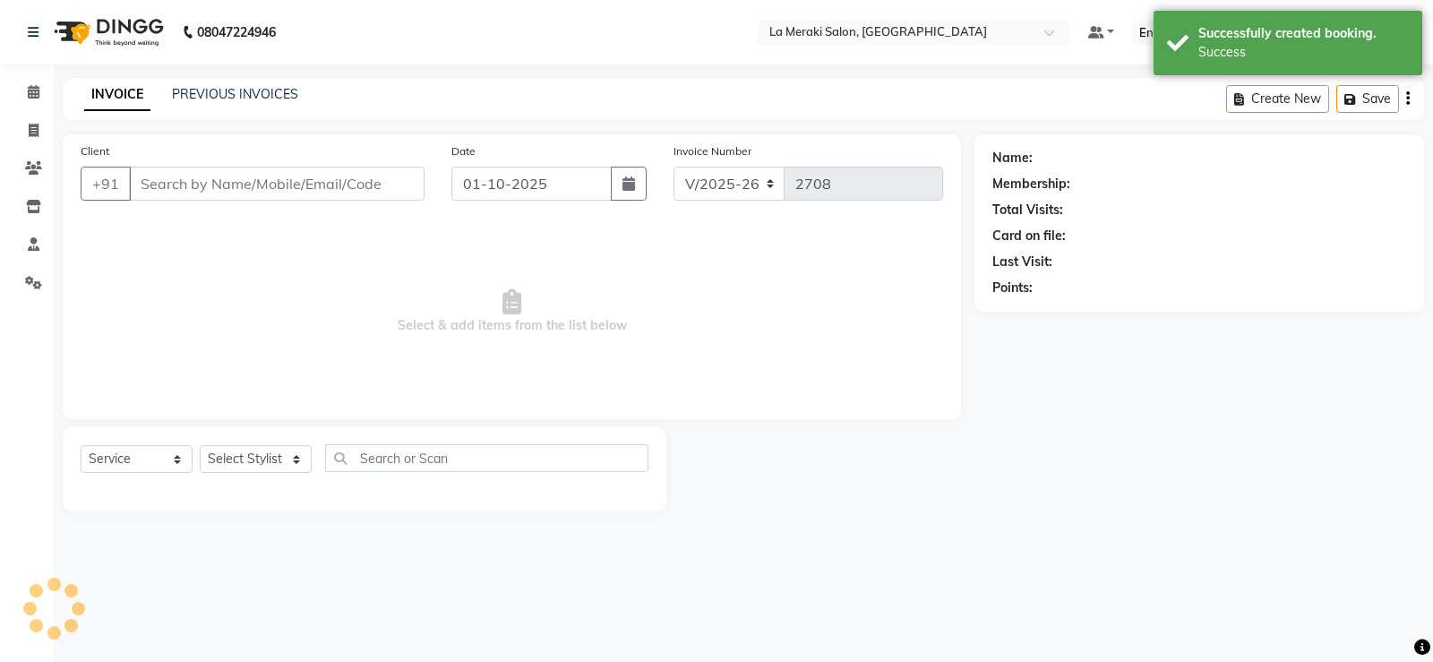
type input "98******81"
select select "64939"
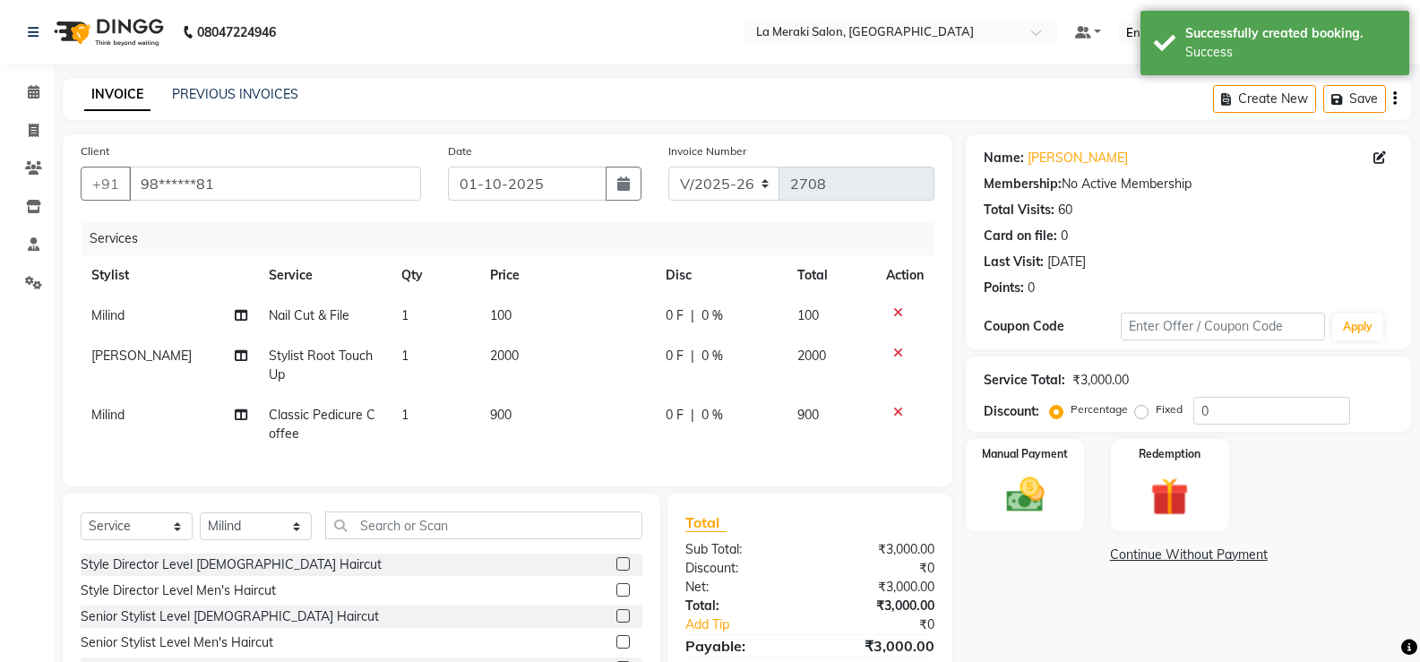
click at [652, 357] on td "2000" at bounding box center [567, 365] width 176 height 59
select select "24520"
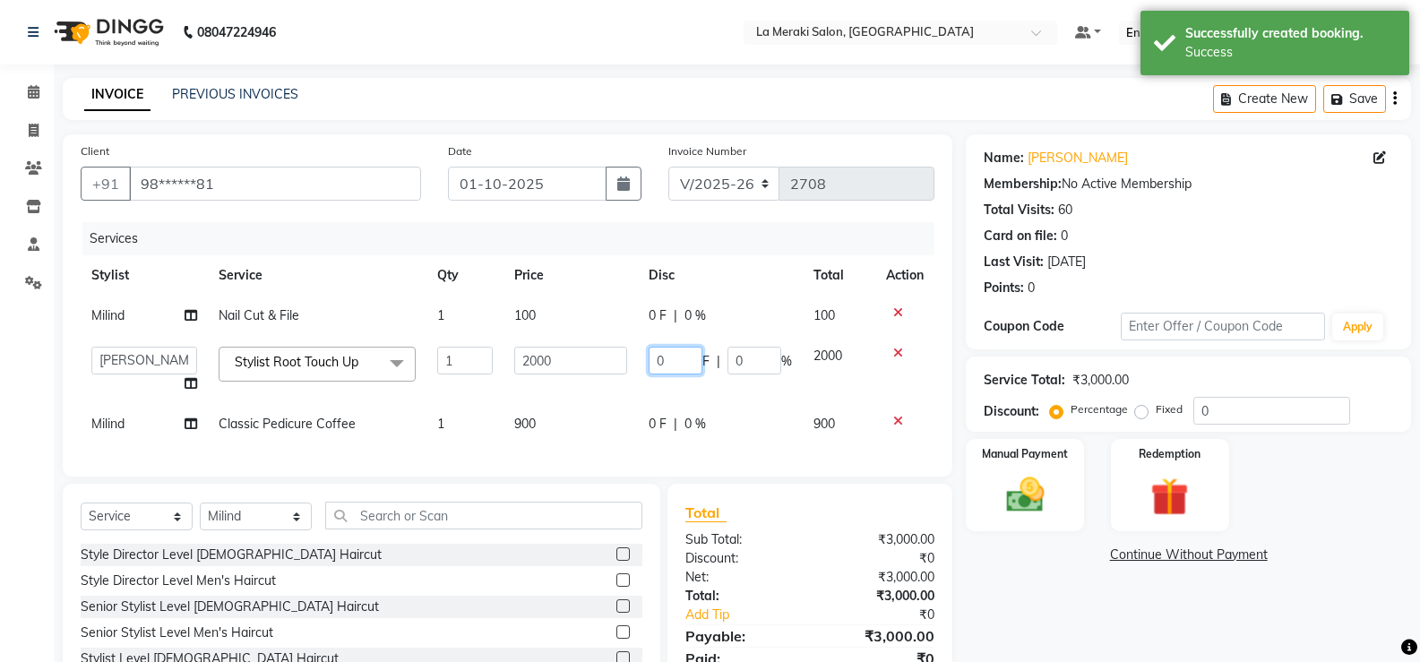
drag, startPoint x: 667, startPoint y: 359, endPoint x: 626, endPoint y: 366, distance: 41.8
click at [626, 366] on tr "[PERSON_NAME] Anus [PERSON_NAME] Faizz [PERSON_NAME] [PERSON_NAME] [PERSON_NAME…" at bounding box center [508, 370] width 854 height 68
type input "200"
click at [616, 412] on td "900" at bounding box center [569, 424] width 133 height 40
select select "64939"
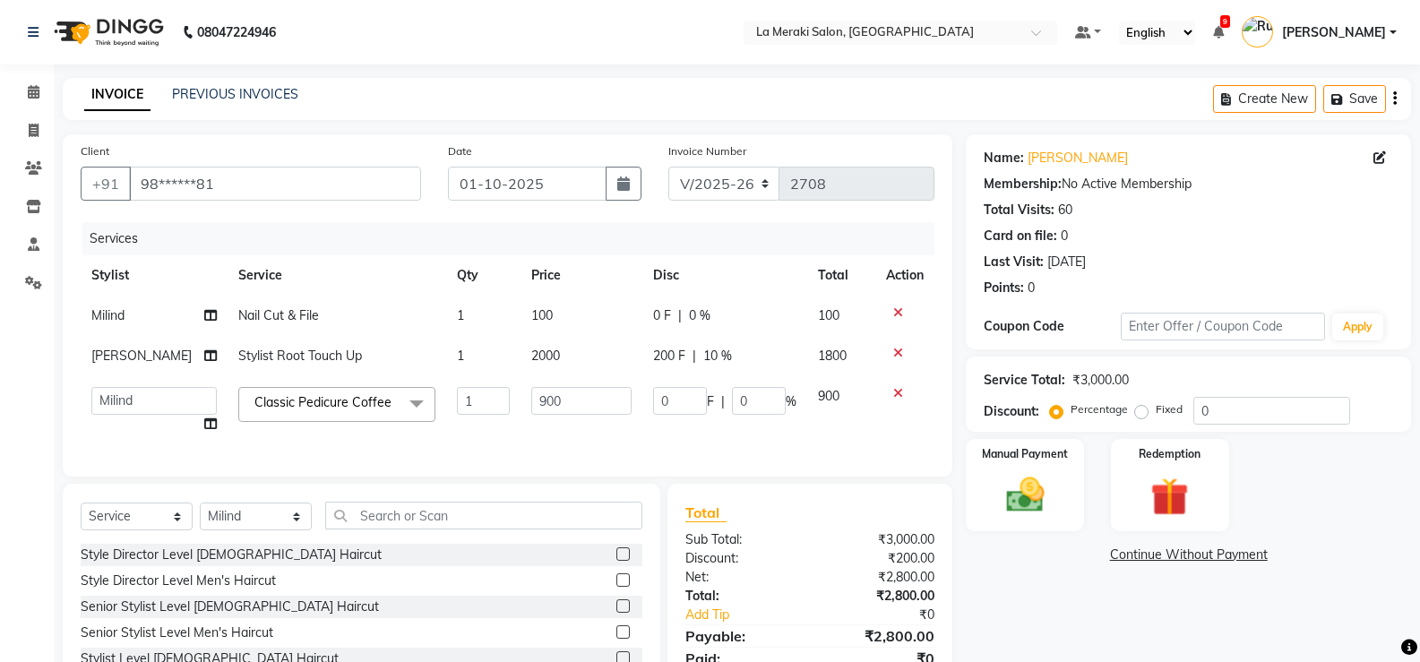
scroll to position [126, 0]
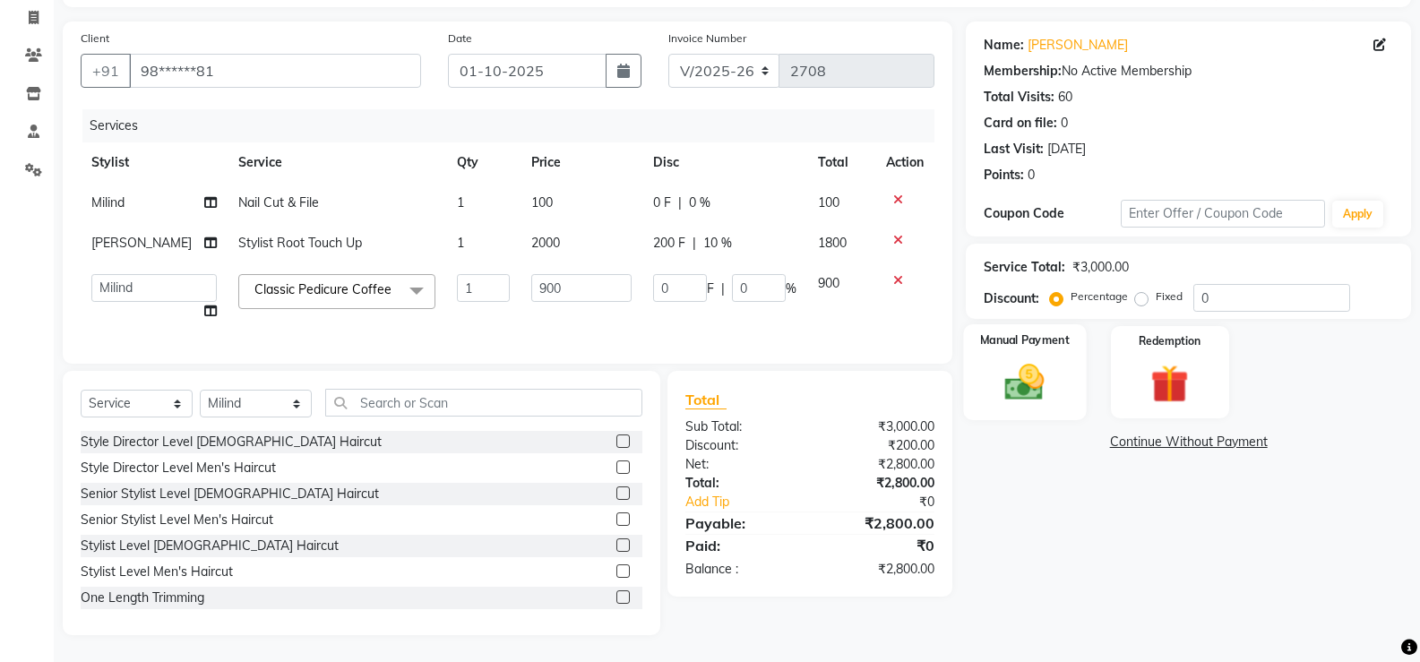
click at [1025, 383] on img at bounding box center [1025, 382] width 64 height 46
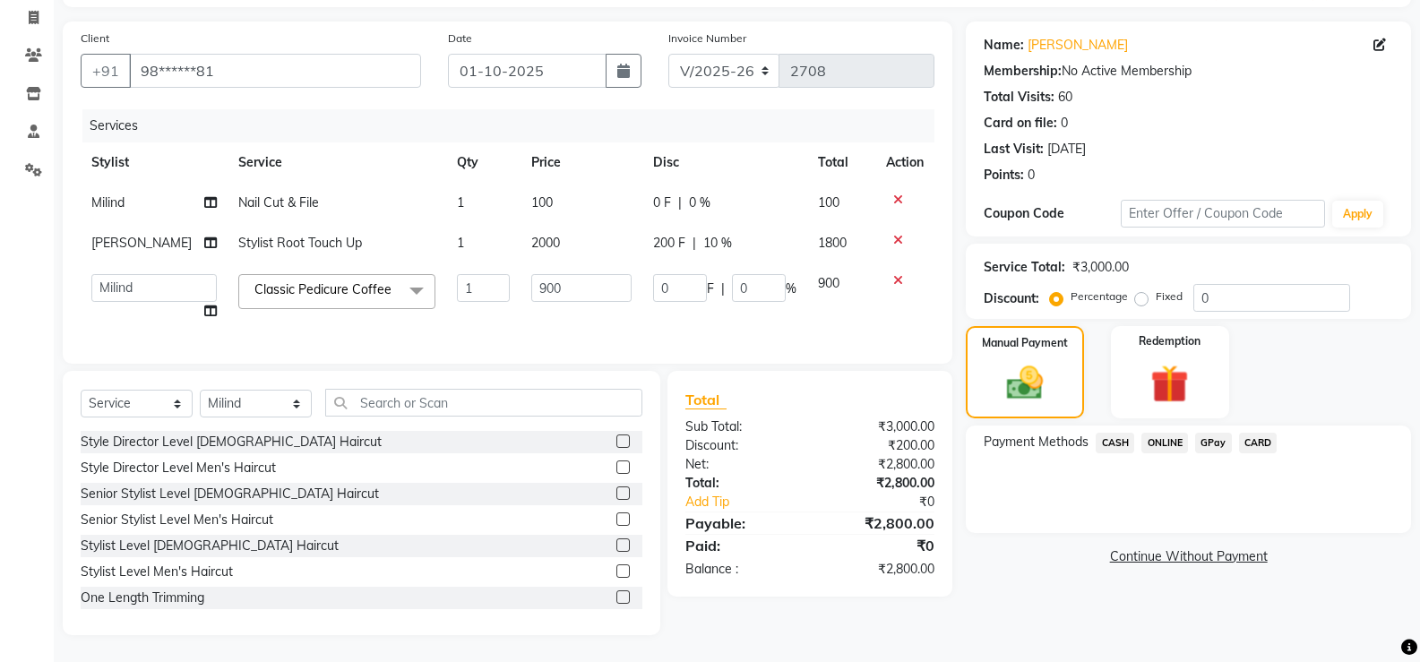
click at [1130, 433] on span "CASH" at bounding box center [1115, 443] width 39 height 21
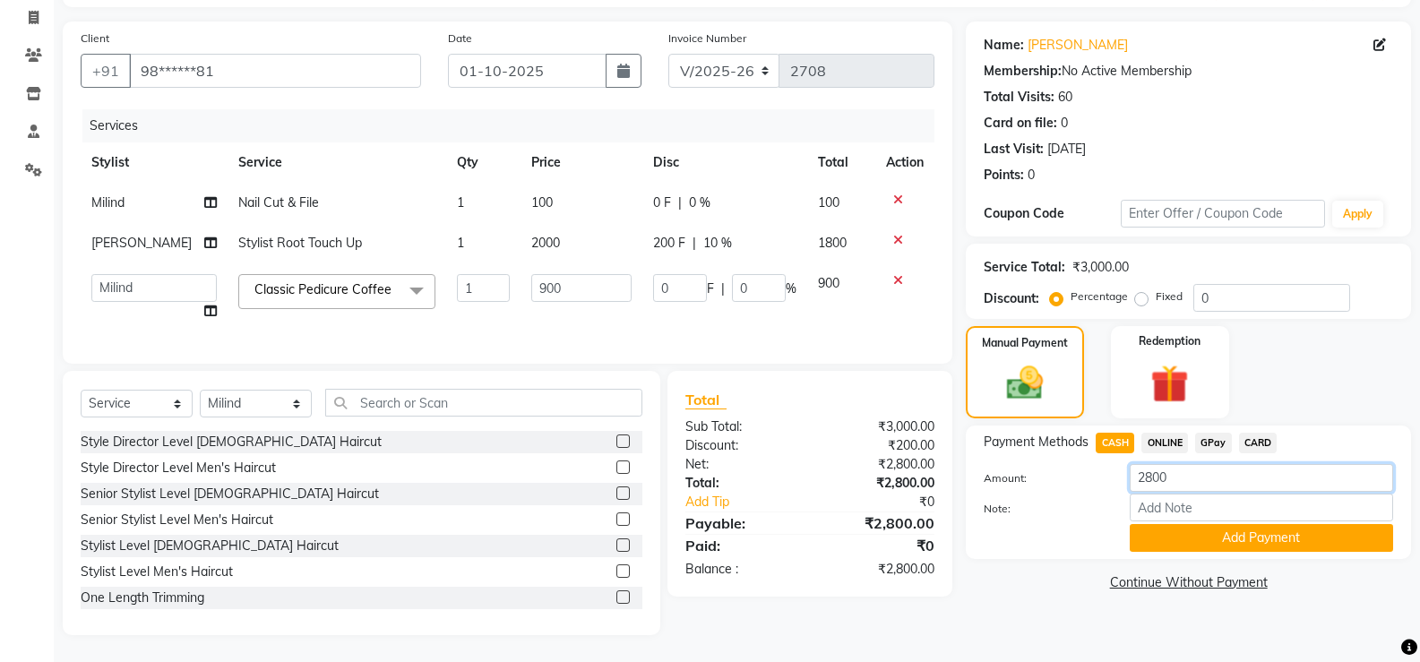
drag, startPoint x: 1108, startPoint y: 463, endPoint x: 1098, endPoint y: 466, distance: 10.2
click at [1098, 466] on div "Amount: 2800" at bounding box center [1188, 479] width 436 height 30
click at [1271, 433] on span "CARD" at bounding box center [1258, 443] width 39 height 21
drag, startPoint x: 1076, startPoint y: 470, endPoint x: 1015, endPoint y: 469, distance: 60.9
click at [1011, 470] on div "Amount: 2800" at bounding box center [1188, 479] width 436 height 30
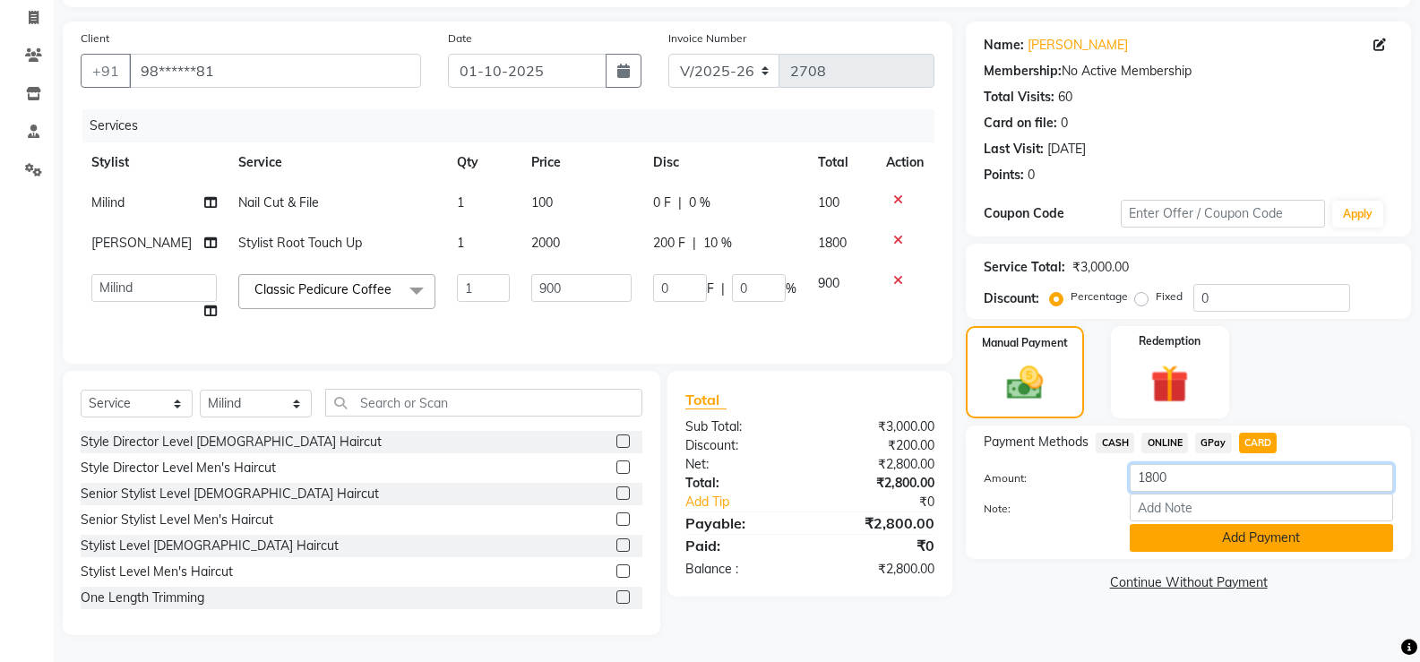
type input "1800"
click at [1302, 524] on button "Add Payment" at bounding box center [1261, 538] width 263 height 28
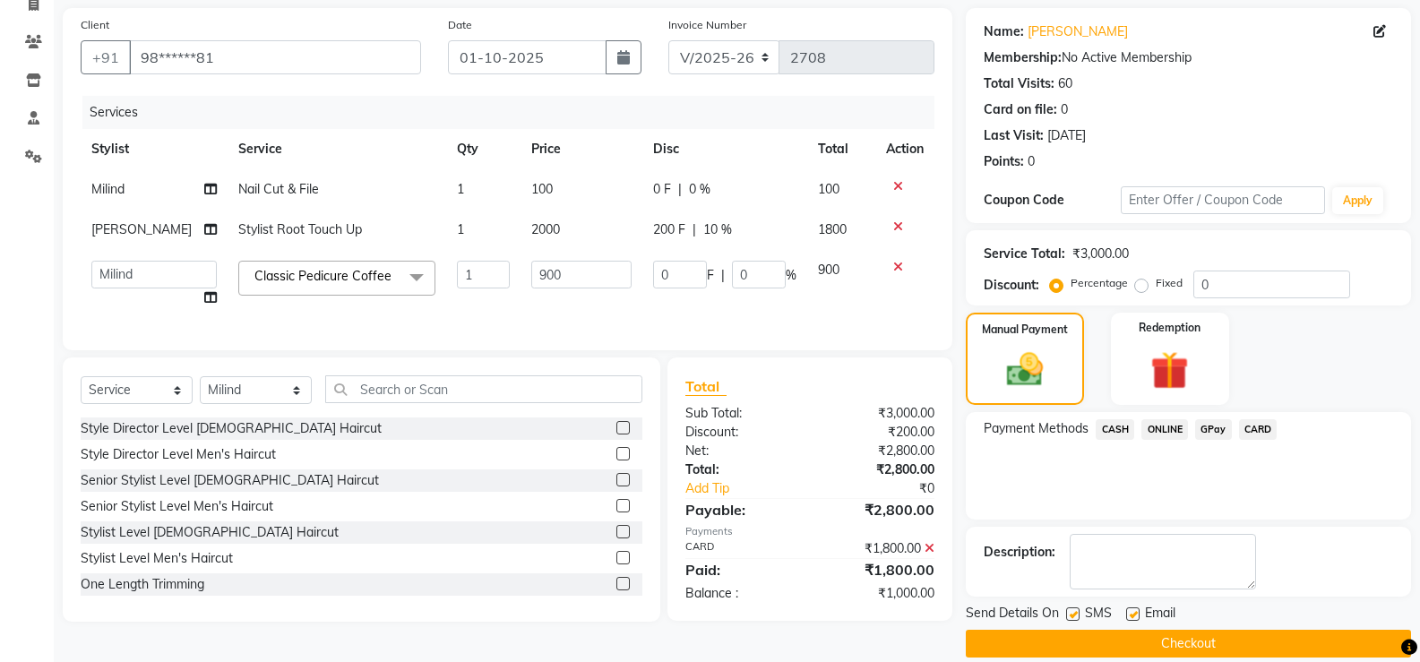
click at [1076, 615] on label at bounding box center [1072, 613] width 13 height 13
click at [1076, 615] on input "checkbox" at bounding box center [1072, 615] width 12 height 12
checkbox input "false"
click at [1132, 609] on label at bounding box center [1132, 613] width 13 height 13
click at [1132, 609] on input "checkbox" at bounding box center [1132, 615] width 12 height 12
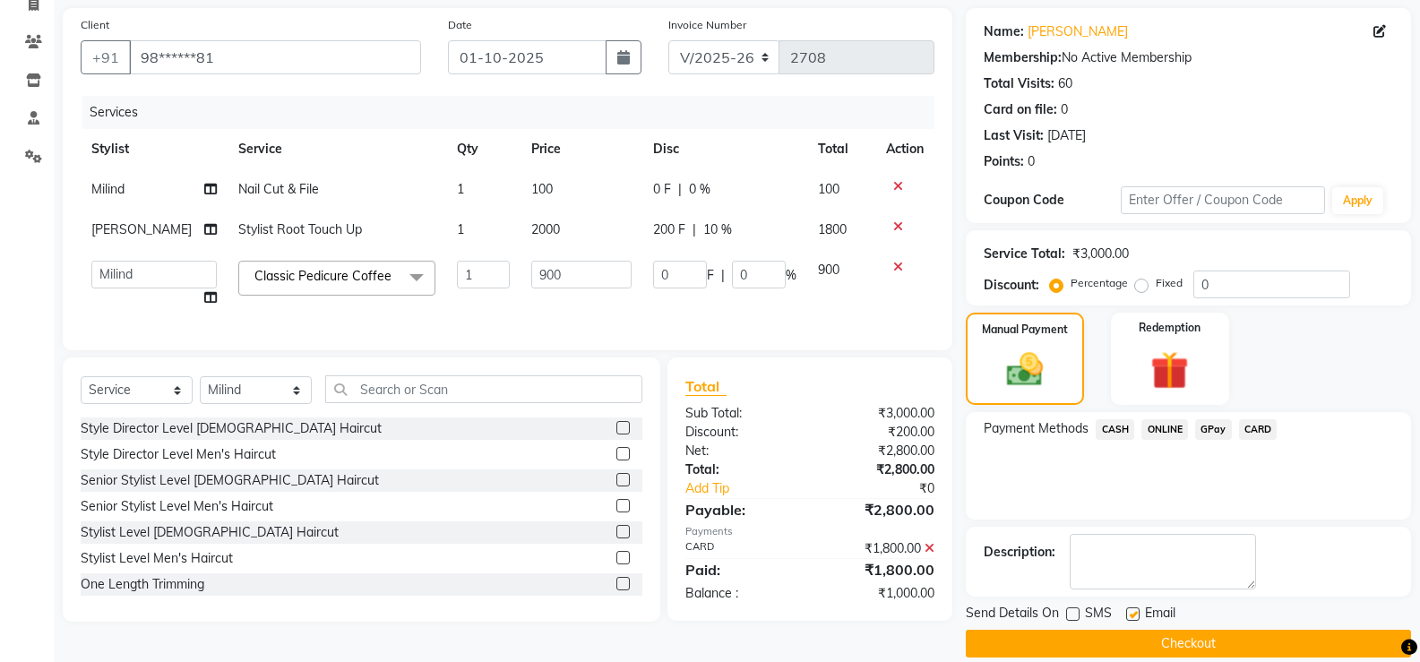
checkbox input "false"
click at [1104, 425] on span "CASH" at bounding box center [1115, 429] width 39 height 21
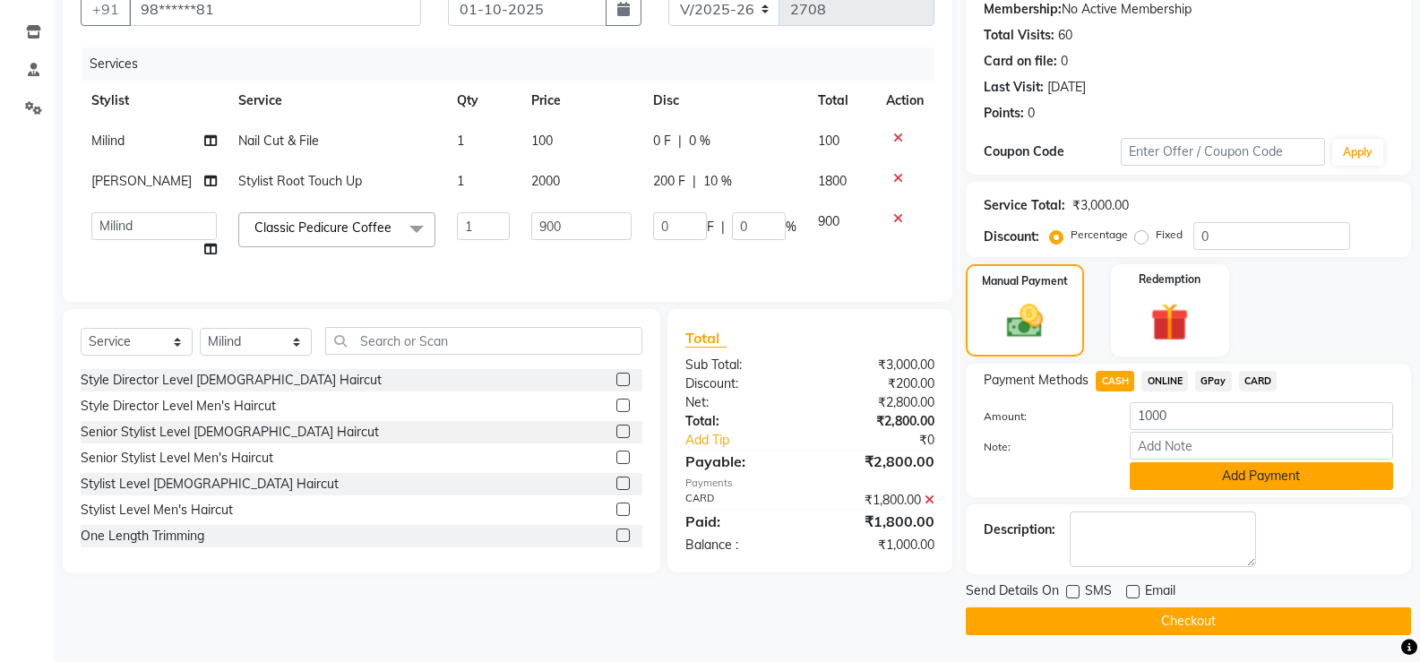
click at [1198, 469] on button "Add Payment" at bounding box center [1261, 476] width 263 height 28
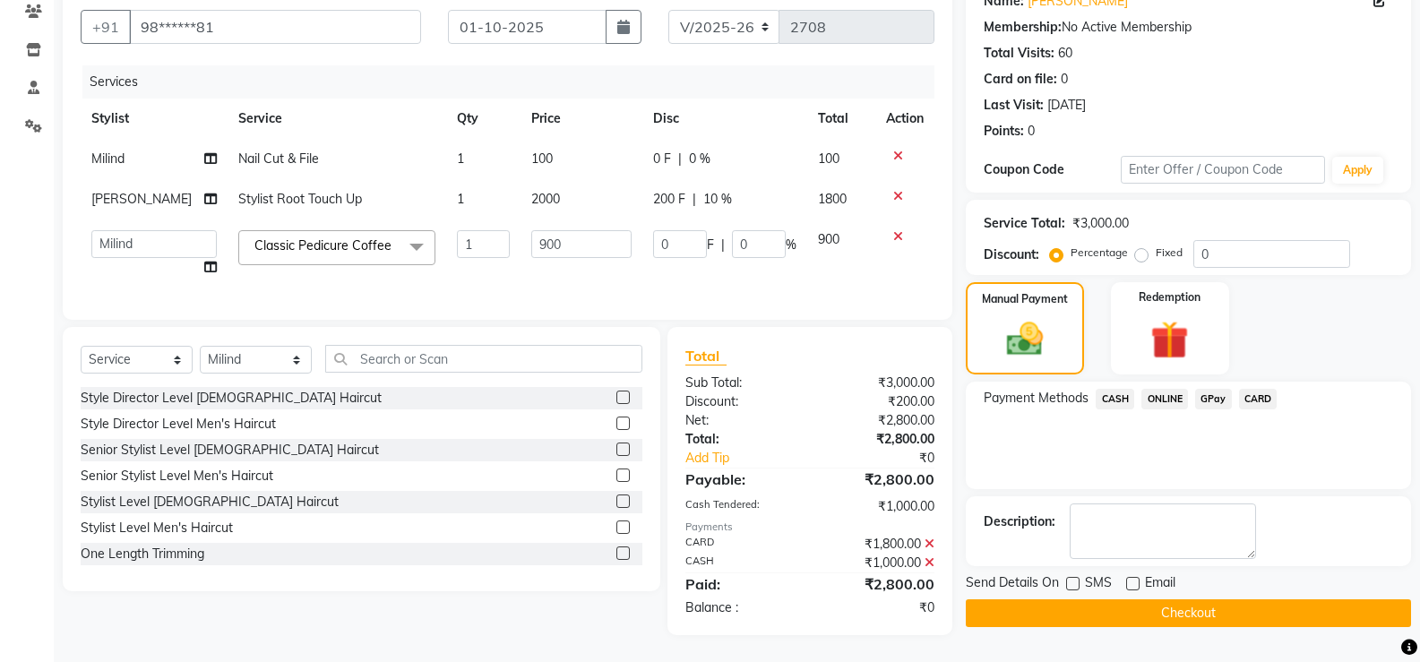
click at [1202, 599] on button "Checkout" at bounding box center [1188, 613] width 445 height 28
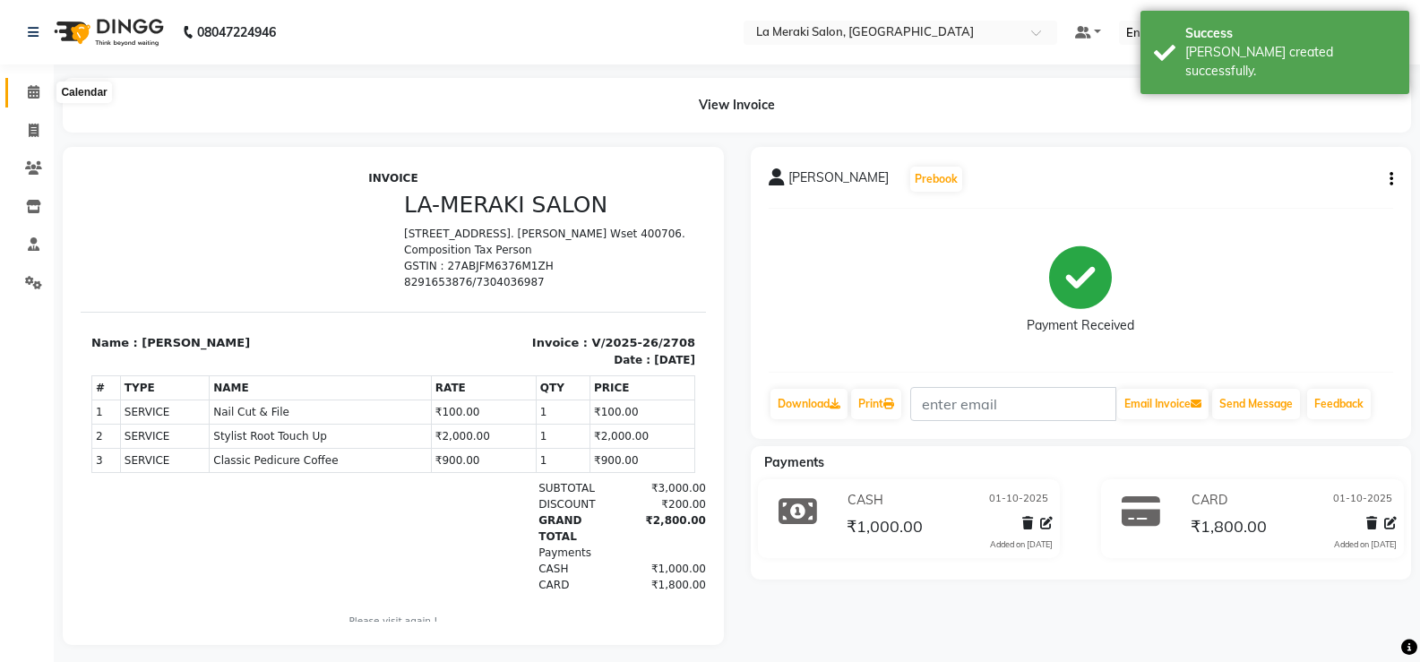
click at [45, 88] on span at bounding box center [33, 92] width 31 height 21
